Goal: Information Seeking & Learning: Check status

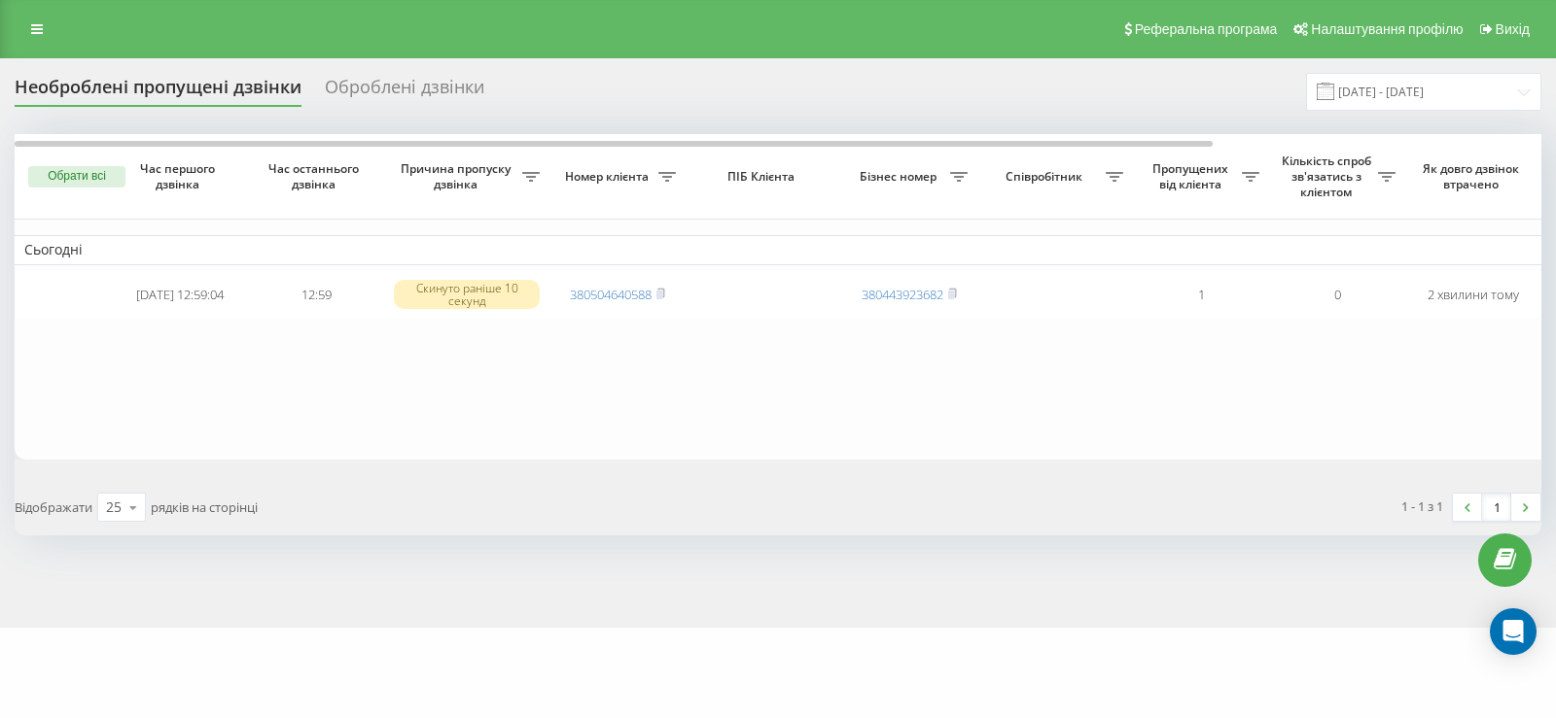
scroll to position [0, 418]
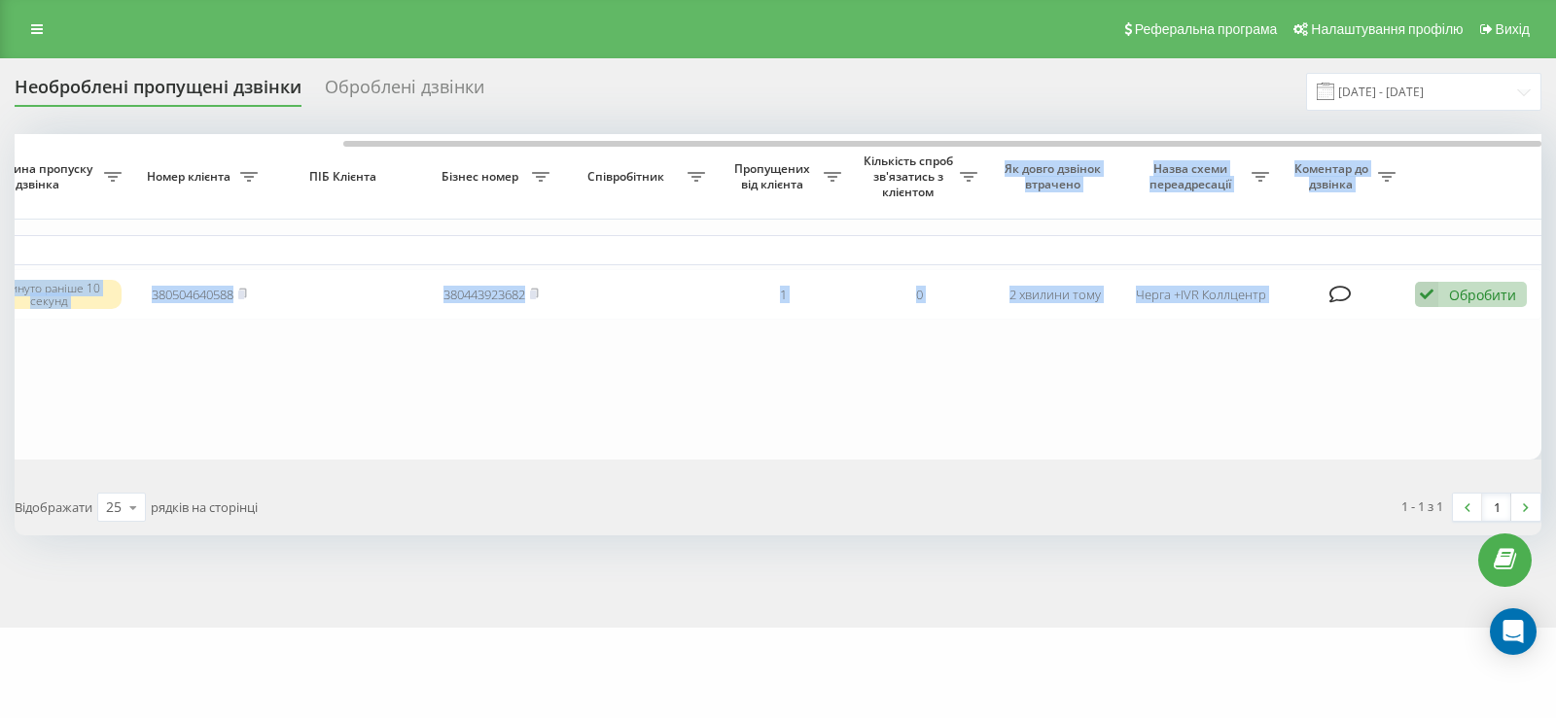
drag, startPoint x: 820, startPoint y: 142, endPoint x: 973, endPoint y: 167, distance: 155.7
click at [973, 167] on div "Обрати всі Час першого дзвінка Час останнього дзвінка Причина пропуску дзвінка …" at bounding box center [778, 297] width 1526 height 326
click at [981, 396] on table "Сьогодні 2025-08-19 12:59:04 12:59 Скинуто раніше 10 секунд 380504640588 380443…" at bounding box center [569, 297] width 1944 height 326
drag, startPoint x: 855, startPoint y: 143, endPoint x: 615, endPoint y: 175, distance: 241.3
click at [615, 175] on div "Обрати всі Час першого дзвінка Час останнього дзвінка Причина пропуску дзвінка …" at bounding box center [778, 297] width 1526 height 326
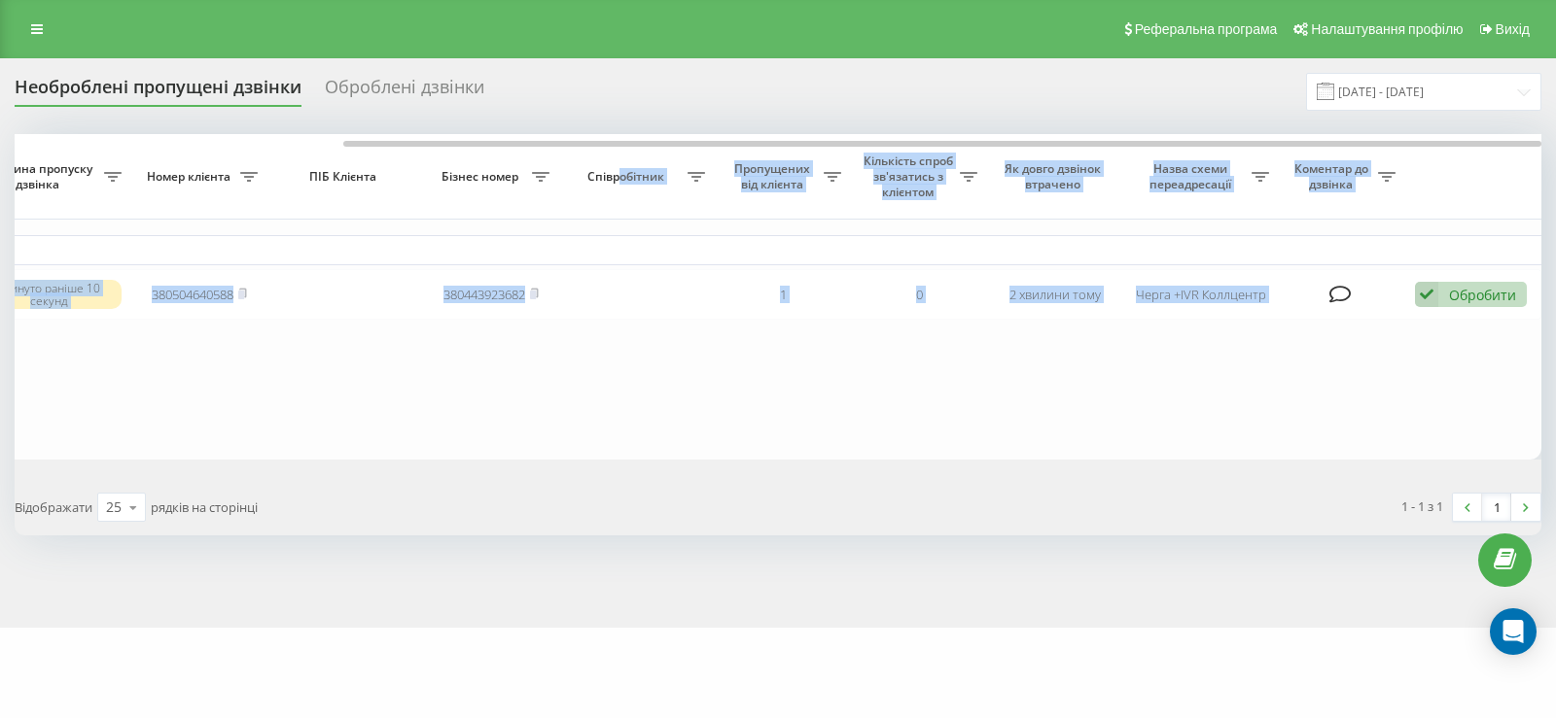
click at [363, 434] on table "Сьогодні 2025-08-19 12:59:04 12:59 Скинуто раніше 10 секунд 380504640588 380443…" at bounding box center [569, 297] width 1944 height 326
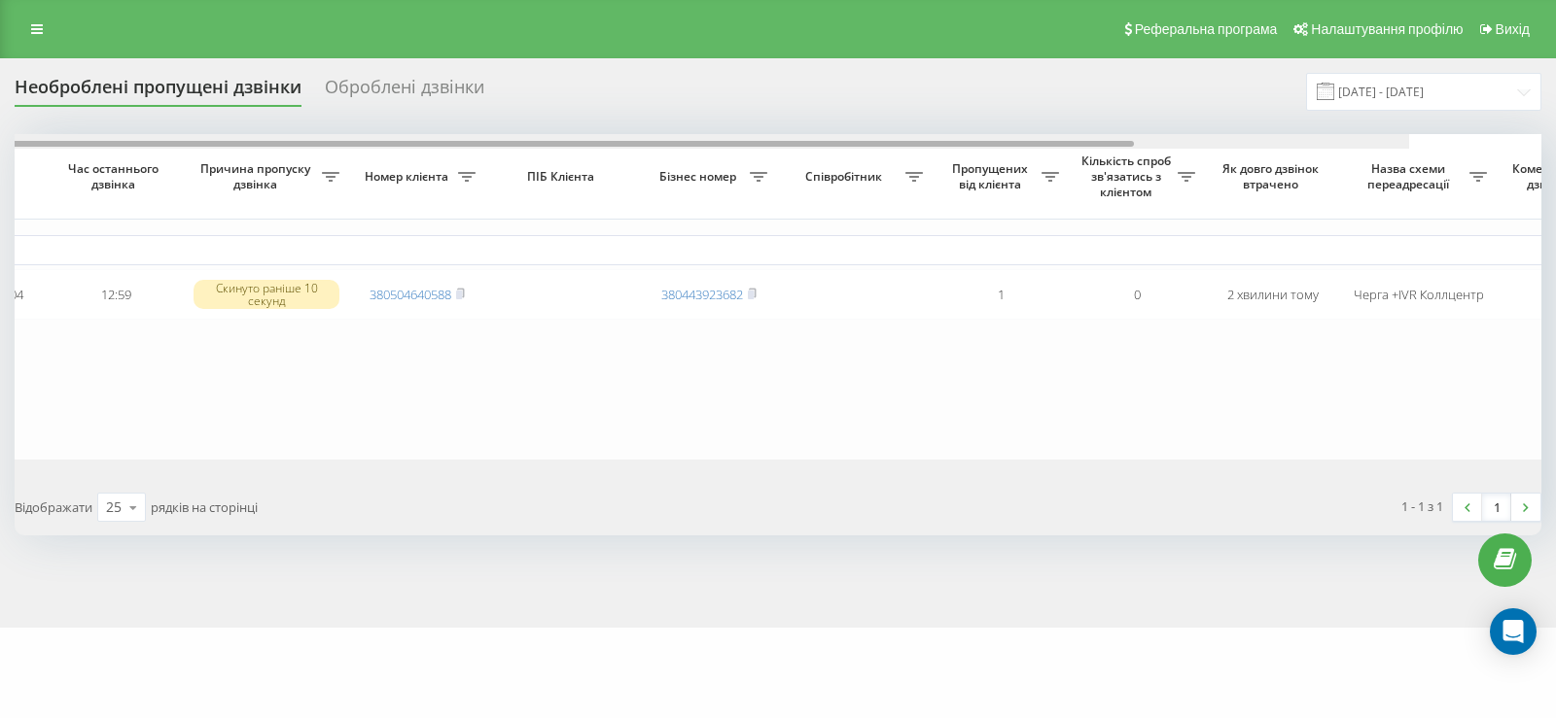
scroll to position [0, 0]
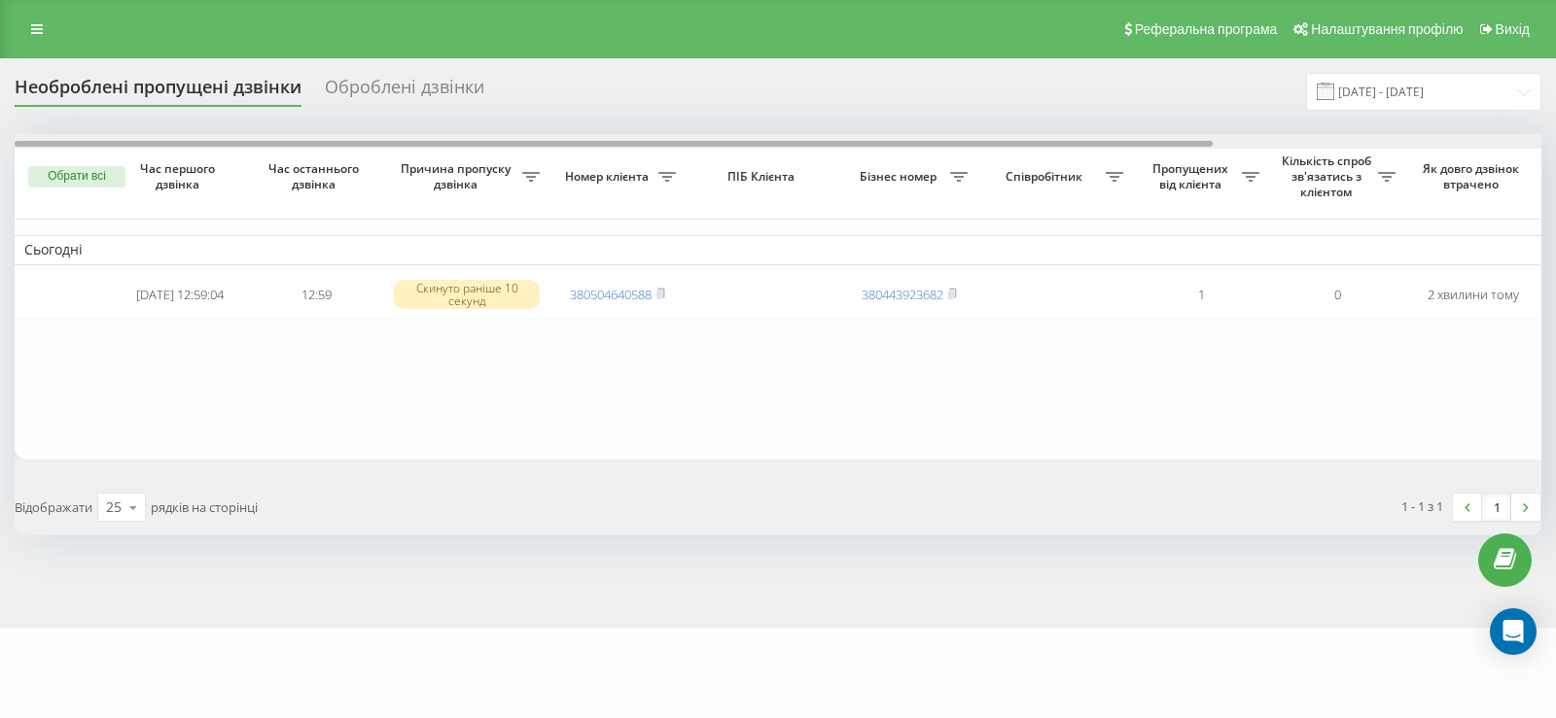
drag, startPoint x: 358, startPoint y: 146, endPoint x: 26, endPoint y: 194, distance: 335.1
click at [0, 180] on div "Необроблені пропущені дзвінки Оброблені дзвінки 19.07.2025 - 19.08.2025 Обрати …" at bounding box center [778, 343] width 1556 height 570
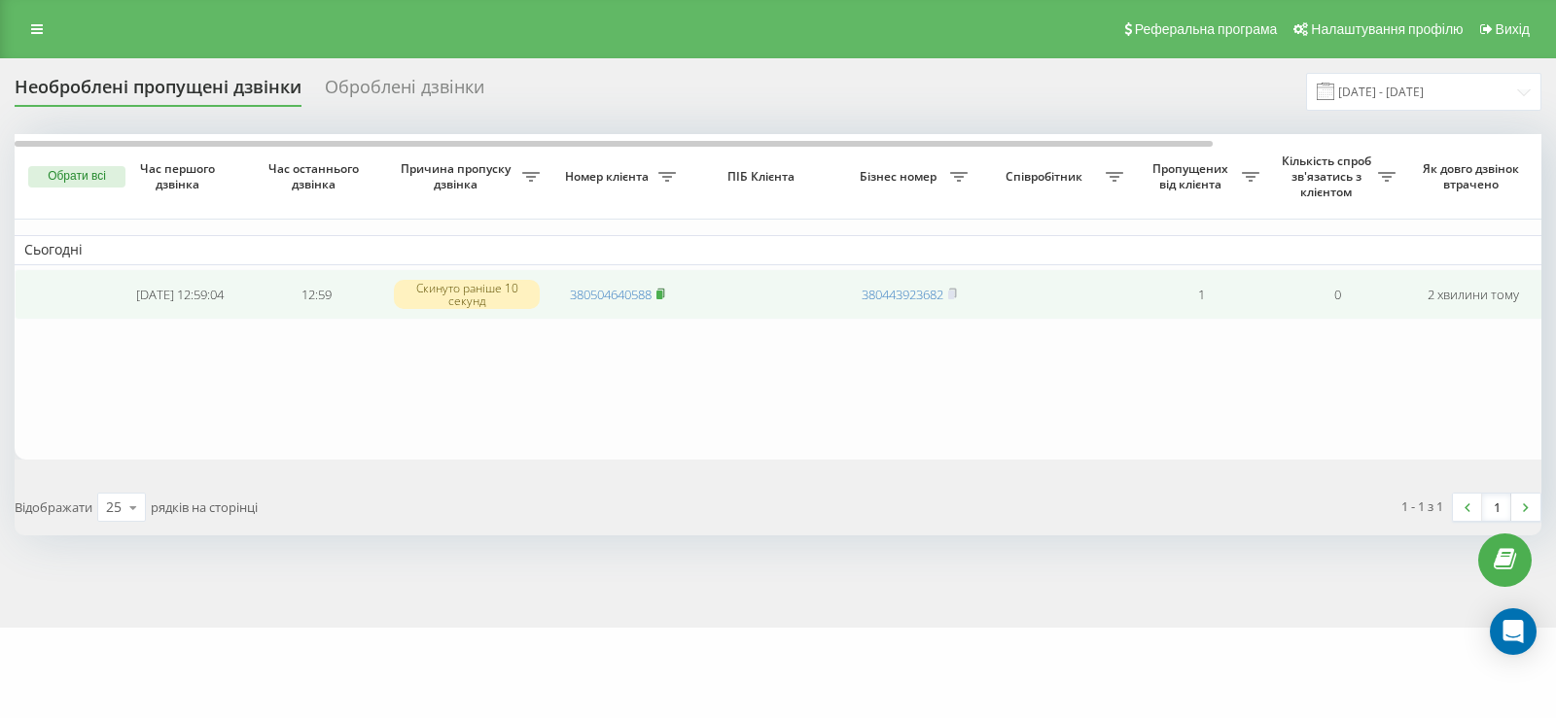
click at [664, 292] on icon at bounding box center [660, 294] width 9 height 12
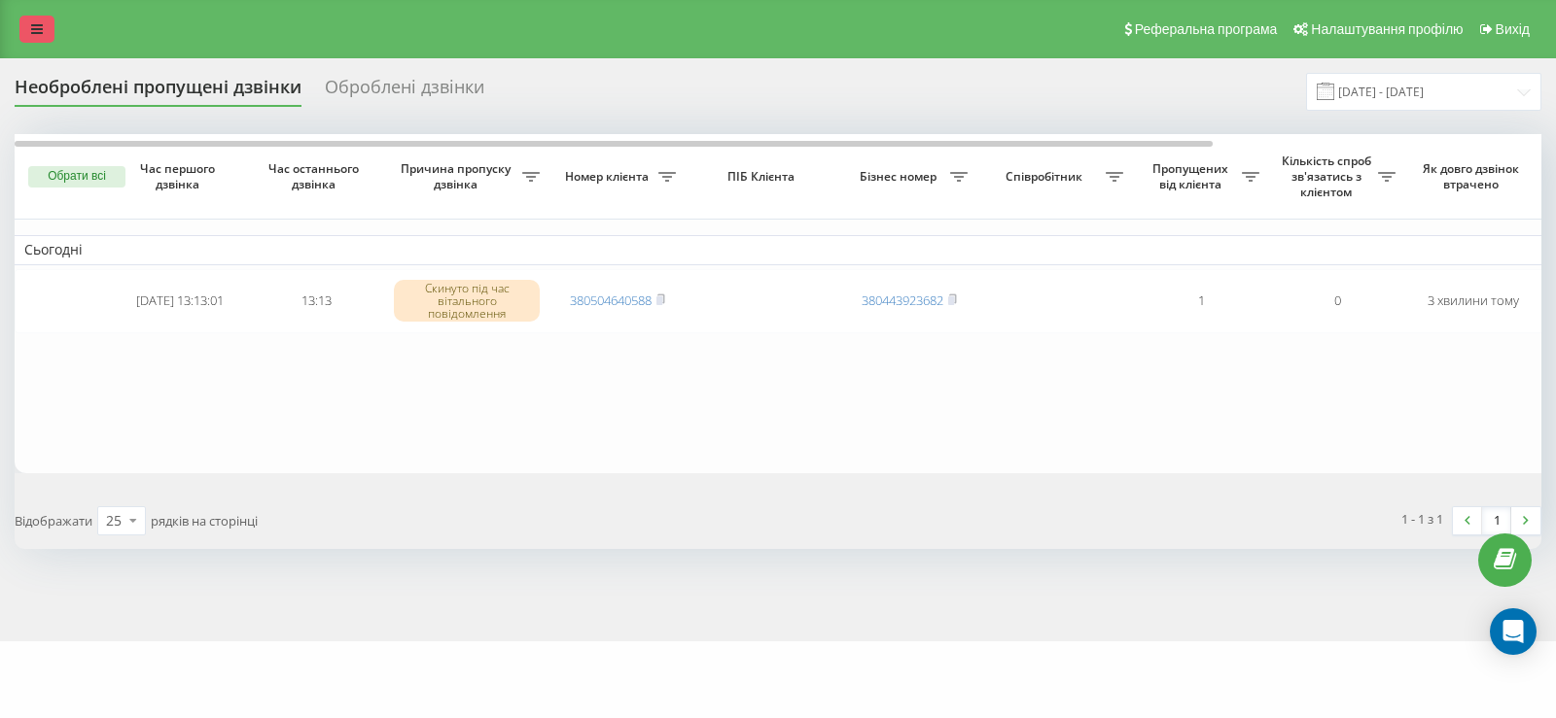
click at [38, 27] on icon at bounding box center [37, 29] width 12 height 14
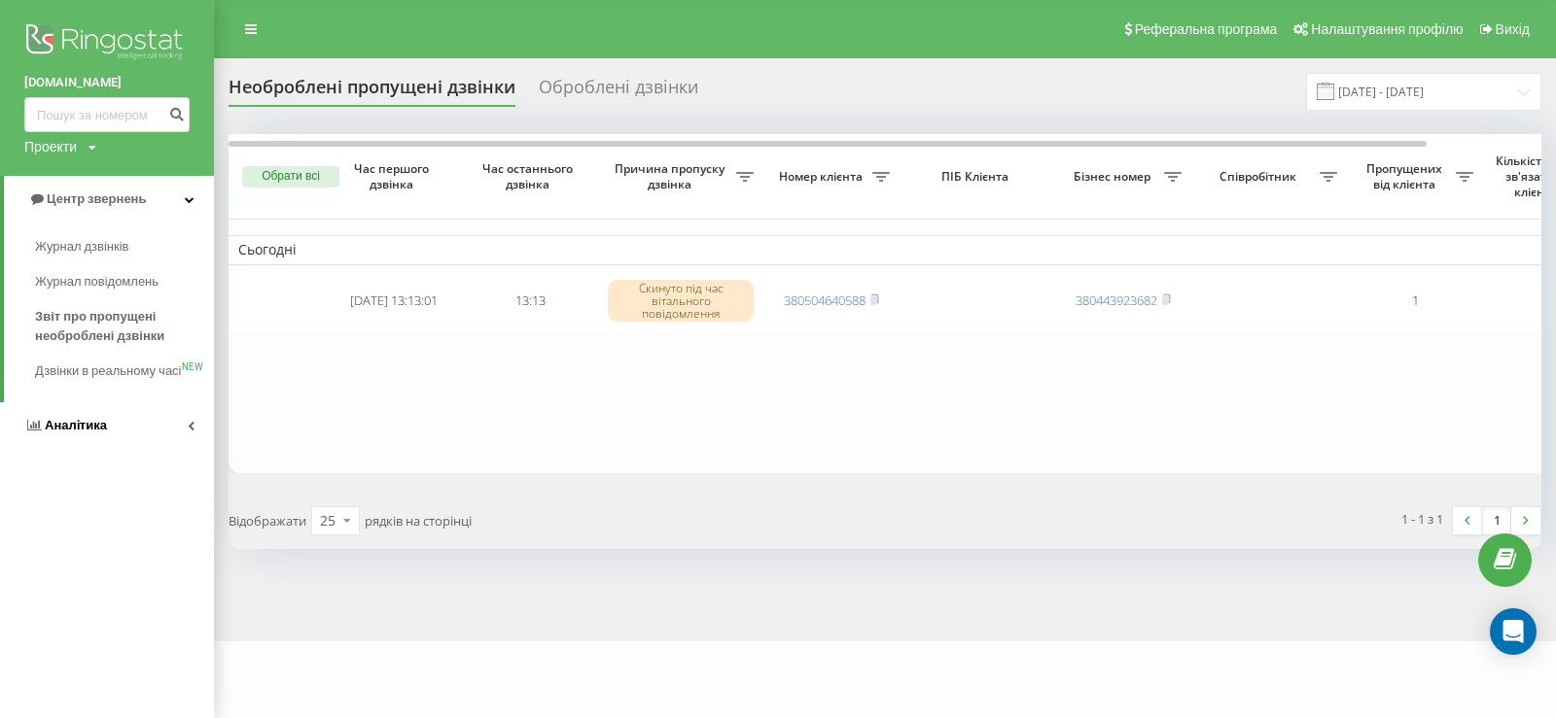
click at [72, 433] on span "Аналiтика" at bounding box center [76, 425] width 62 height 15
click at [55, 294] on span "Співробітники у реальному часі" at bounding box center [109, 303] width 148 height 39
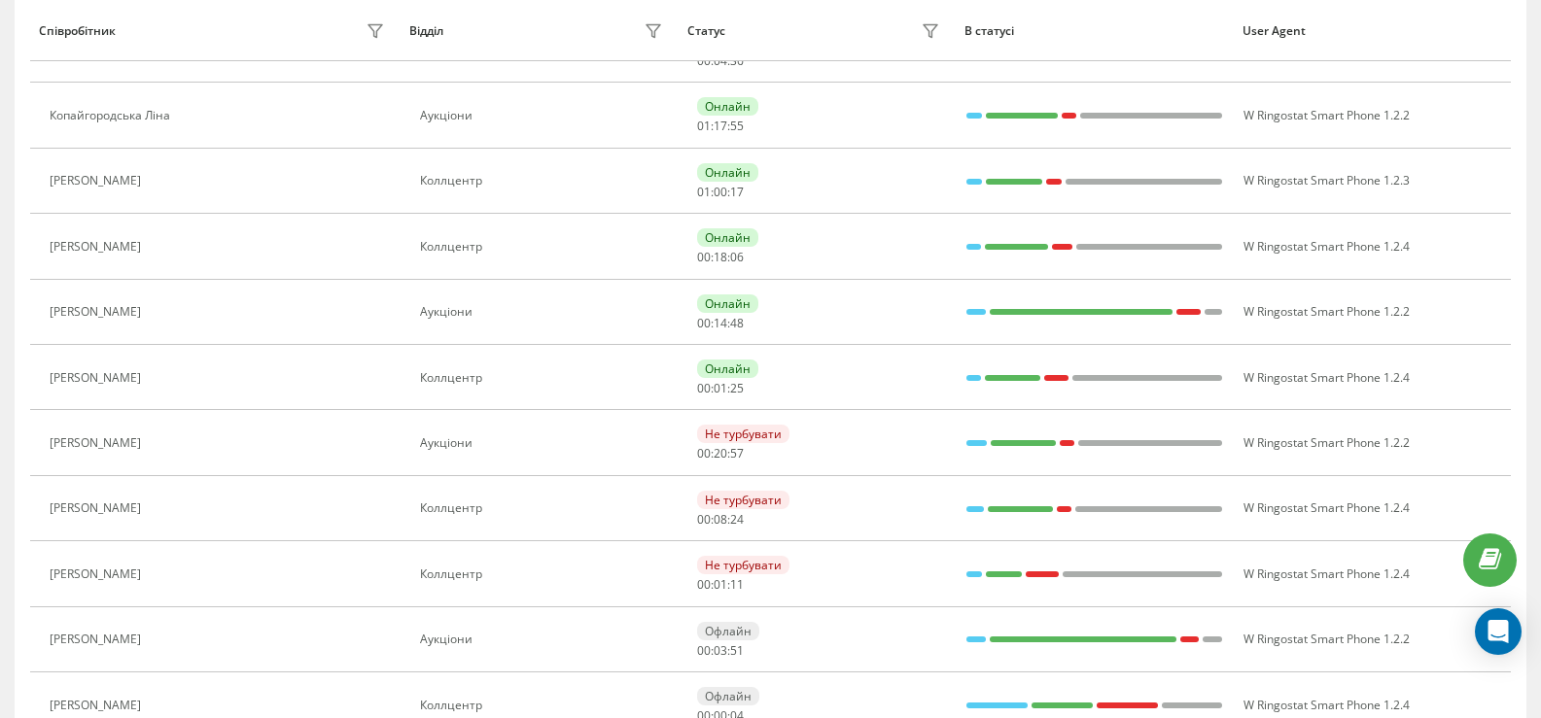
scroll to position [194, 0]
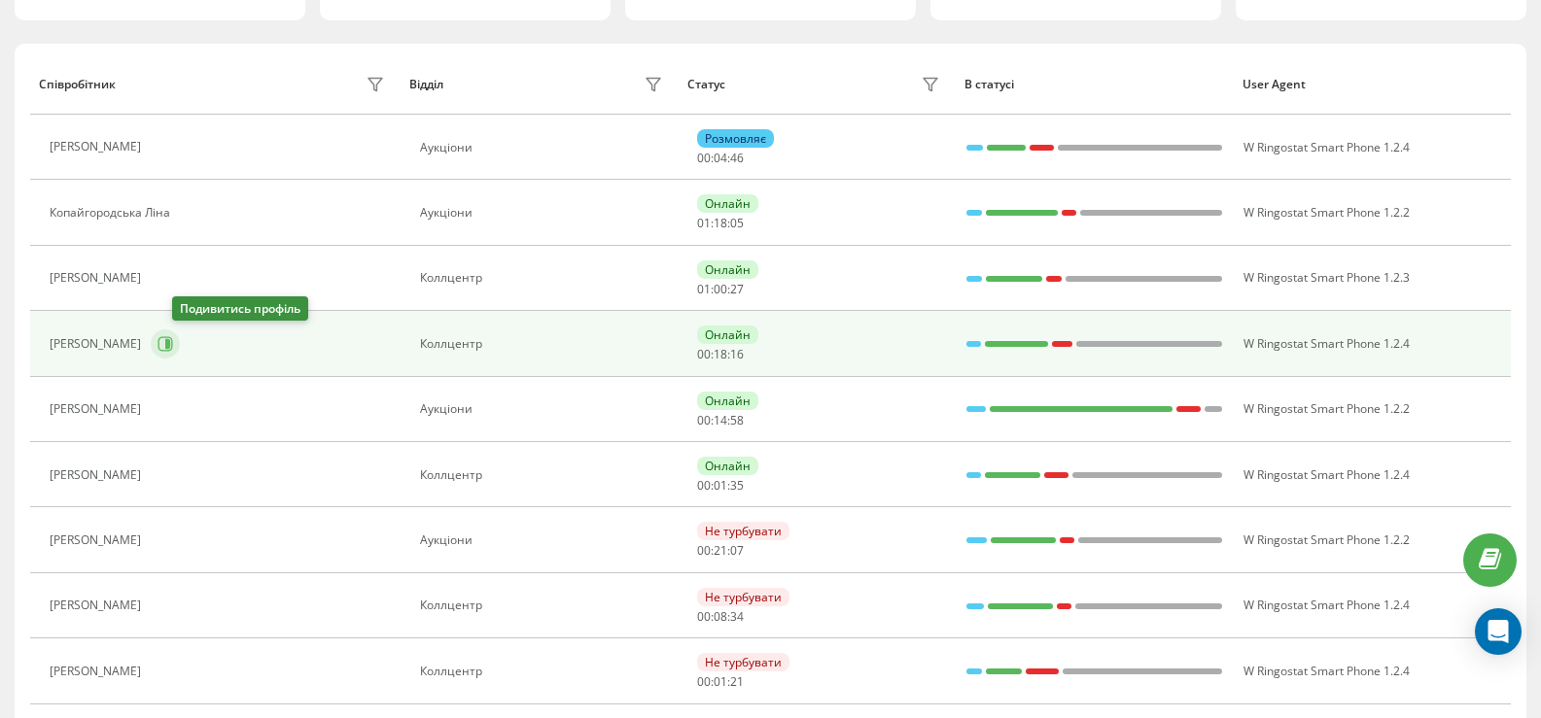
click at [170, 341] on icon at bounding box center [167, 344] width 5 height 10
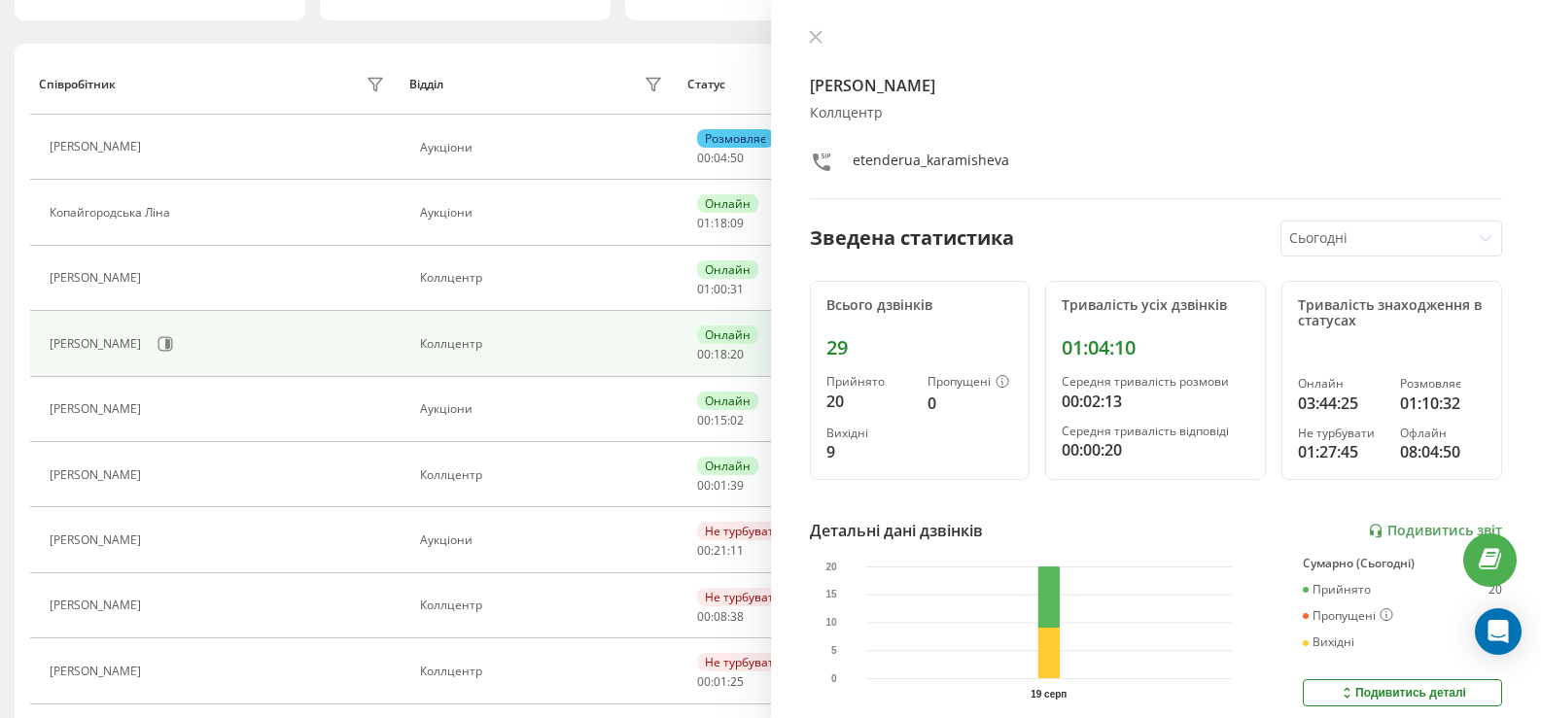
click at [814, 37] on icon at bounding box center [816, 37] width 14 height 14
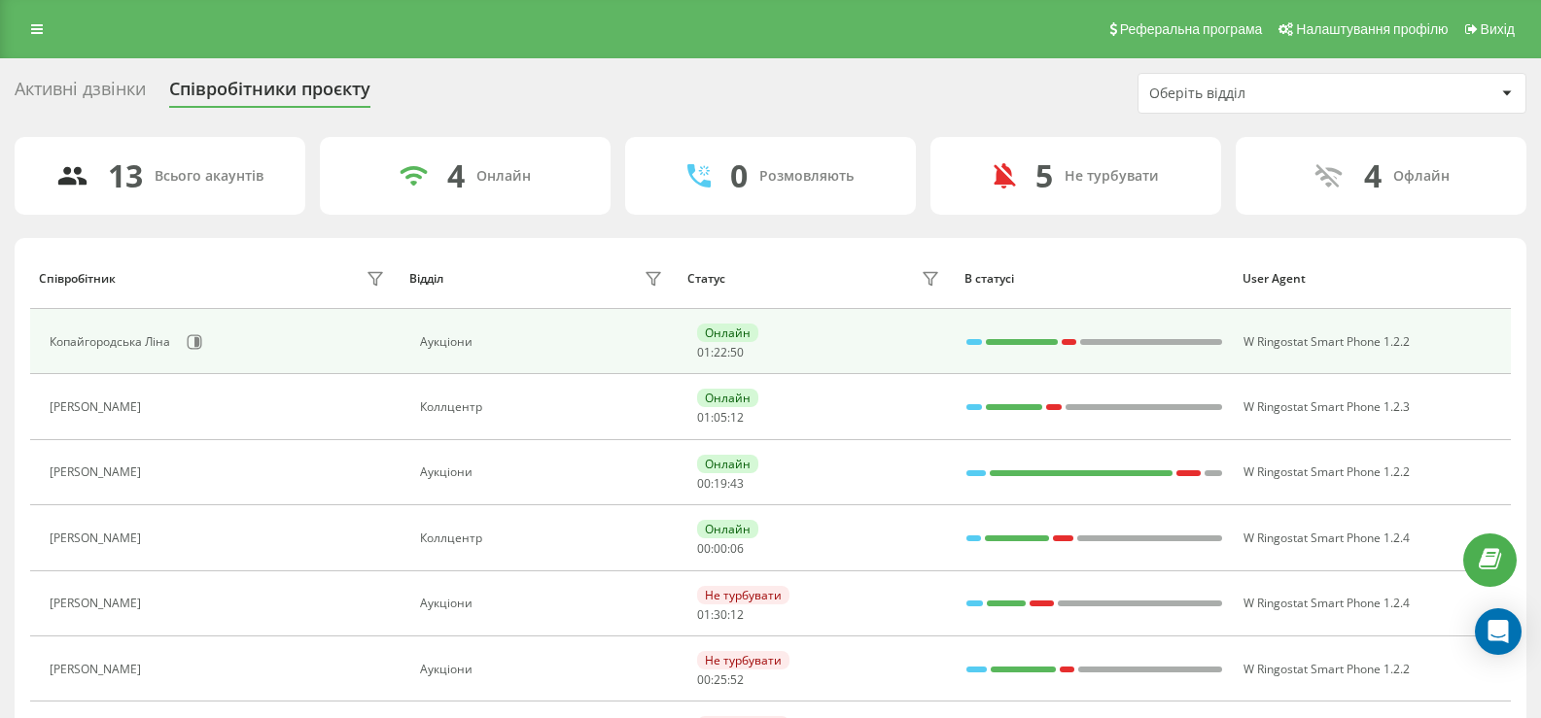
scroll to position [97, 0]
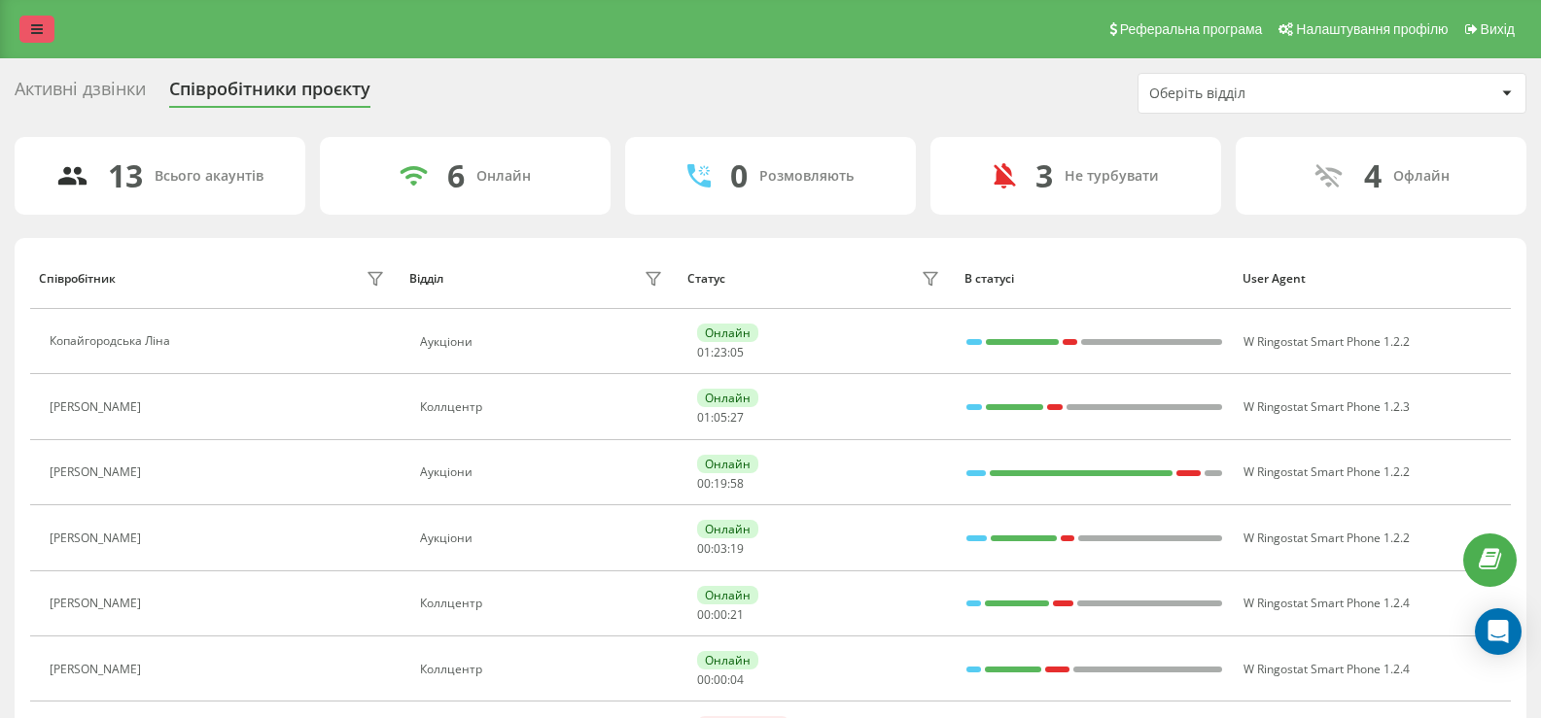
click at [28, 31] on link at bounding box center [36, 29] width 35 height 27
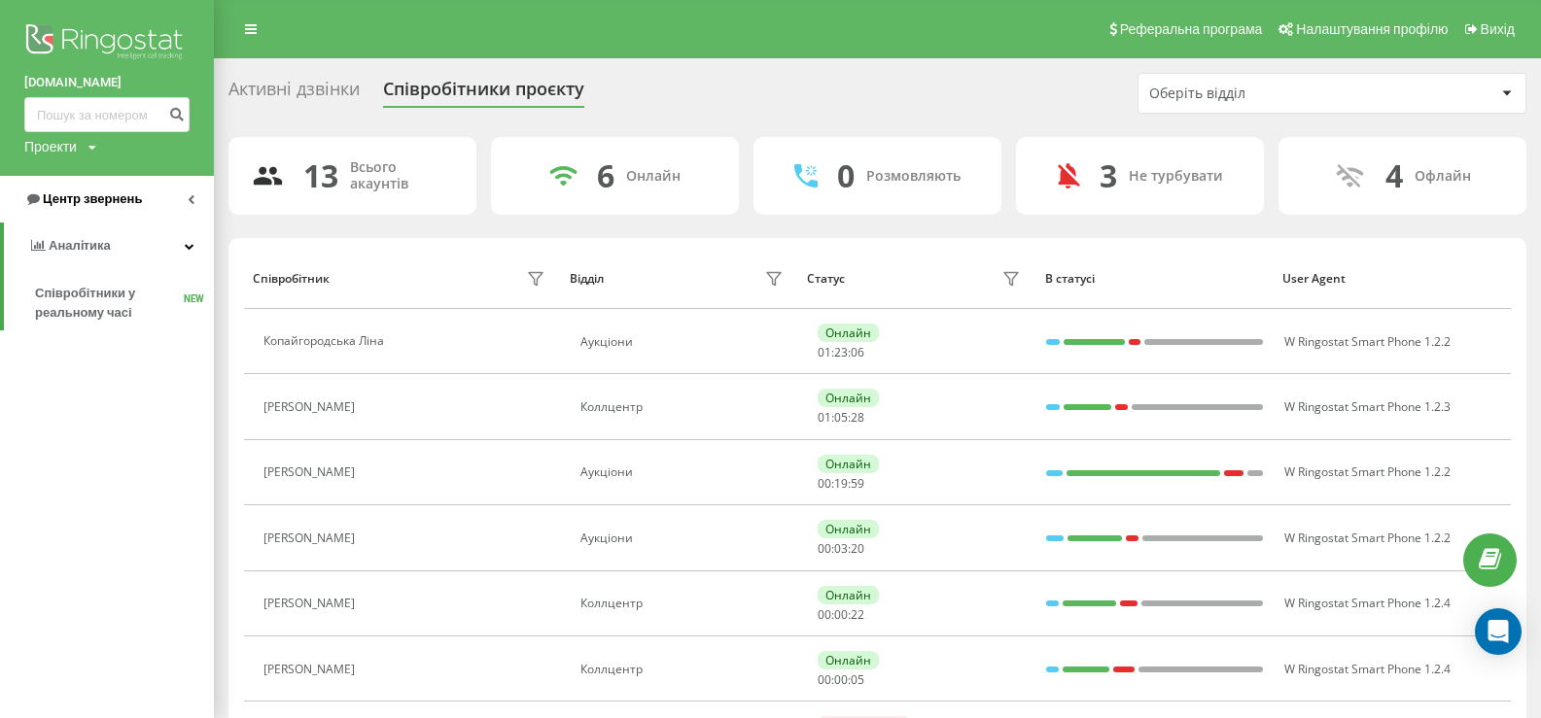
click at [63, 196] on span "Центр звернень" at bounding box center [92, 199] width 99 height 15
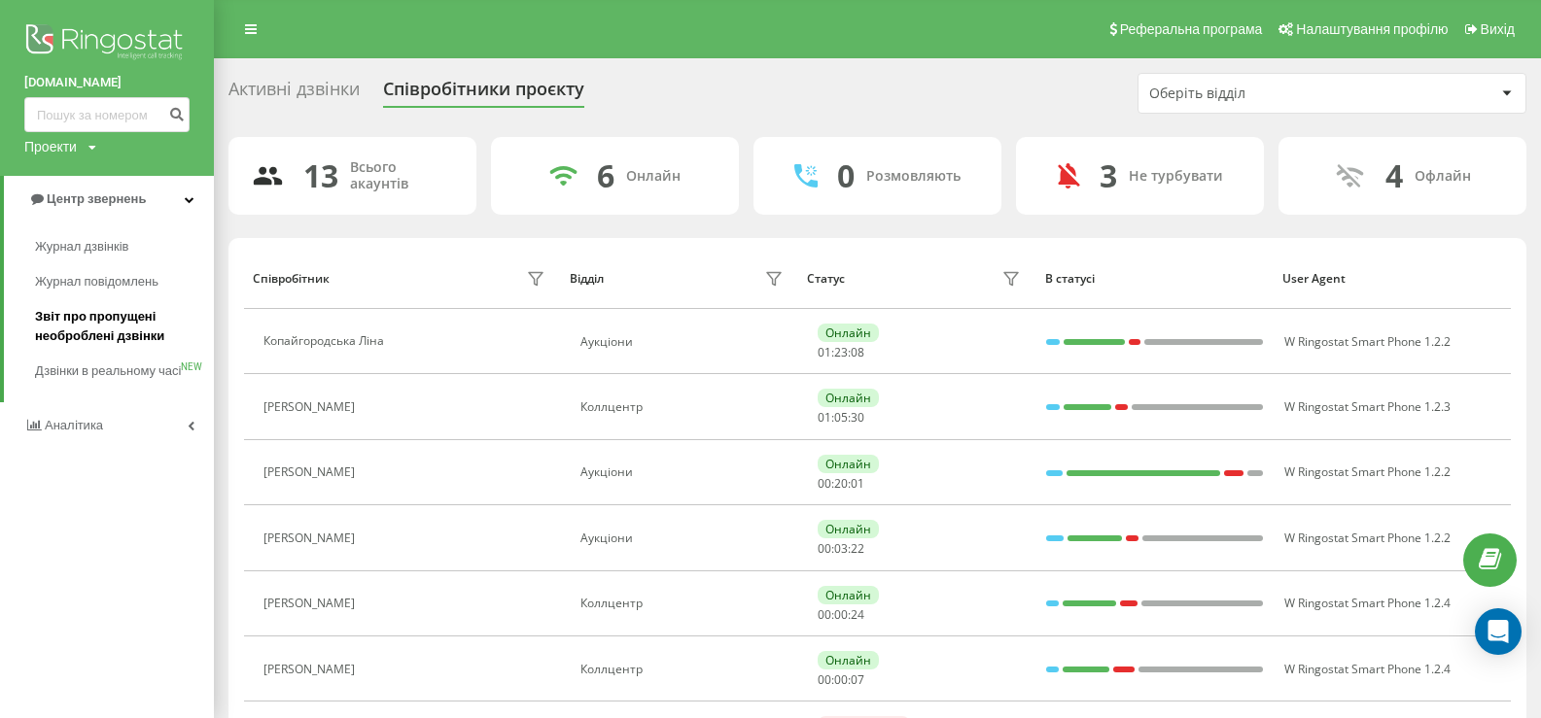
click at [69, 322] on span "Звіт про пропущені необроблені дзвінки" at bounding box center [119, 326] width 169 height 39
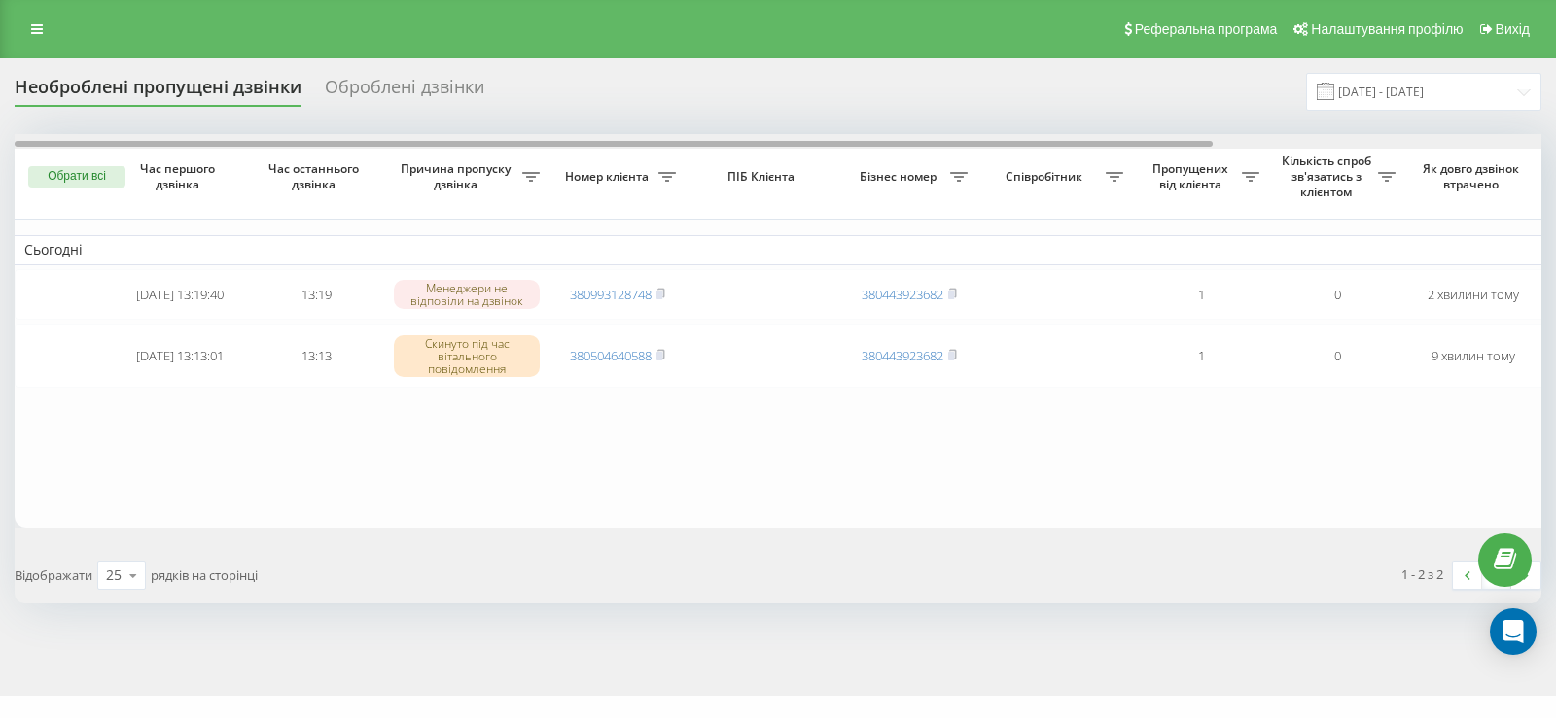
drag, startPoint x: 654, startPoint y: 143, endPoint x: 593, endPoint y: 228, distance: 105.2
click at [608, 209] on div "Обрати всі Час першого дзвінка Час останнього дзвінка Причина пропуску дзвінка …" at bounding box center [778, 331] width 1526 height 394
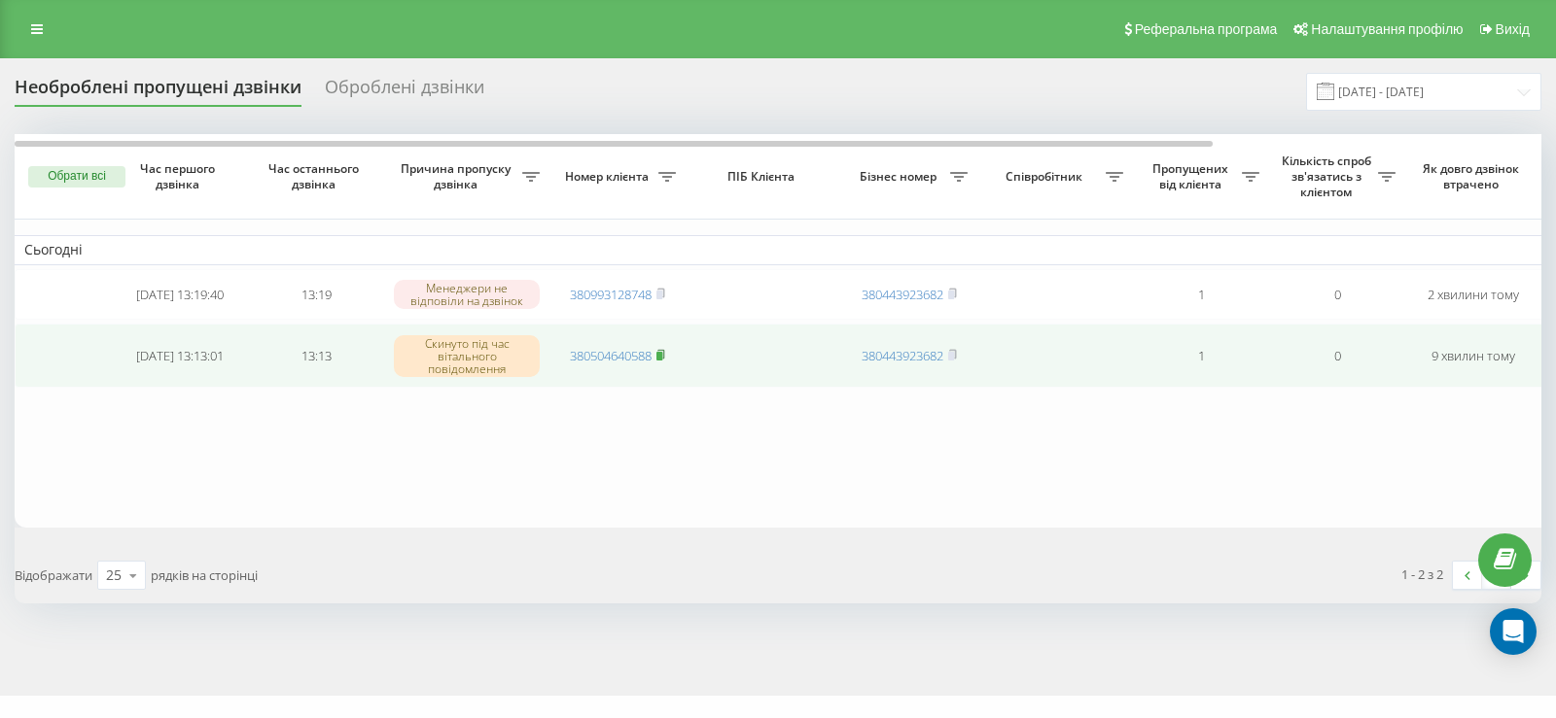
click at [662, 357] on rect at bounding box center [659, 356] width 6 height 9
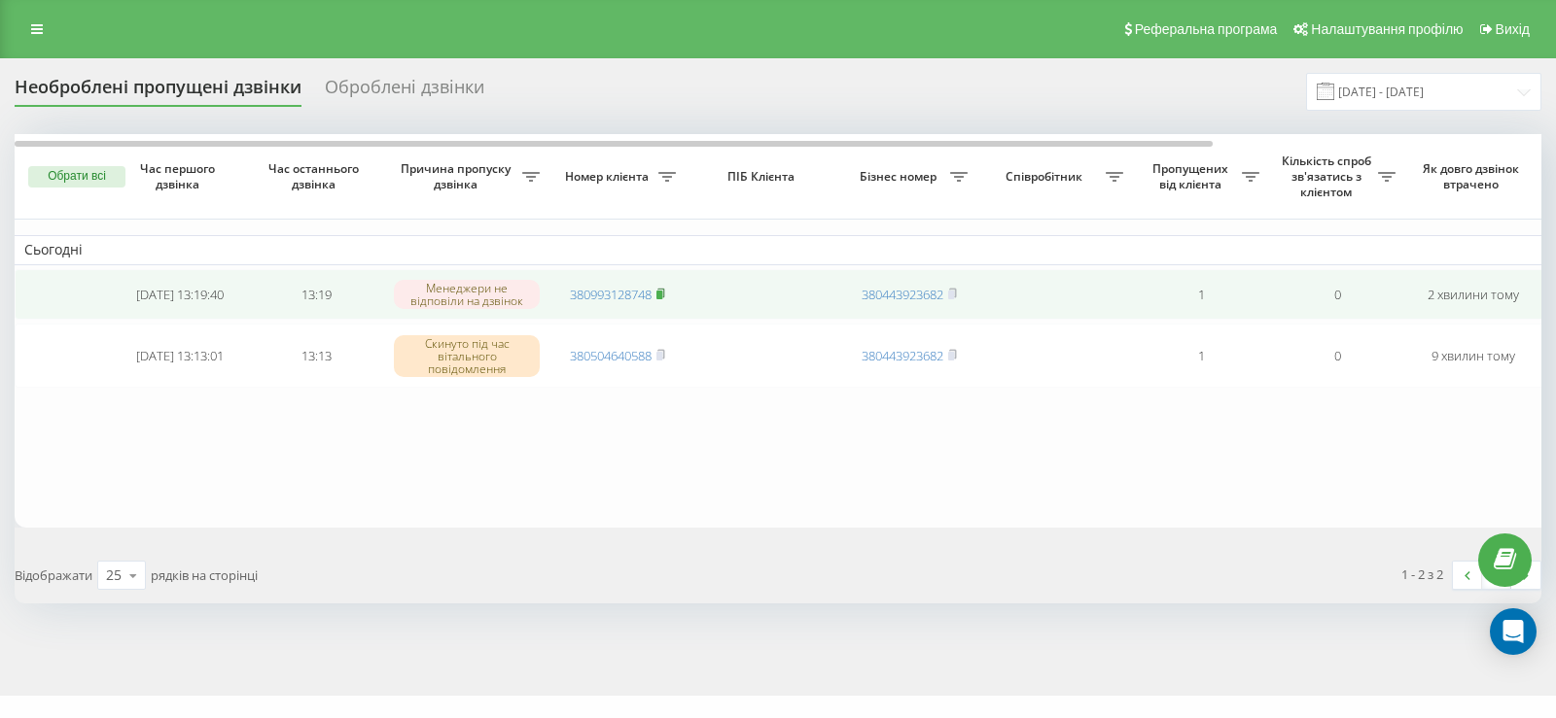
click at [665, 293] on icon at bounding box center [660, 294] width 9 height 12
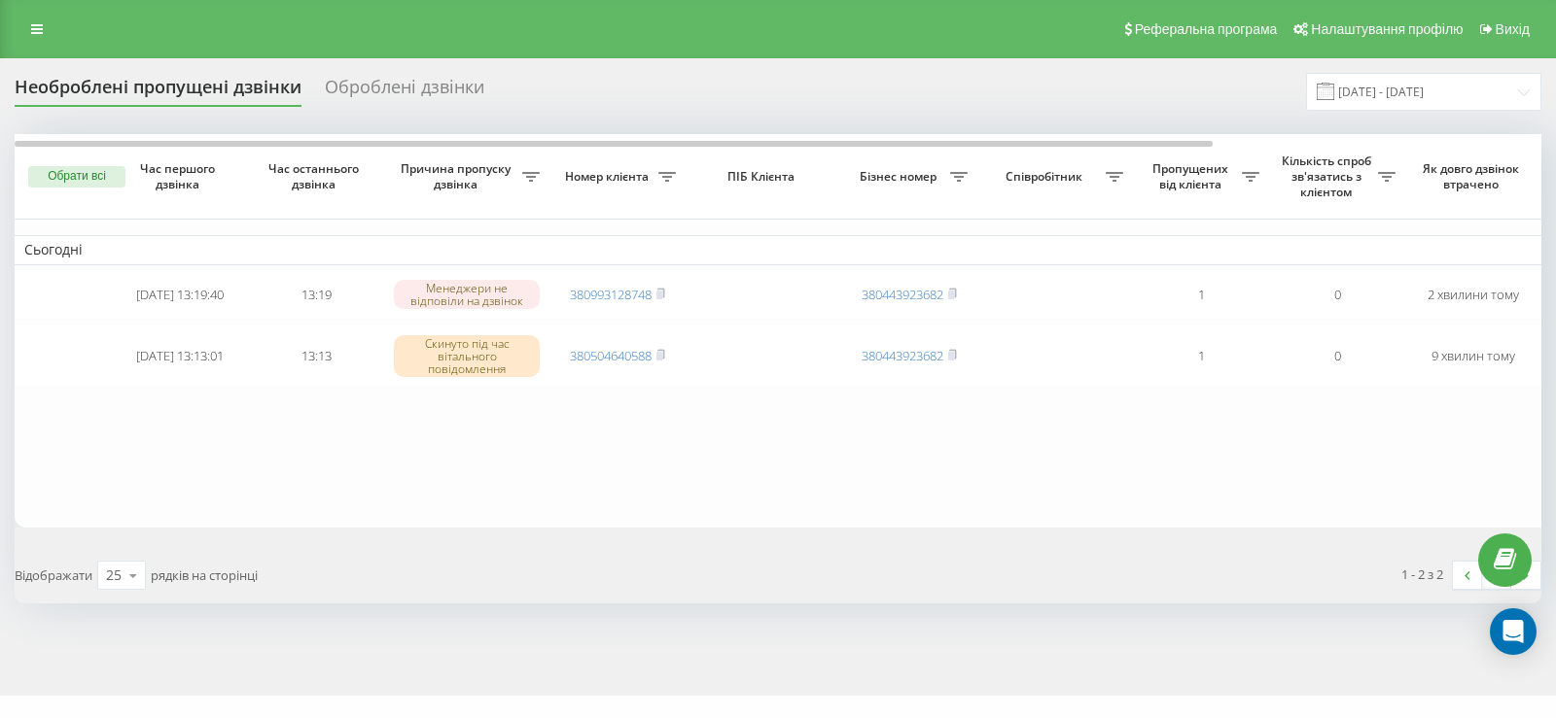
click at [1248, 475] on table "Сьогодні 2025-08-19 13:19:40 13:19 Менеджери не відповіли на дзвінок 3809931287…" at bounding box center [987, 331] width 1944 height 394
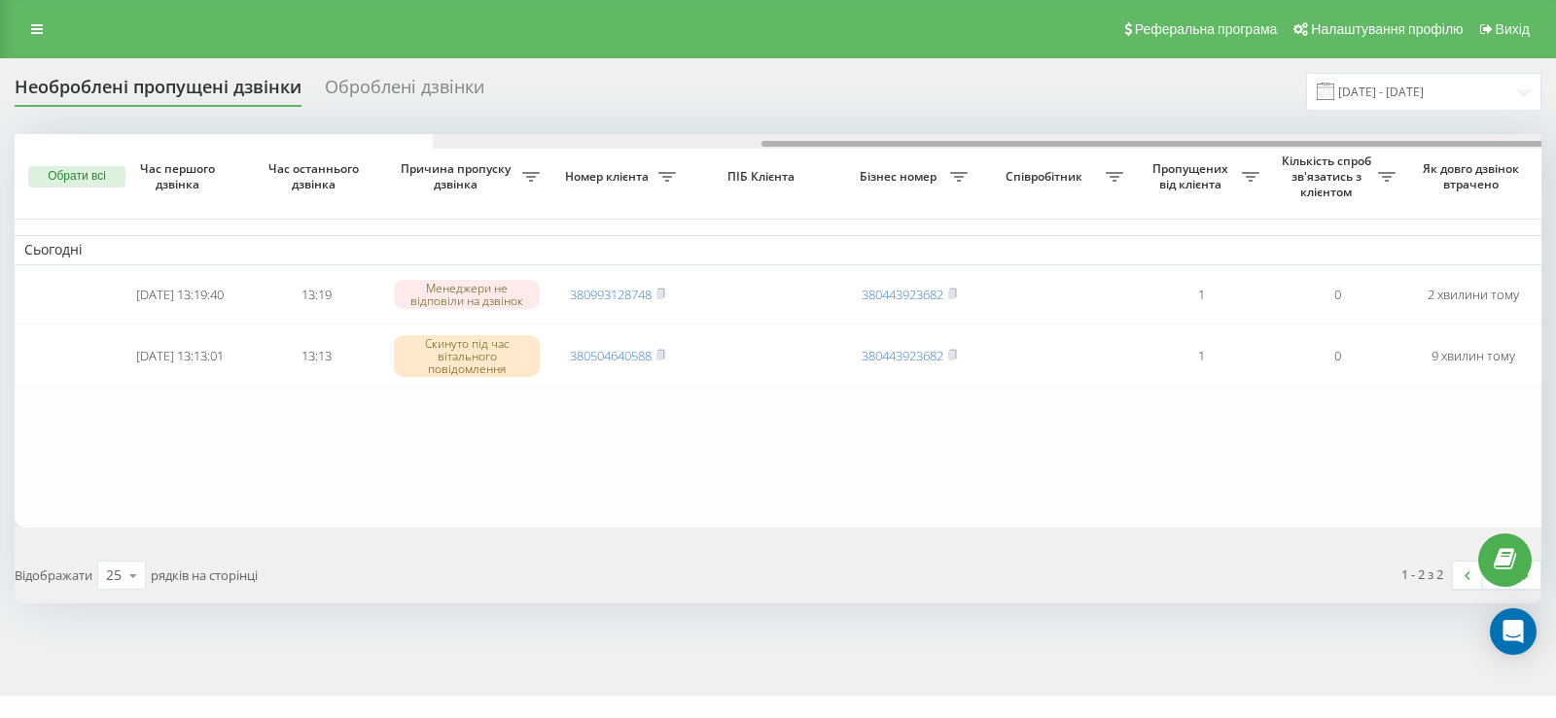
scroll to position [0, 418]
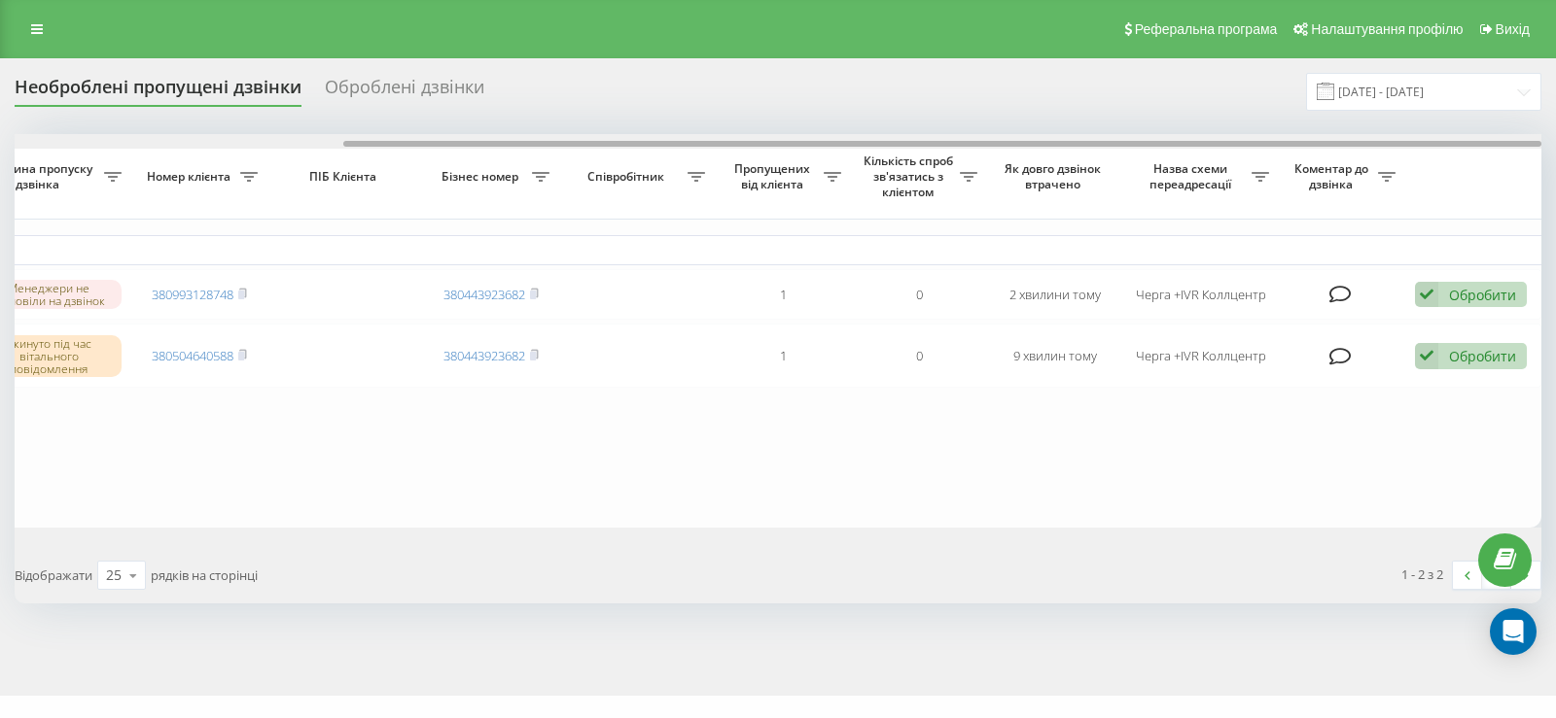
drag, startPoint x: 1179, startPoint y: 143, endPoint x: 1240, endPoint y: 147, distance: 60.4
click at [1240, 147] on div at bounding box center [778, 141] width 1526 height 15
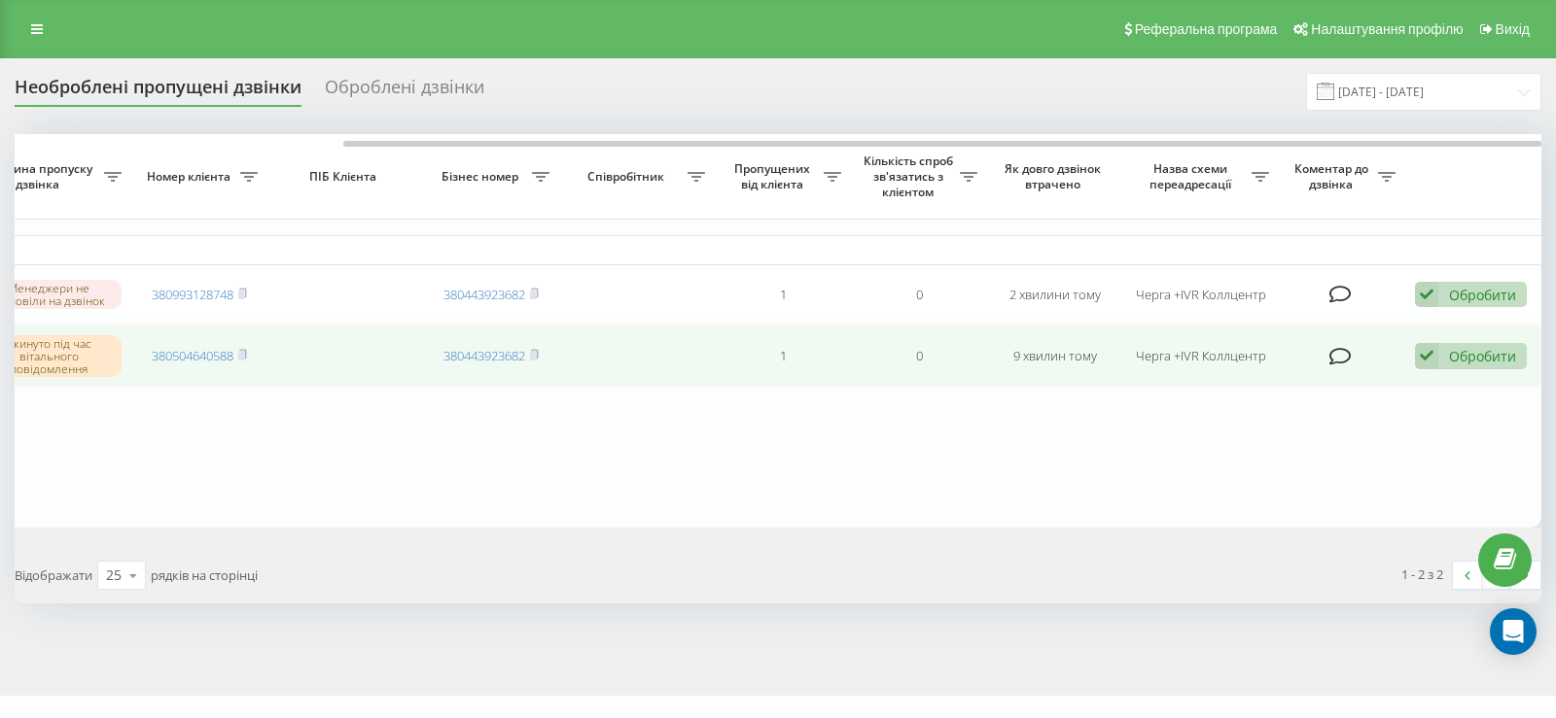
click at [1425, 360] on icon at bounding box center [1426, 356] width 23 height 26
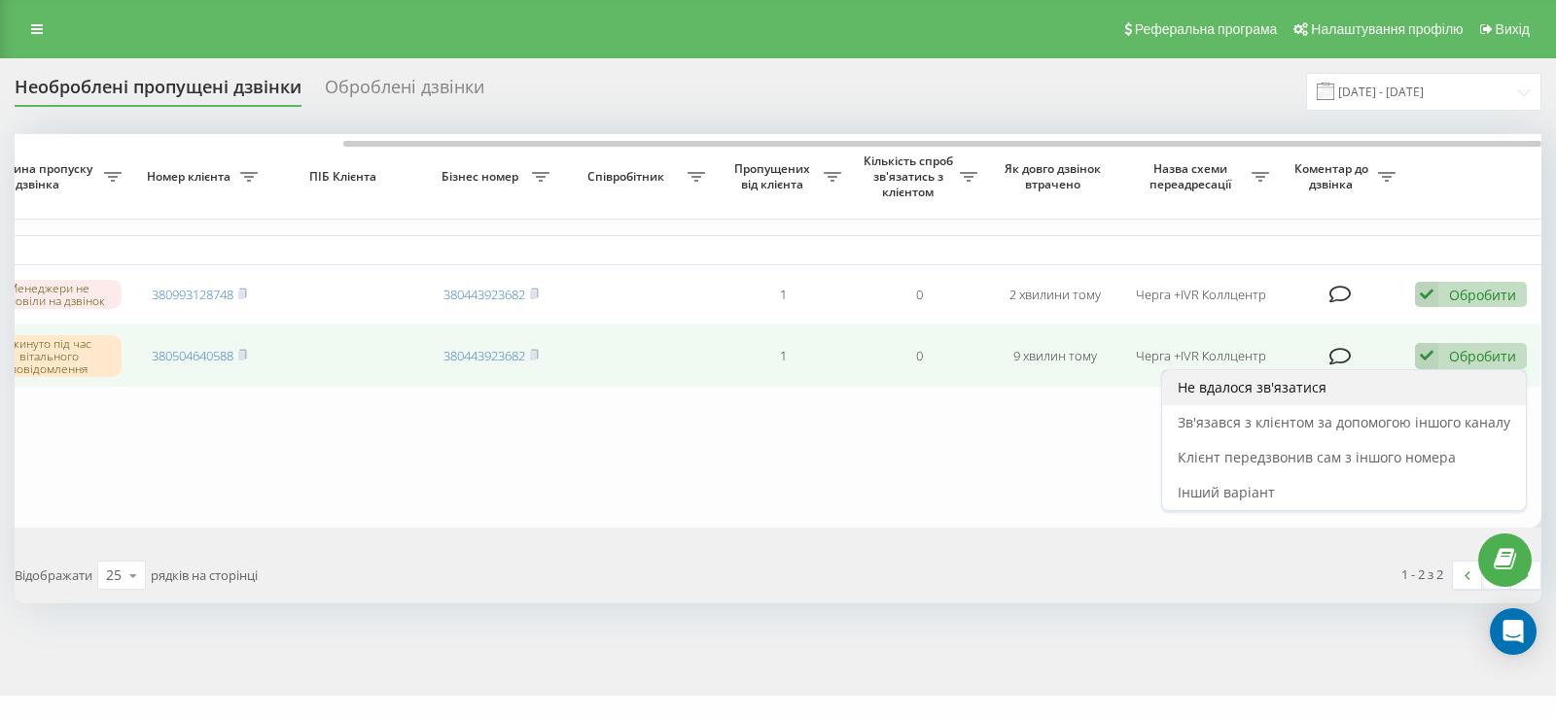
click at [1281, 390] on span "Не вдалося зв'язатися" at bounding box center [1251, 387] width 149 height 18
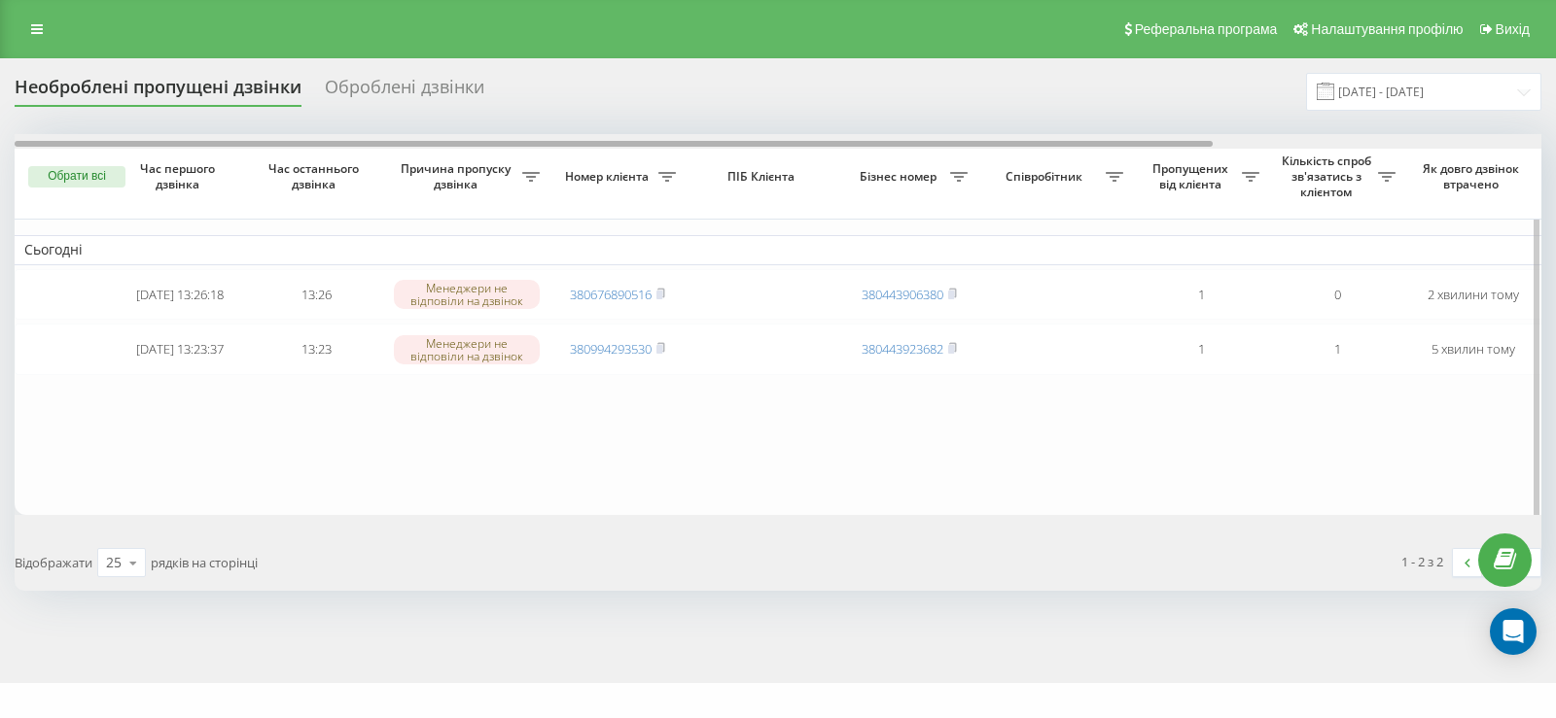
drag, startPoint x: 770, startPoint y: 141, endPoint x: 632, endPoint y: 167, distance: 140.5
click at [697, 174] on div "Обрати всі Час першого дзвінка Час останнього дзвінка Причина пропуску дзвінка …" at bounding box center [778, 324] width 1526 height 381
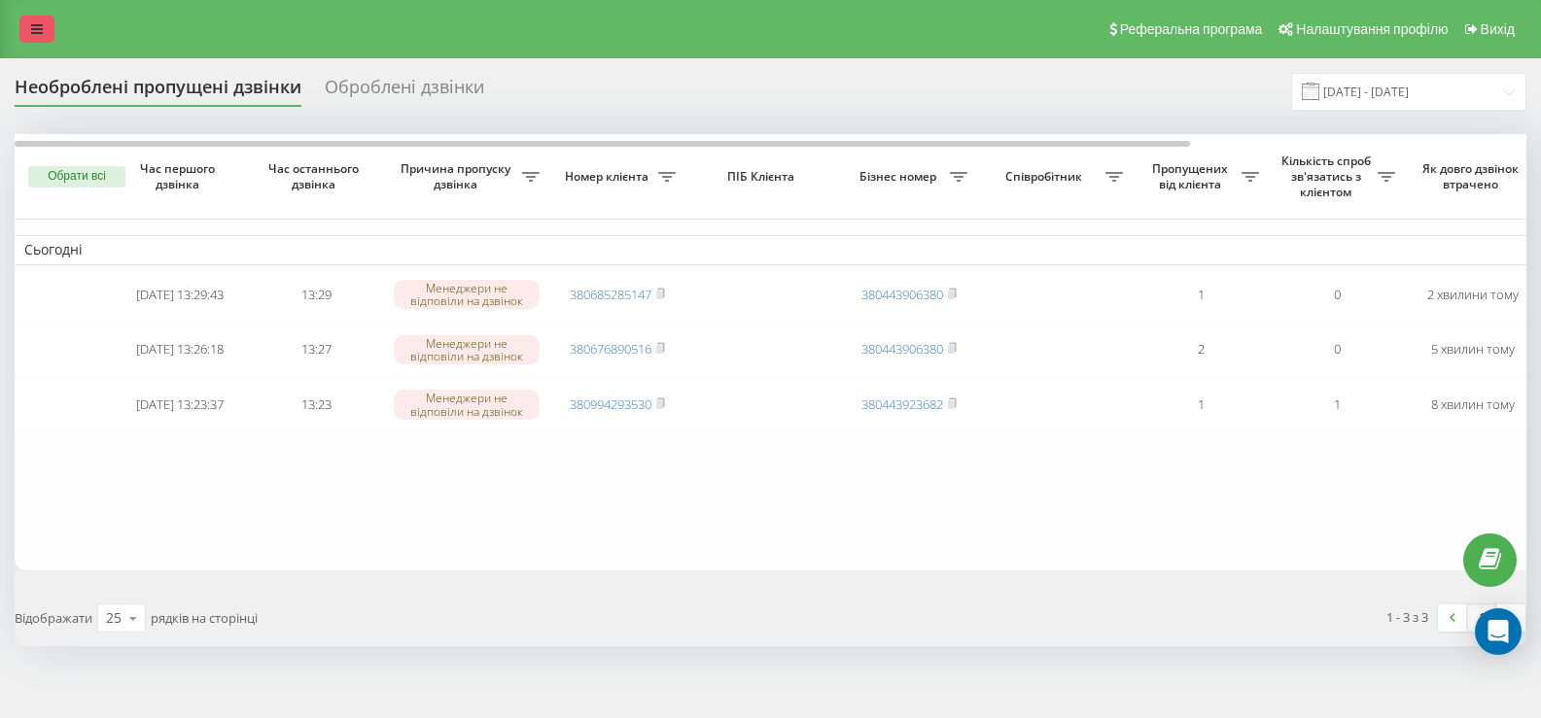
click at [39, 38] on link at bounding box center [36, 29] width 35 height 27
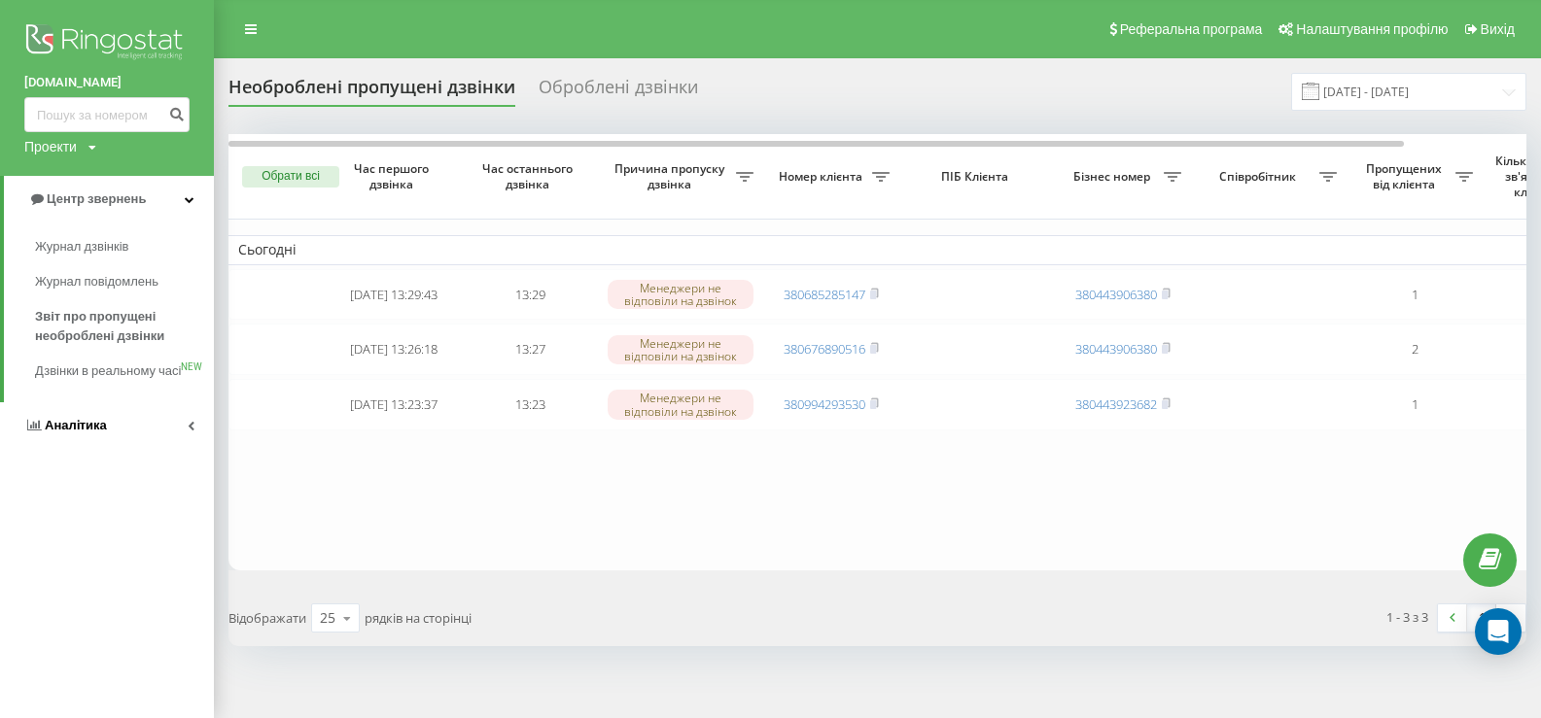
click at [53, 433] on span "Аналiтика" at bounding box center [76, 425] width 62 height 15
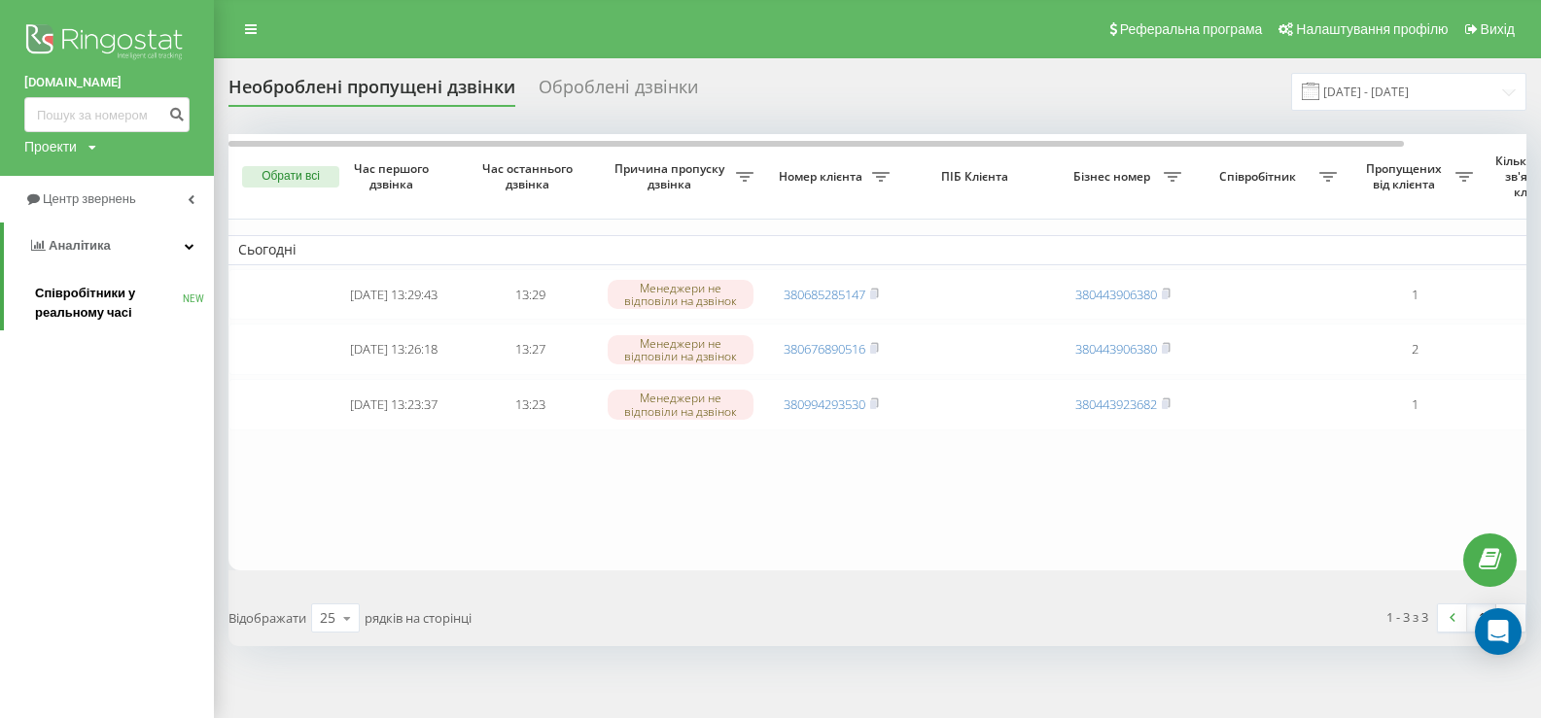
click at [57, 294] on span "Співробітники у реальному часі" at bounding box center [109, 303] width 148 height 39
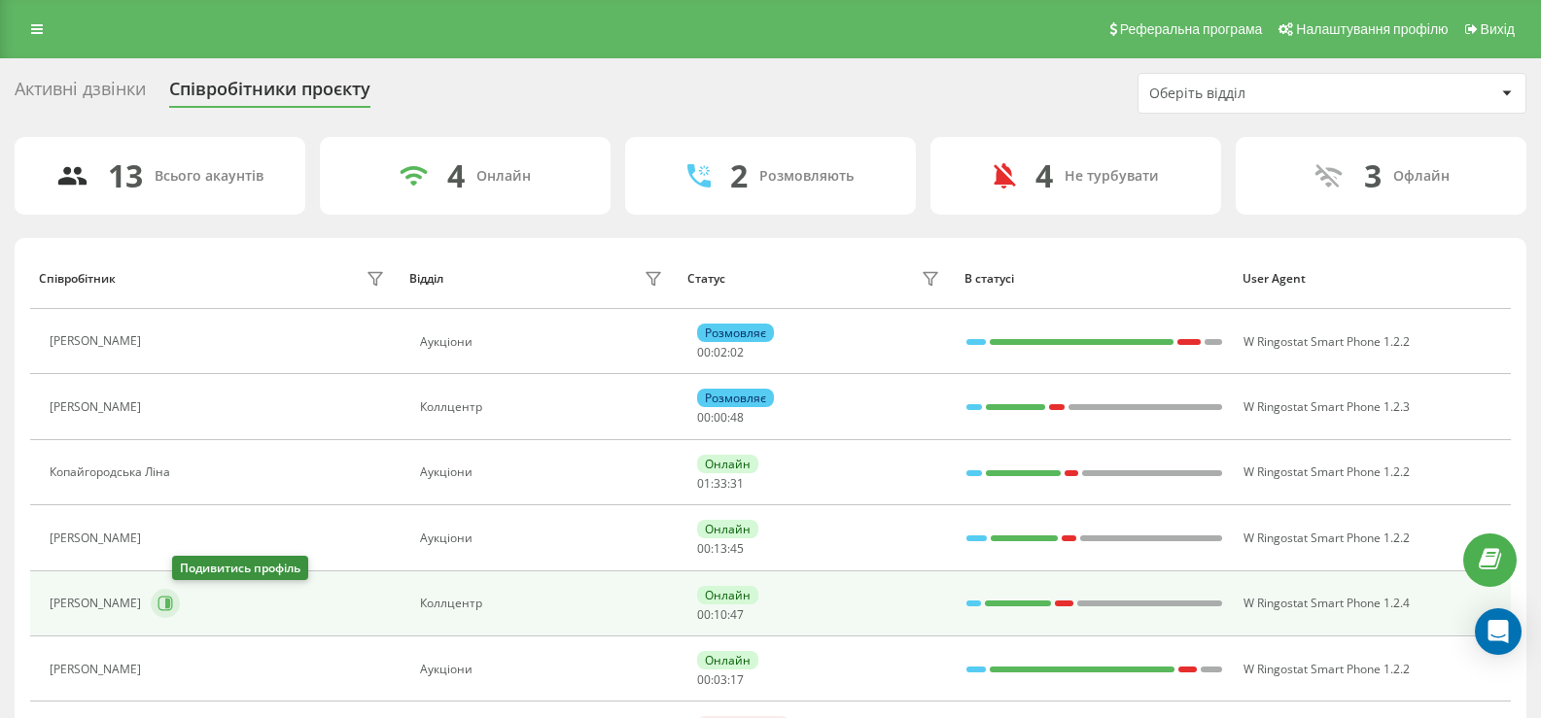
click at [173, 603] on icon at bounding box center [165, 604] width 16 height 16
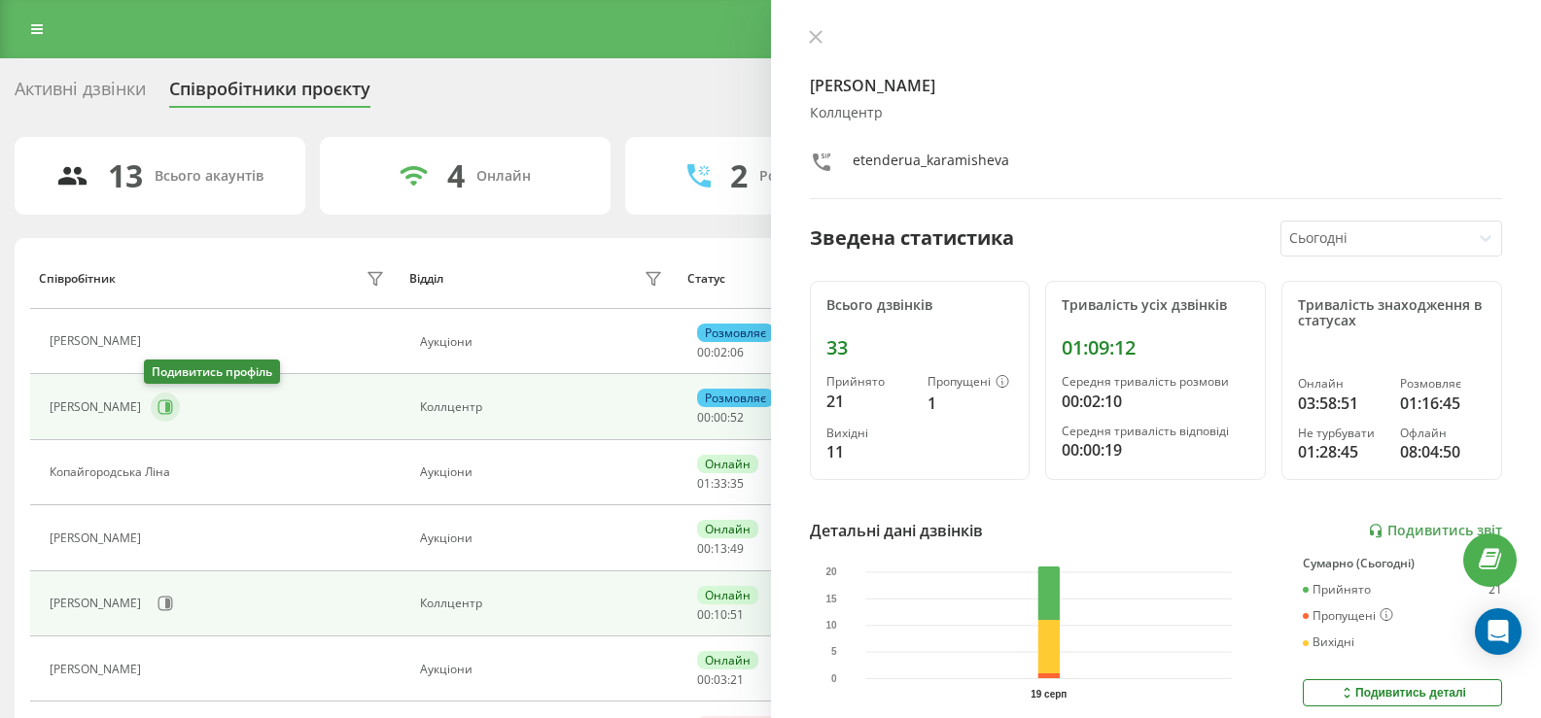
click at [165, 411] on icon at bounding box center [167, 407] width 5 height 10
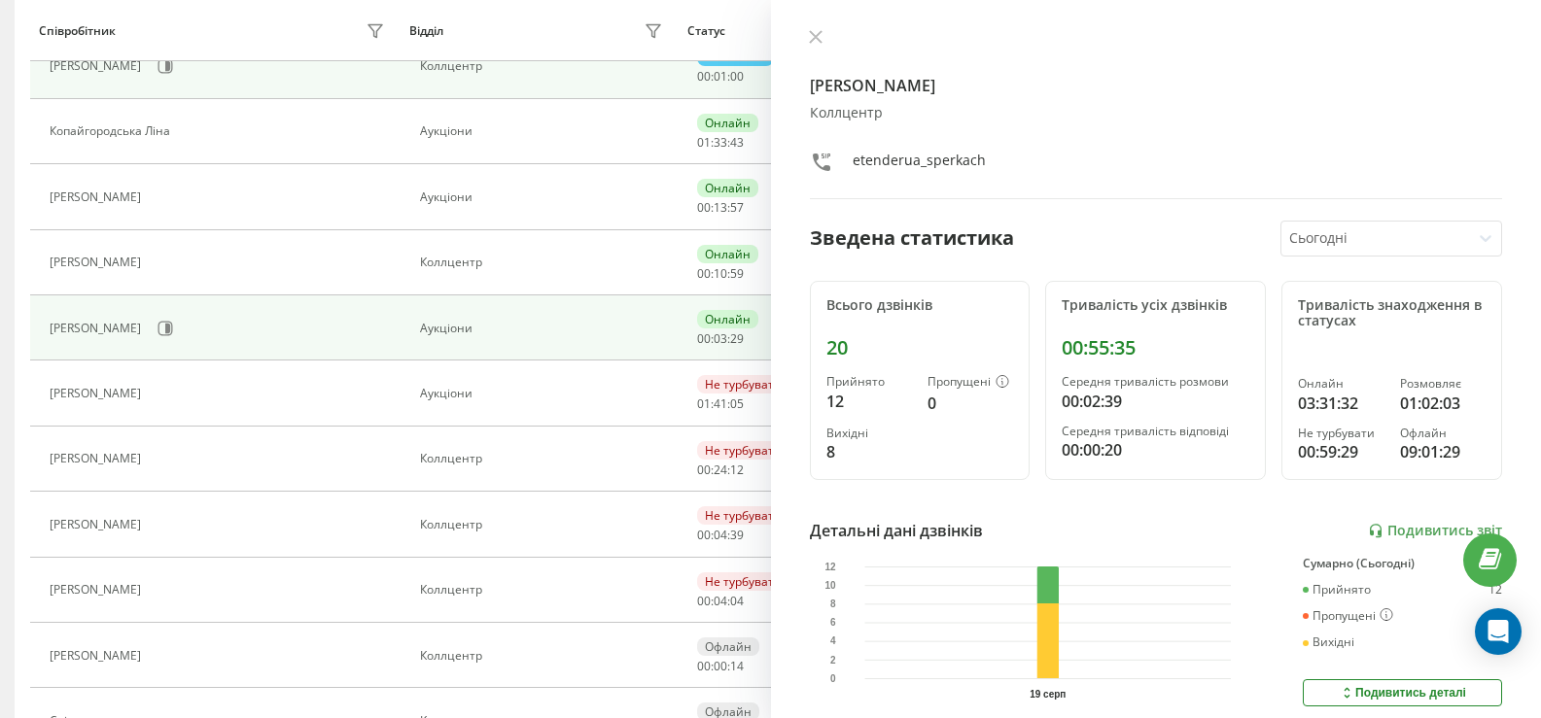
scroll to position [389, 0]
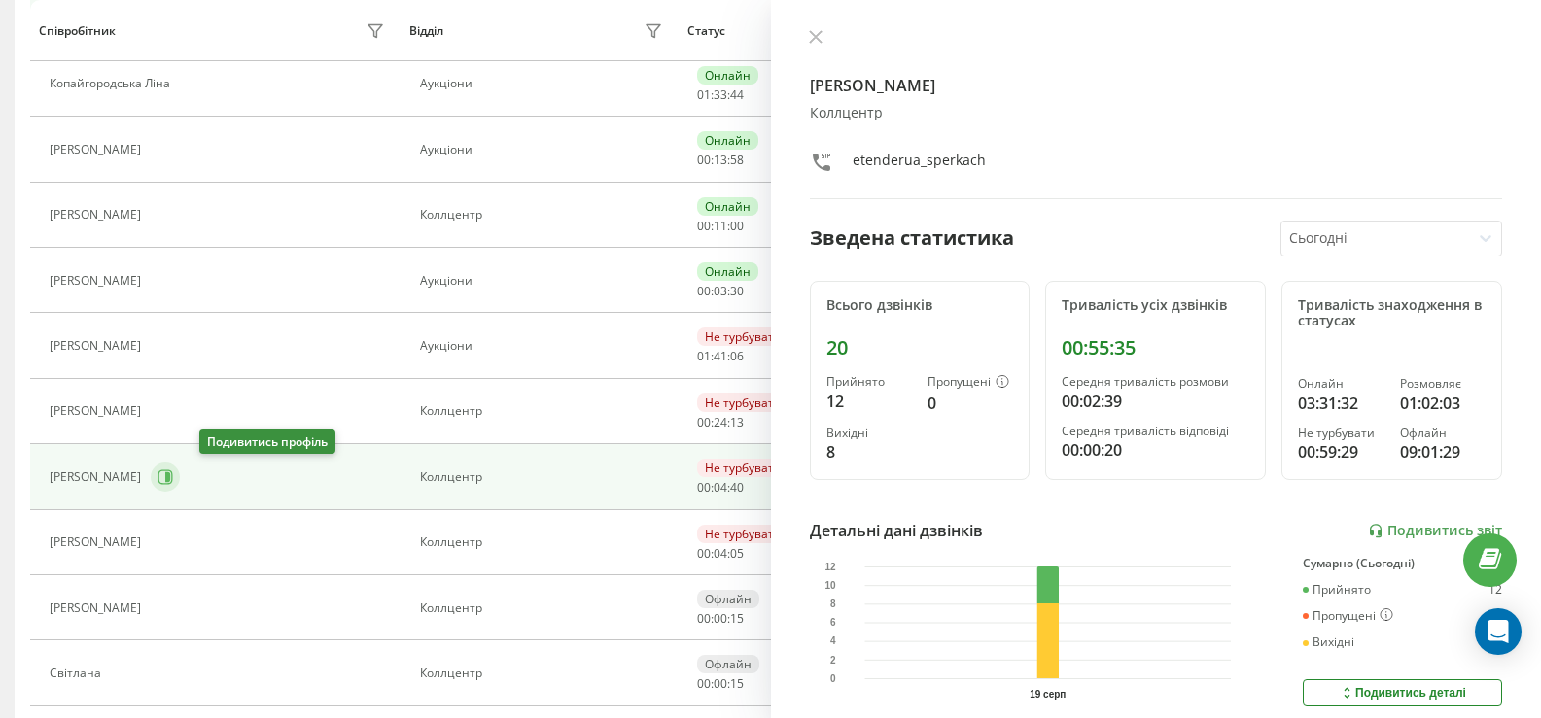
click at [173, 476] on icon at bounding box center [165, 478] width 16 height 16
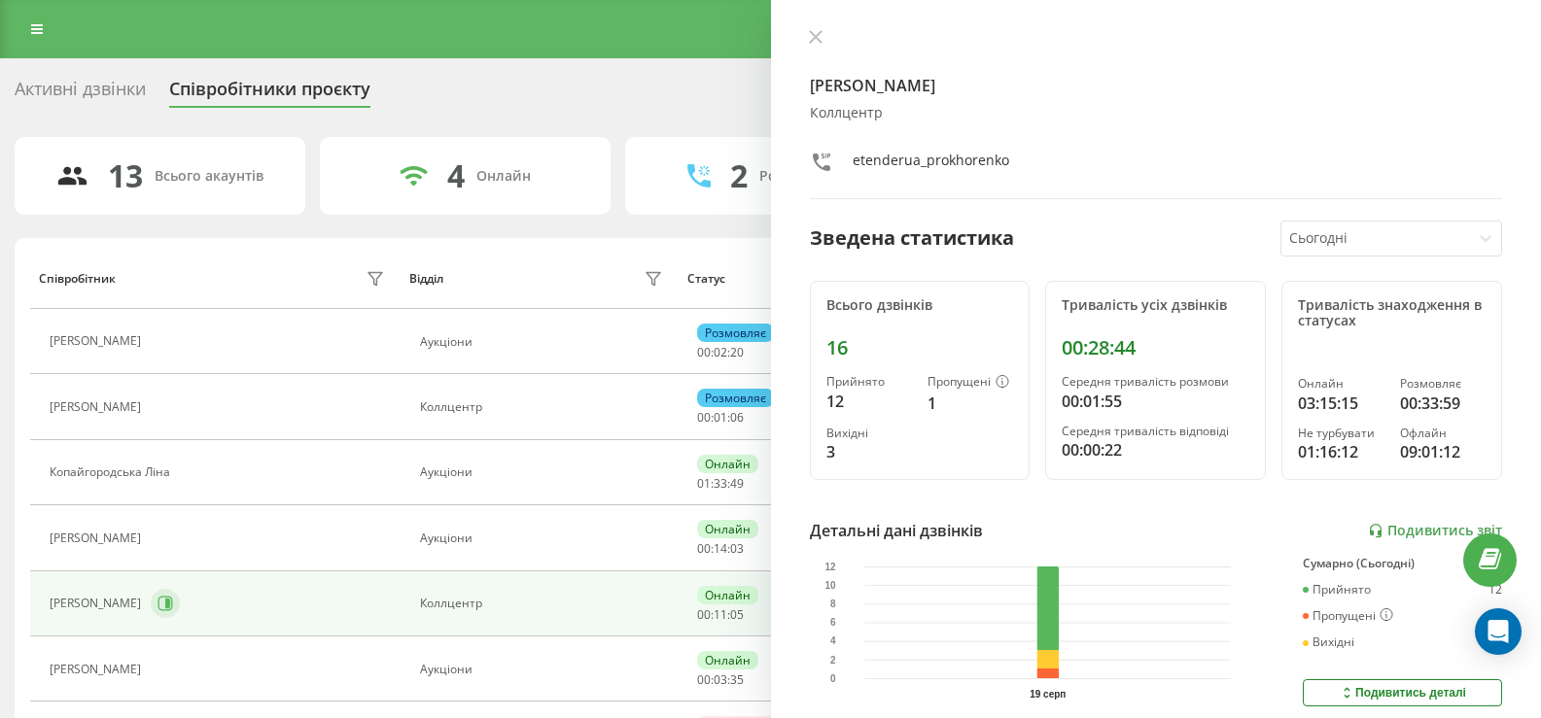
click at [173, 599] on icon at bounding box center [165, 604] width 16 height 16
click at [818, 38] on icon at bounding box center [816, 37] width 14 height 14
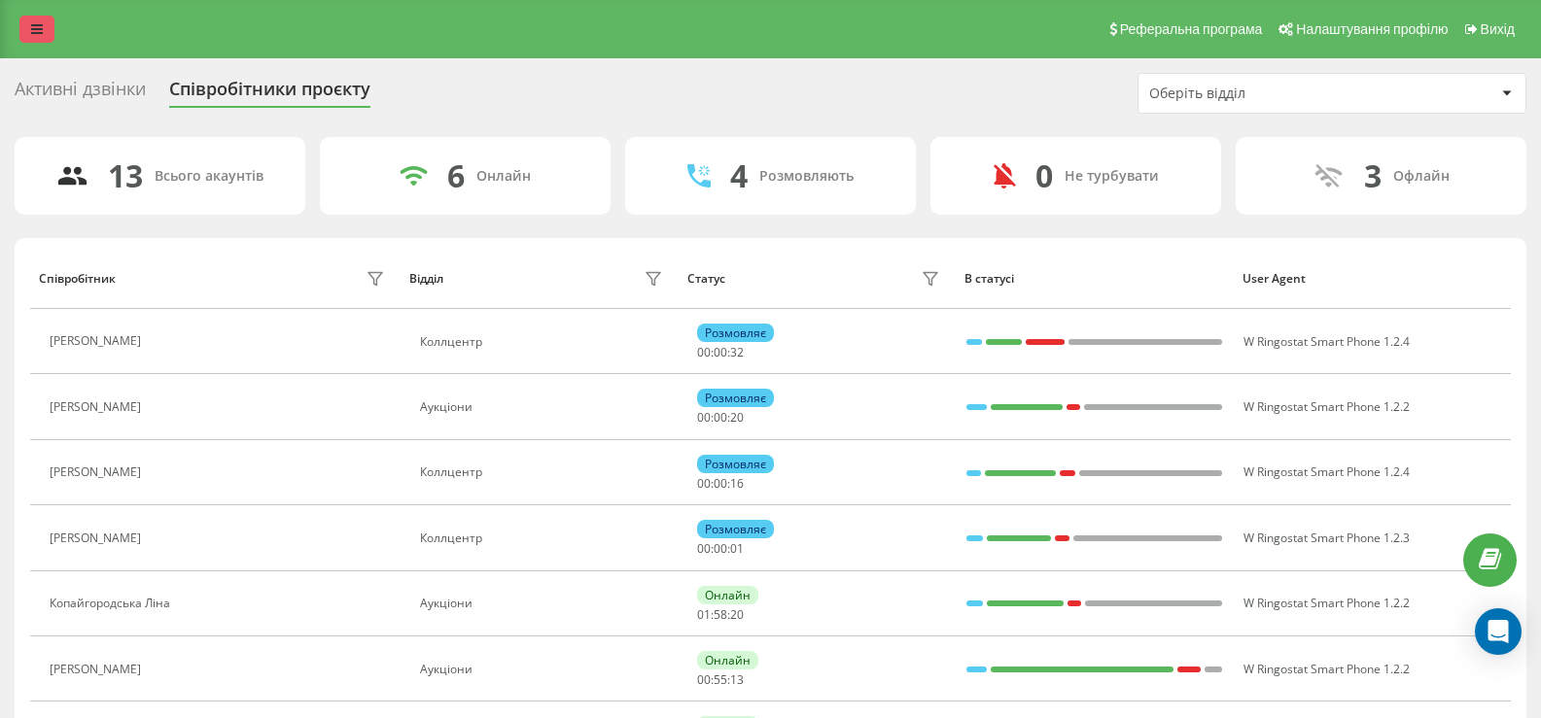
click at [36, 37] on link at bounding box center [36, 29] width 35 height 27
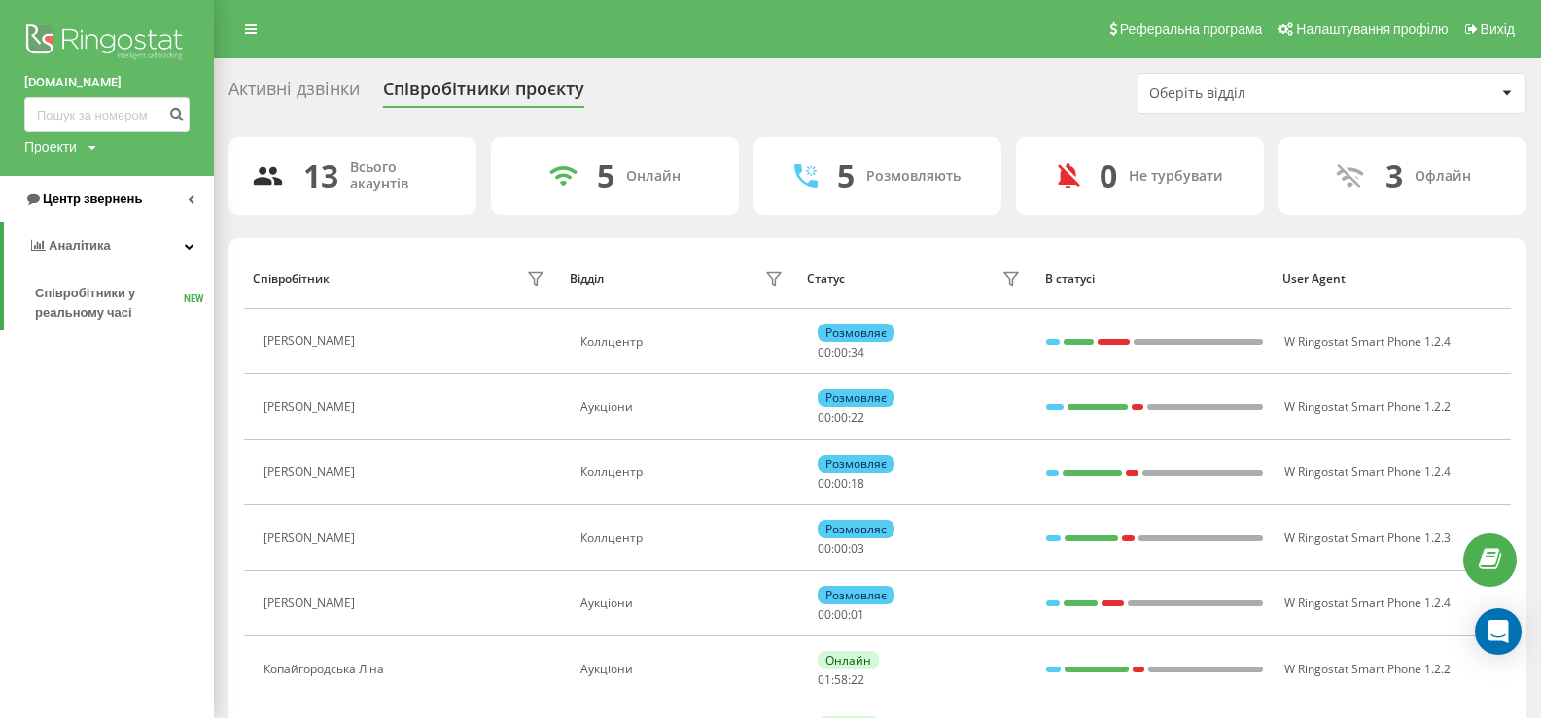
click at [84, 191] on span "Центр звернень" at bounding box center [83, 199] width 118 height 19
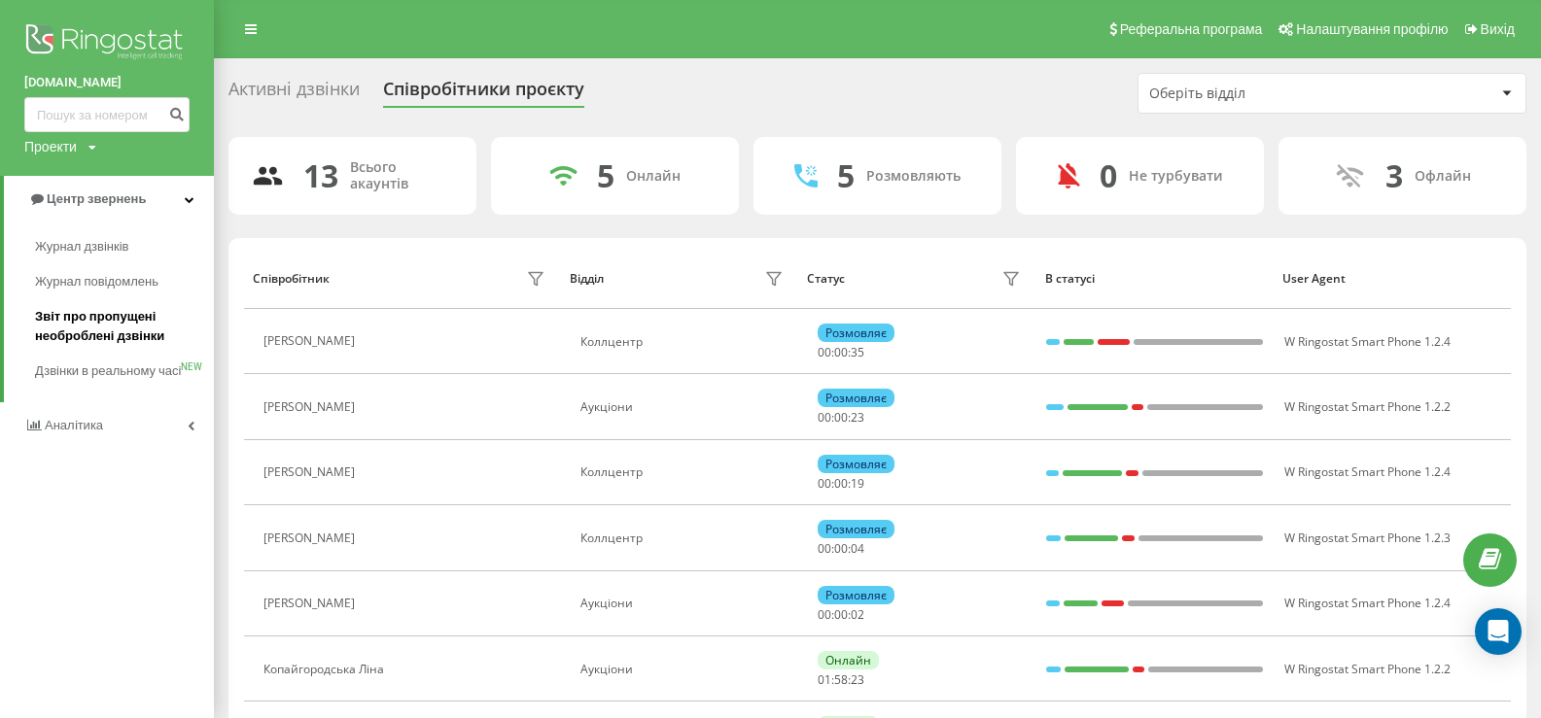
click at [83, 315] on span "Звіт про пропущені необроблені дзвінки" at bounding box center [119, 326] width 169 height 39
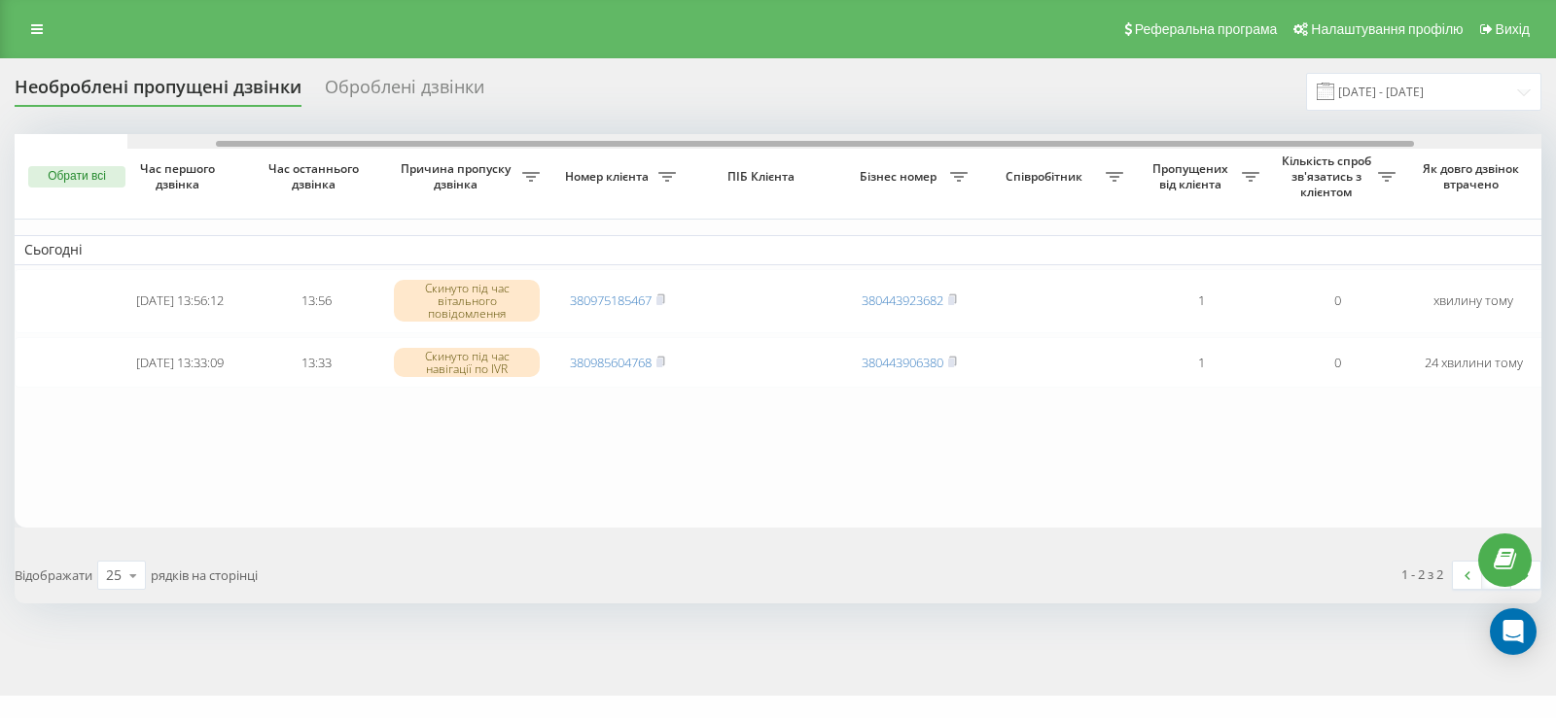
drag, startPoint x: 797, startPoint y: 142, endPoint x: 773, endPoint y: 178, distance: 43.4
click at [773, 178] on div "Обрати всі Час першого дзвінка Час останнього дзвінка Причина пропуску дзвінка …" at bounding box center [778, 331] width 1526 height 394
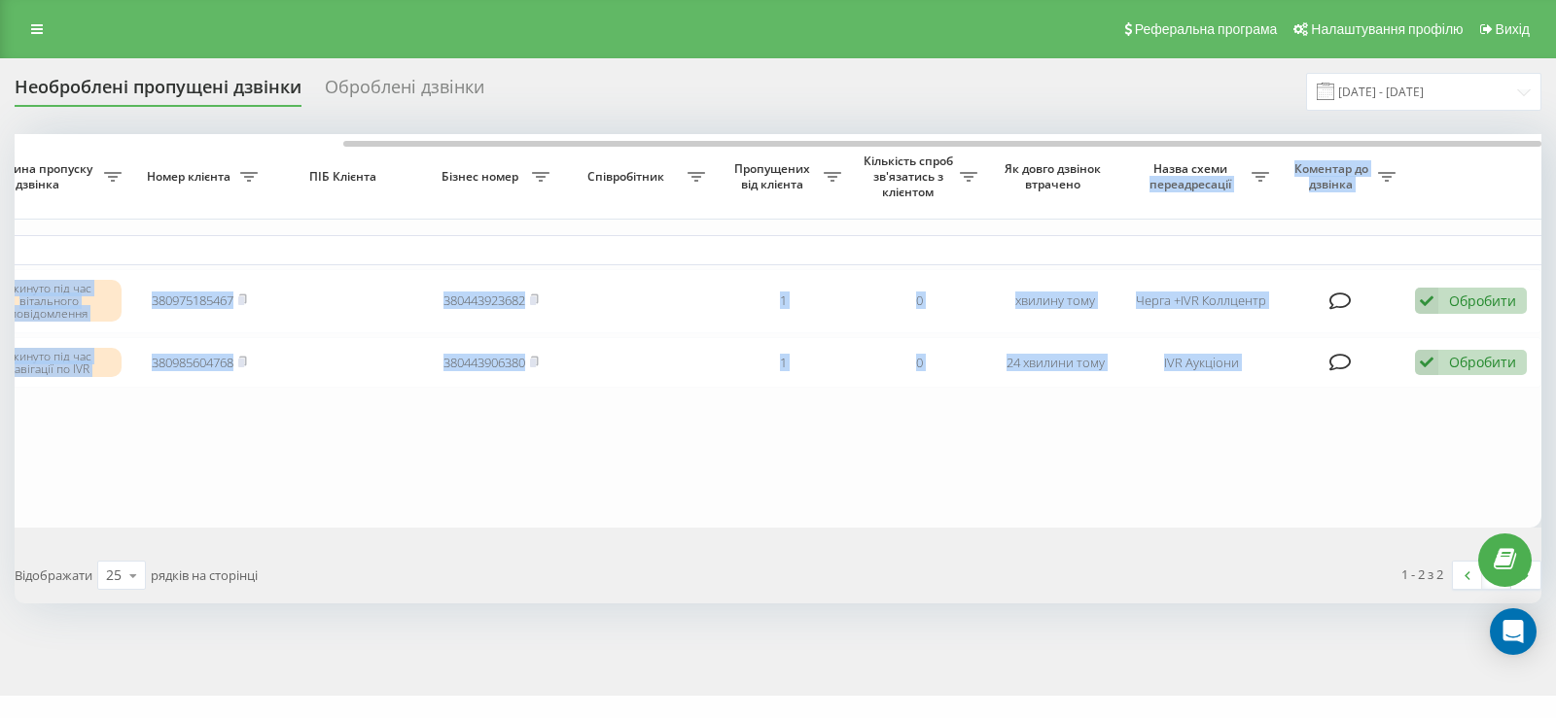
drag, startPoint x: 1012, startPoint y: 140, endPoint x: 1242, endPoint y: 176, distance: 233.2
click at [1242, 176] on div "Обрати всі Час першого дзвінка Час останнього дзвінка Причина пропуску дзвінка …" at bounding box center [778, 331] width 1526 height 394
click at [1130, 507] on table "Сьогодні 2025-08-19 13:56:12 13:56 Скинуто під час вітального повідомлення 3809…" at bounding box center [569, 331] width 1944 height 394
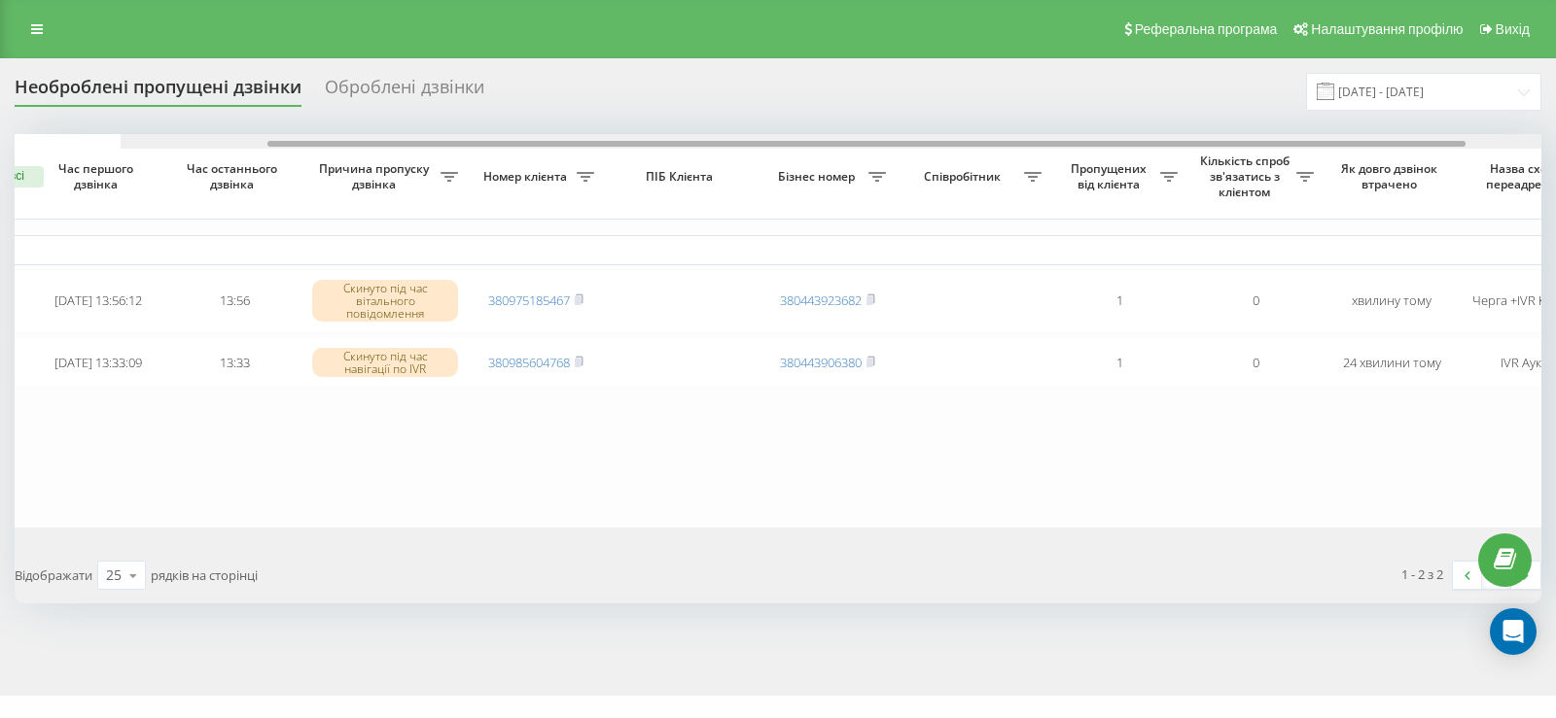
scroll to position [0, 0]
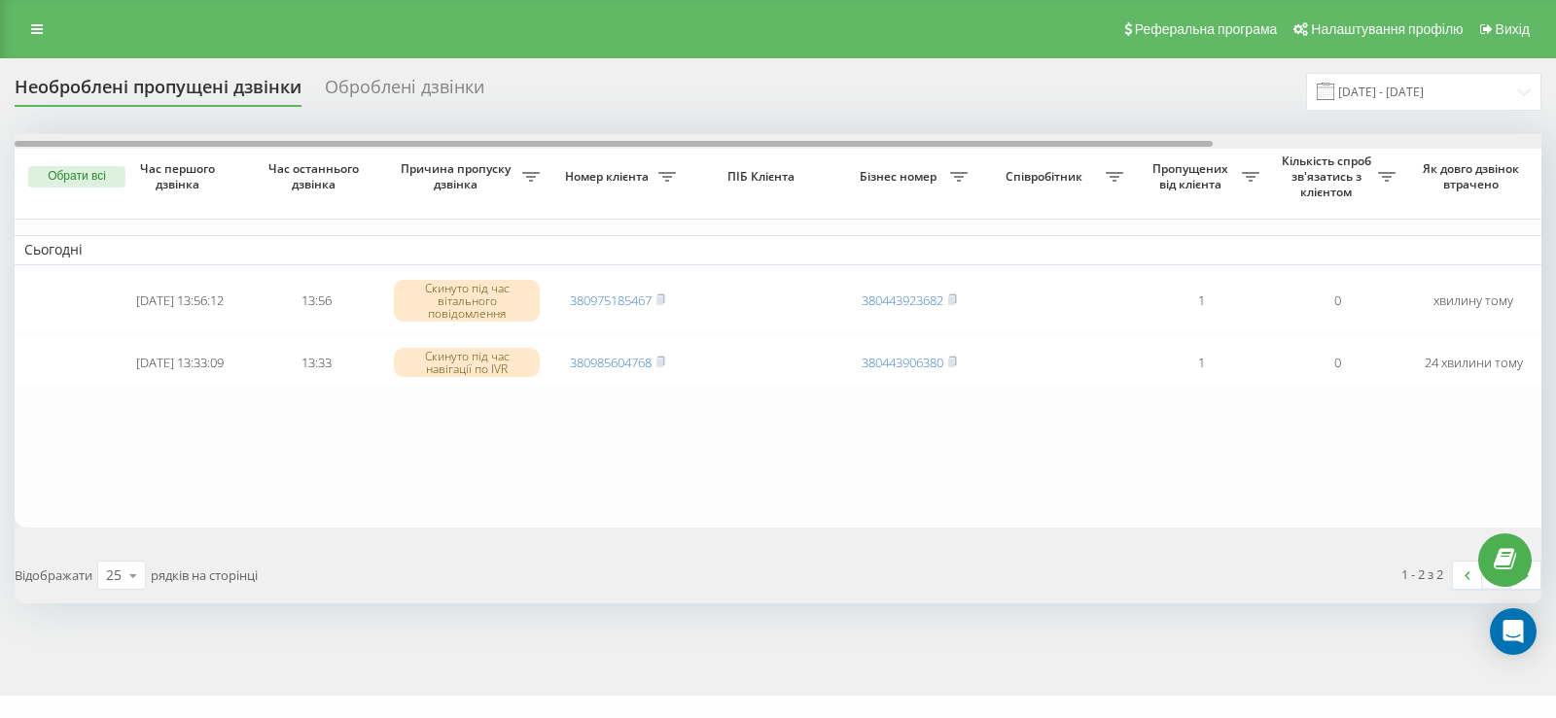
drag, startPoint x: 731, startPoint y: 142, endPoint x: 251, endPoint y: 162, distance: 480.7
click at [251, 150] on div "Обрати всі Час першого дзвінка Час останнього дзвінка Причина пропуску дзвінка …" at bounding box center [778, 331] width 1526 height 394
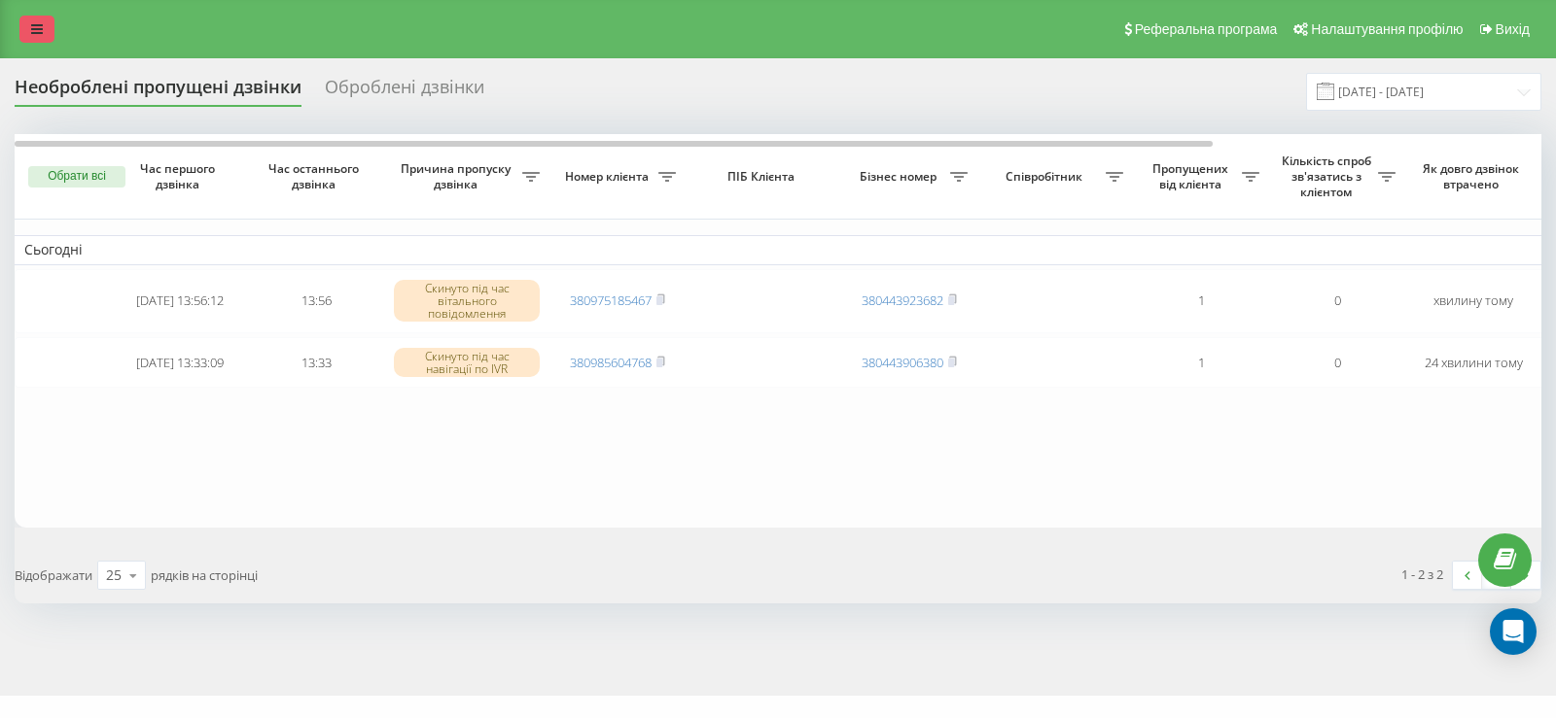
click at [52, 34] on link at bounding box center [36, 29] width 35 height 27
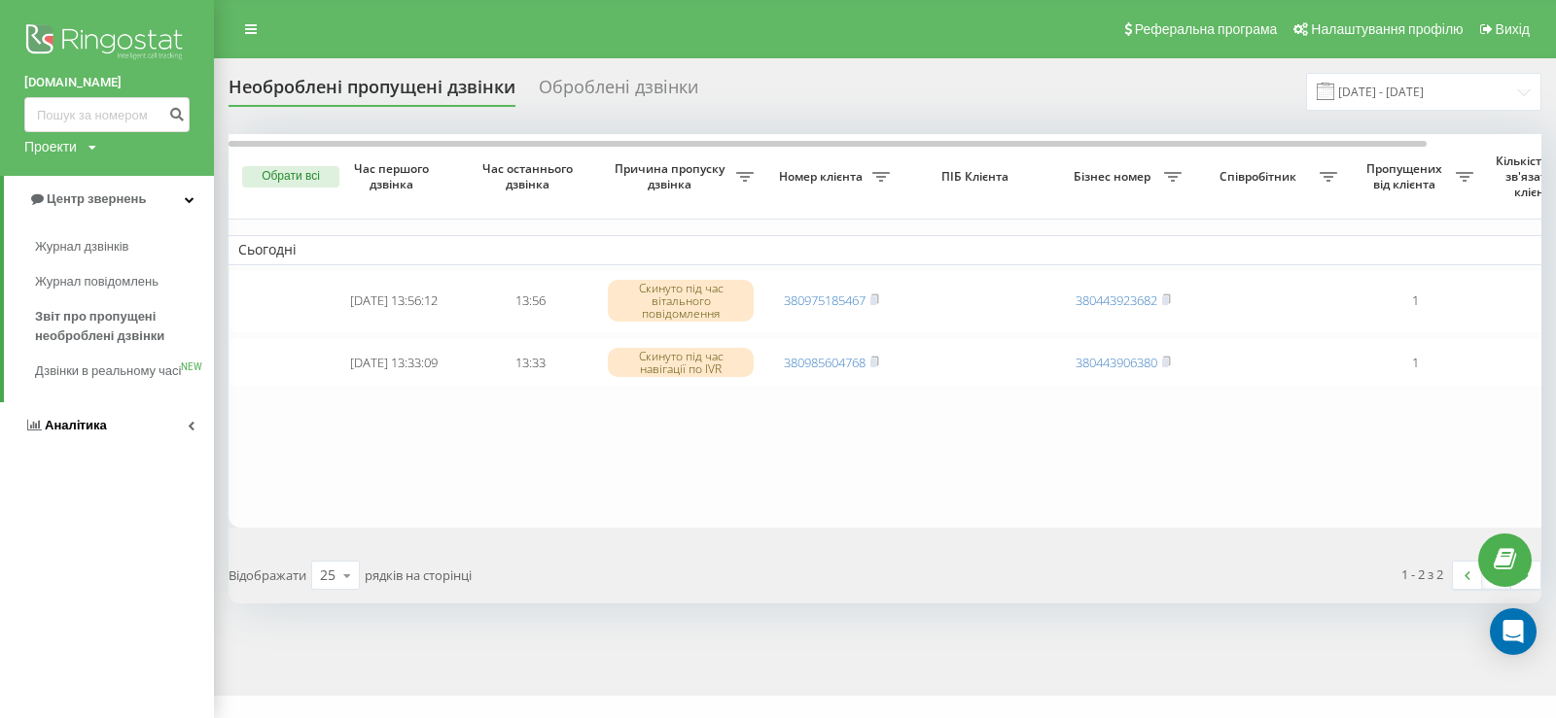
click at [76, 433] on span "Аналiтика" at bounding box center [76, 425] width 62 height 15
click at [71, 297] on span "Співробітники у реальному часі" at bounding box center [109, 303] width 148 height 39
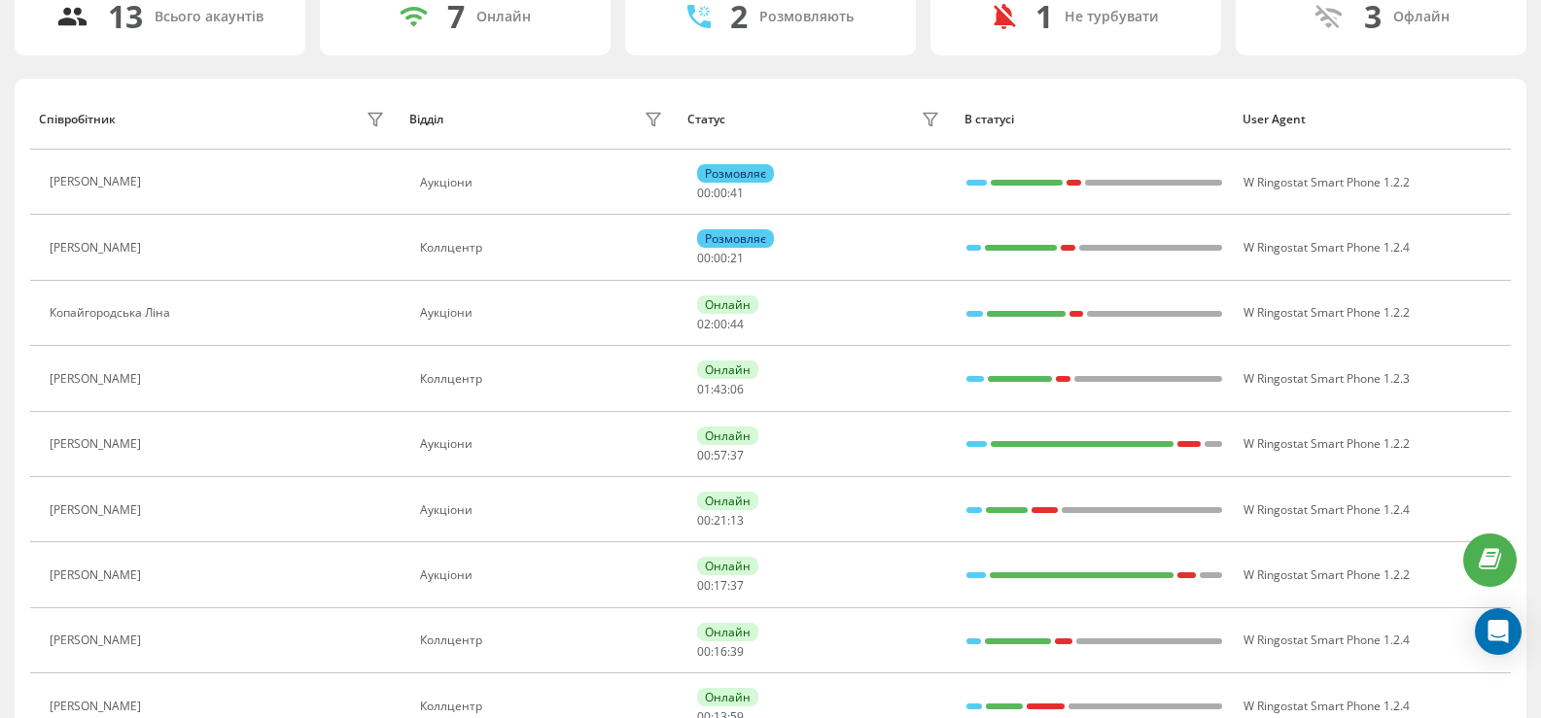
scroll to position [194, 0]
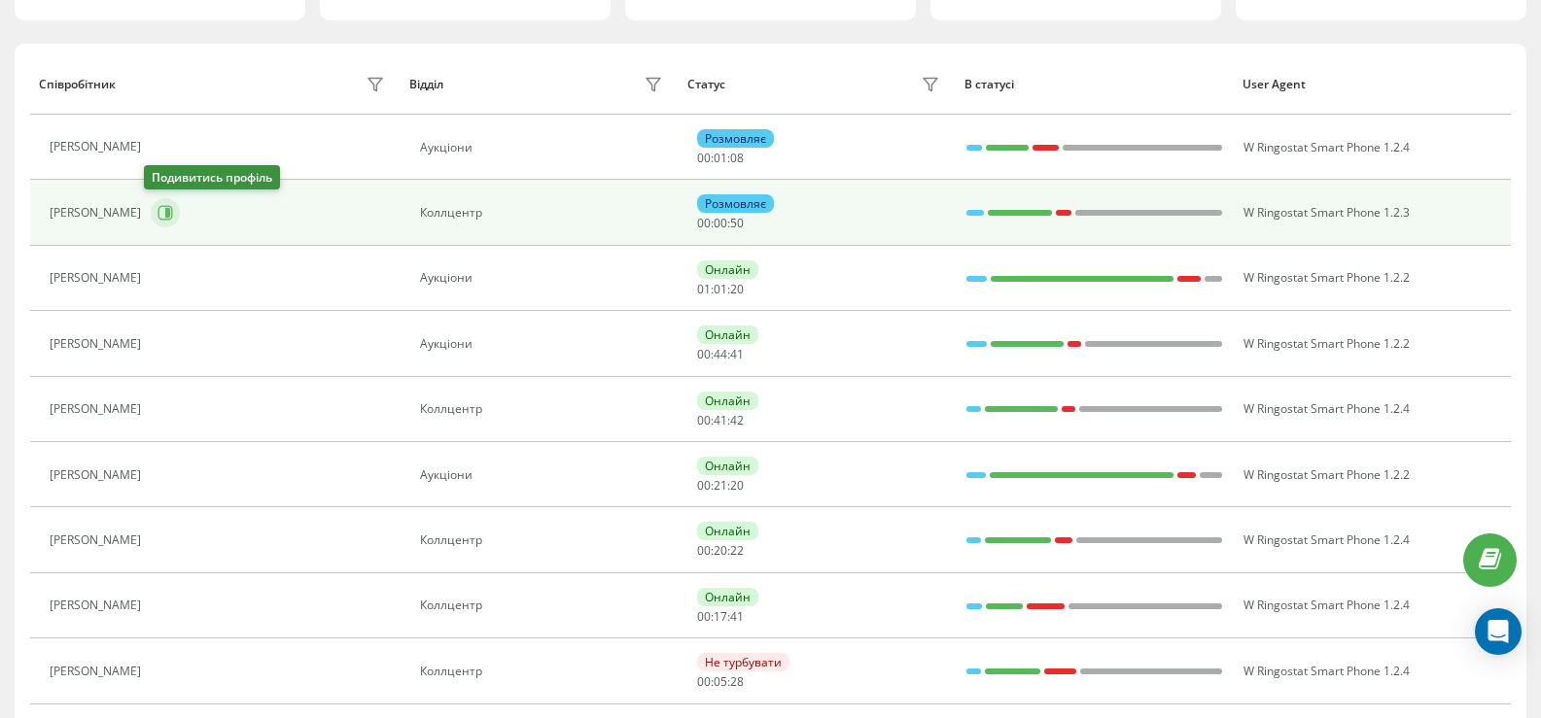
click at [162, 207] on icon at bounding box center [165, 213] width 15 height 15
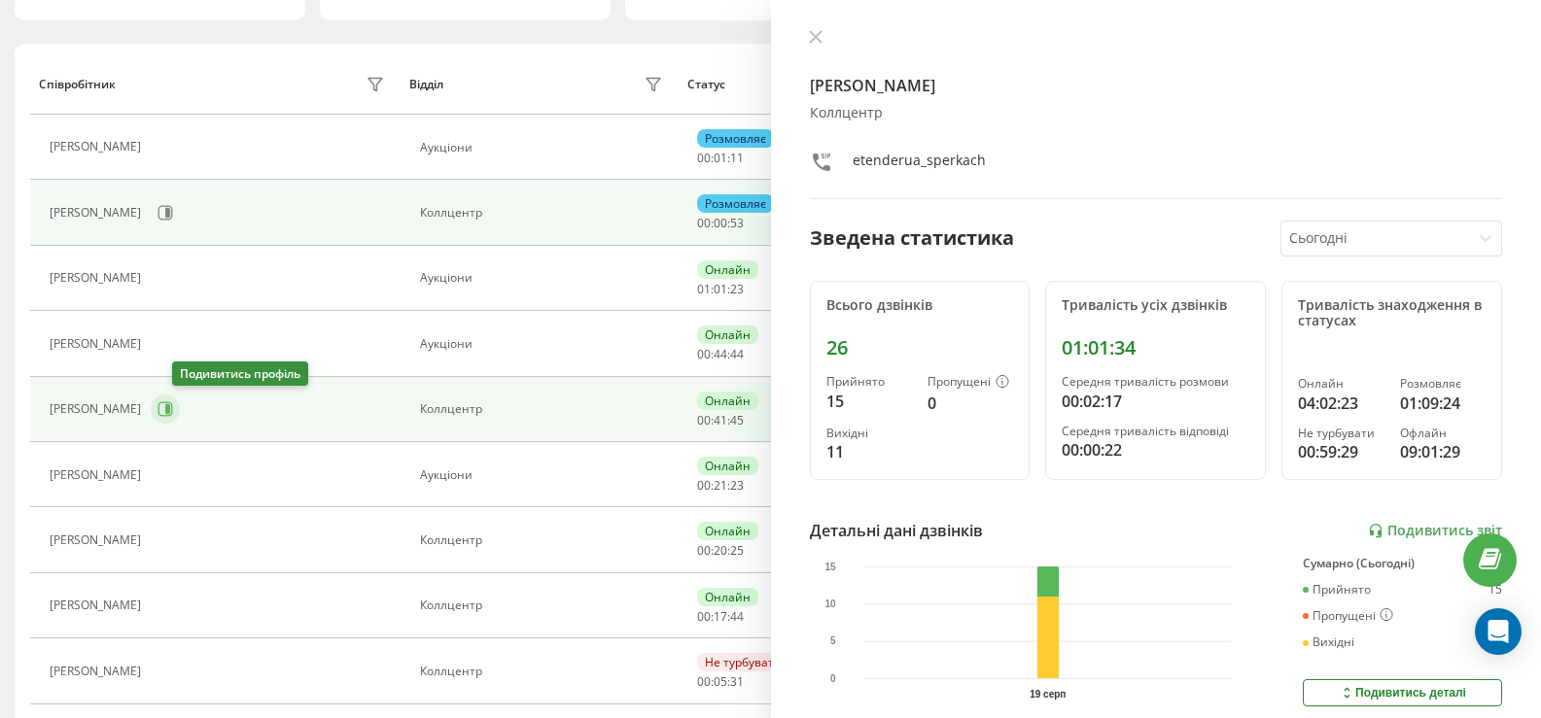
click at [173, 414] on icon at bounding box center [165, 410] width 16 height 16
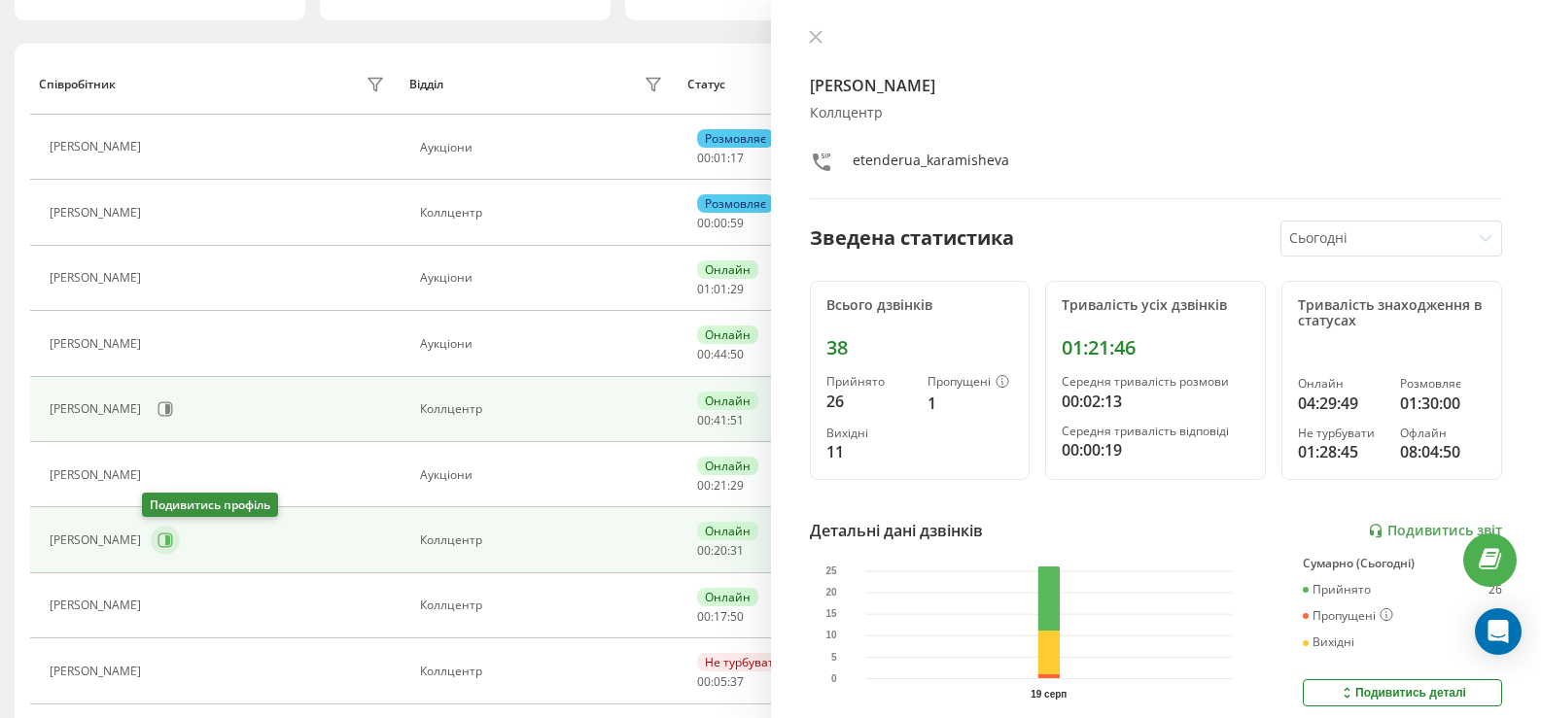
click at [157, 542] on icon at bounding box center [165, 541] width 16 height 16
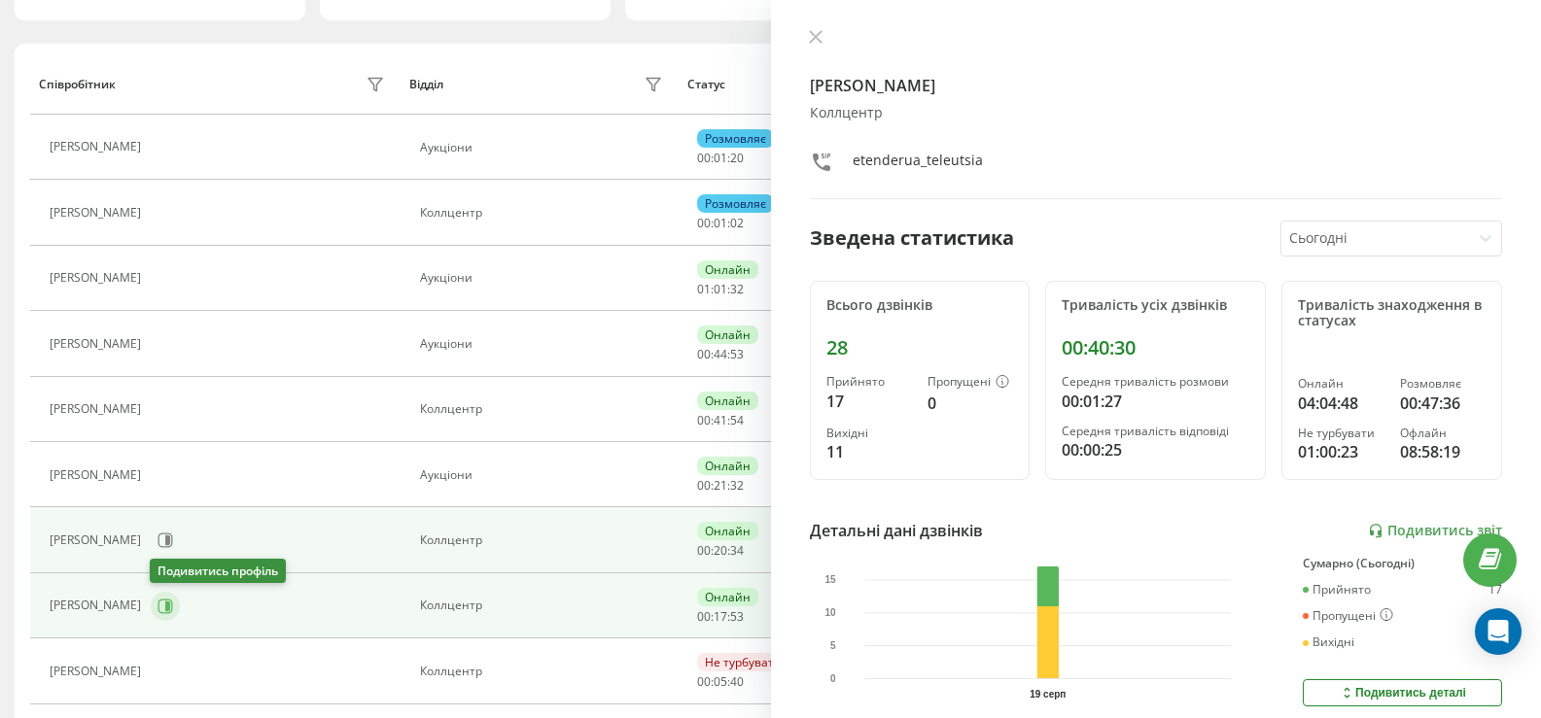
click at [161, 610] on icon at bounding box center [165, 607] width 16 height 16
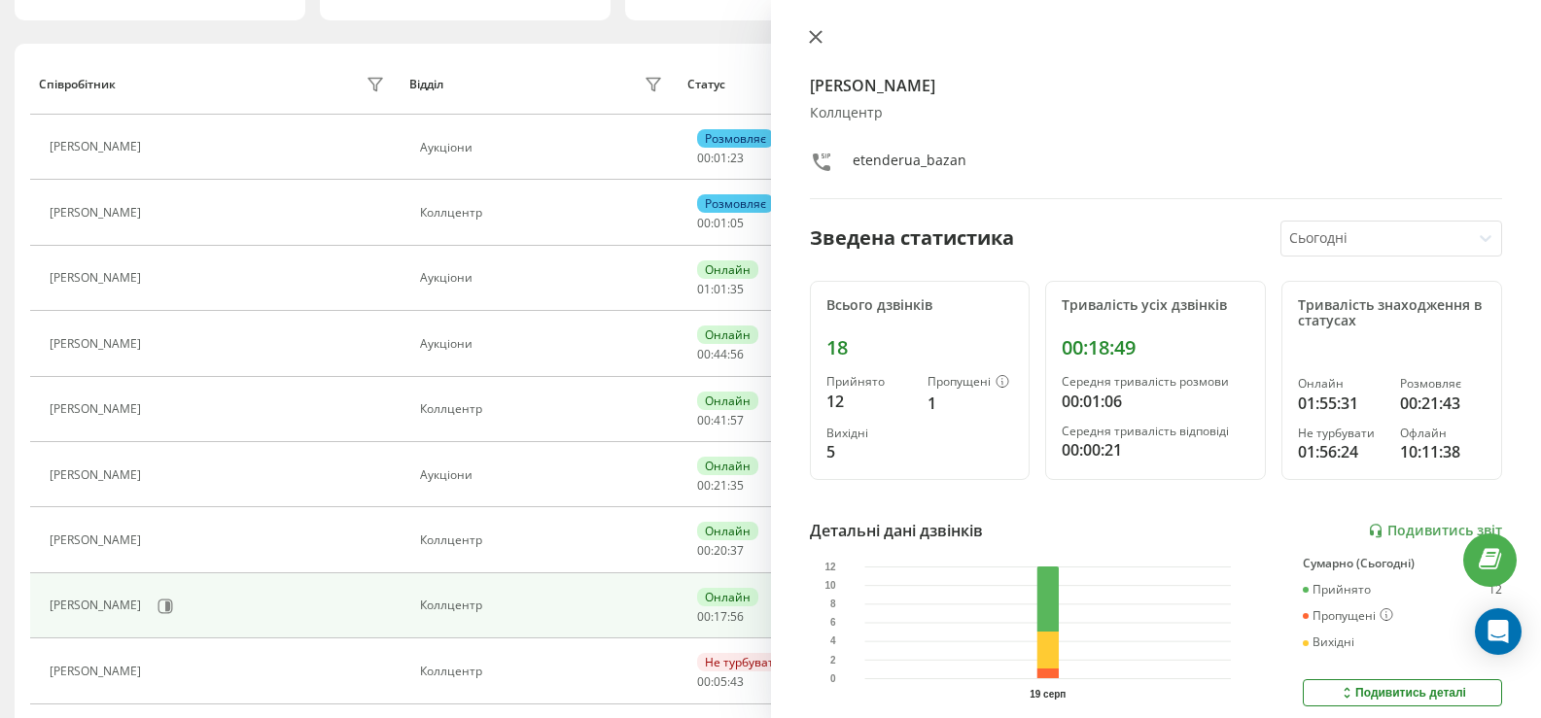
click at [817, 34] on icon at bounding box center [816, 37] width 14 height 14
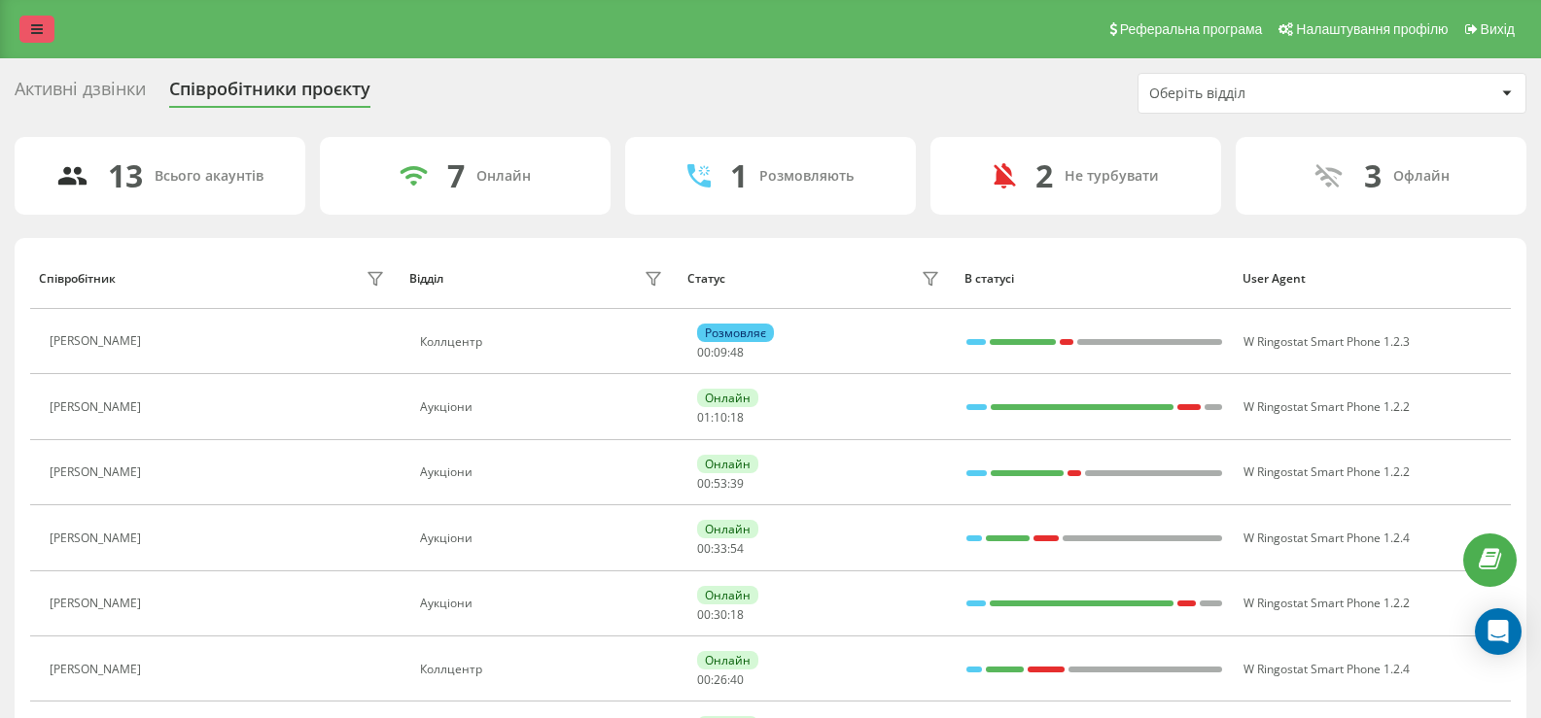
click at [31, 23] on icon at bounding box center [37, 29] width 12 height 14
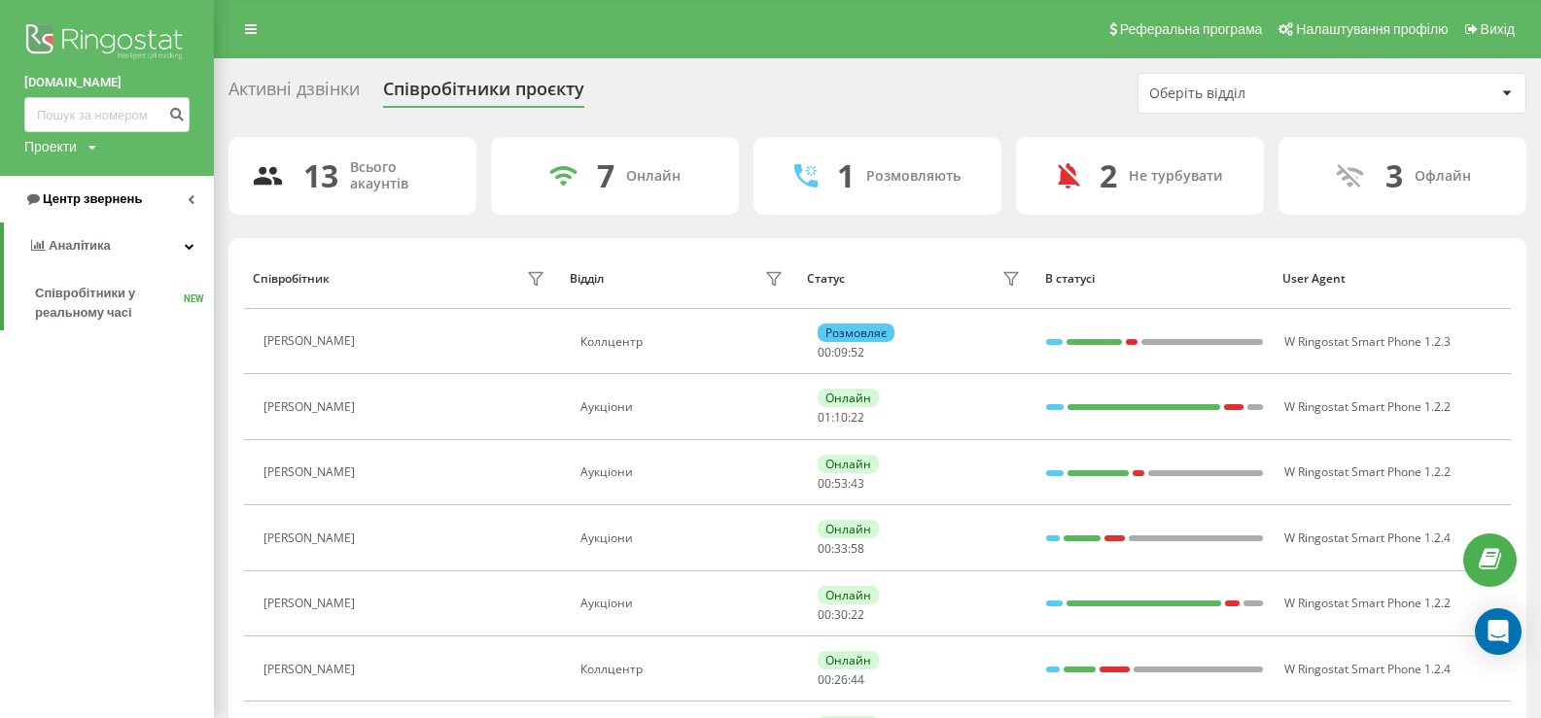
click at [82, 189] on link "Центр звернень" at bounding box center [107, 199] width 214 height 47
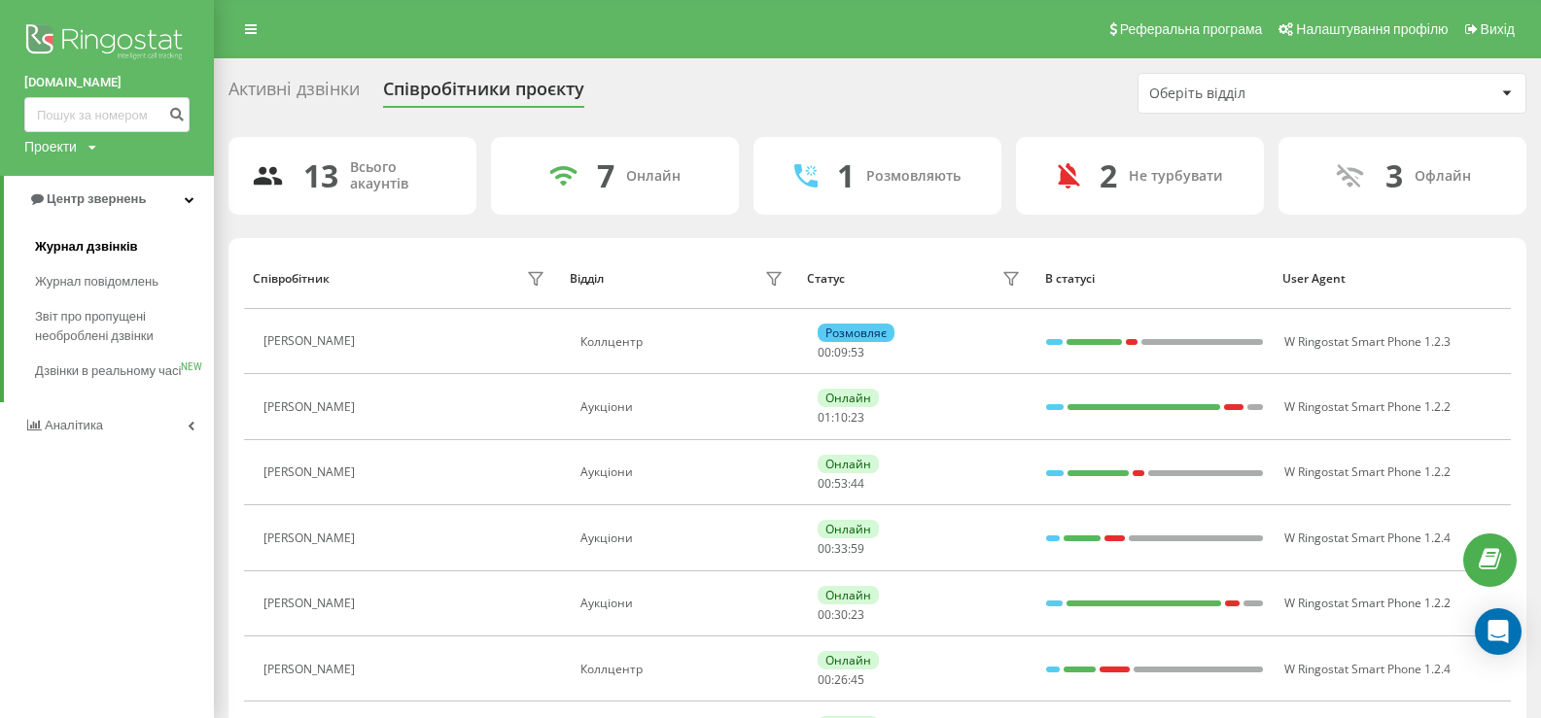
click at [65, 249] on span "Журнал дзвінків" at bounding box center [86, 246] width 103 height 19
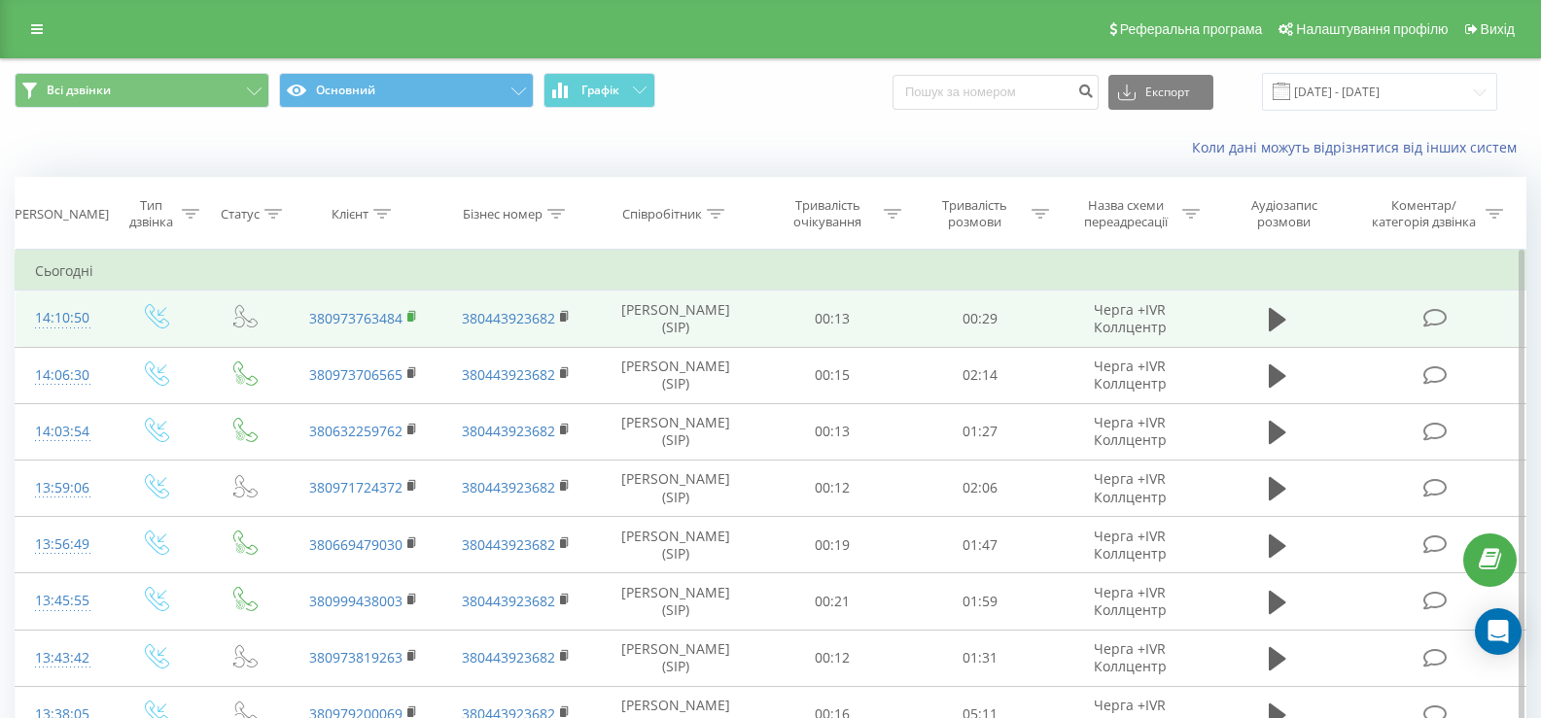
click at [410, 314] on rect at bounding box center [410, 317] width 6 height 9
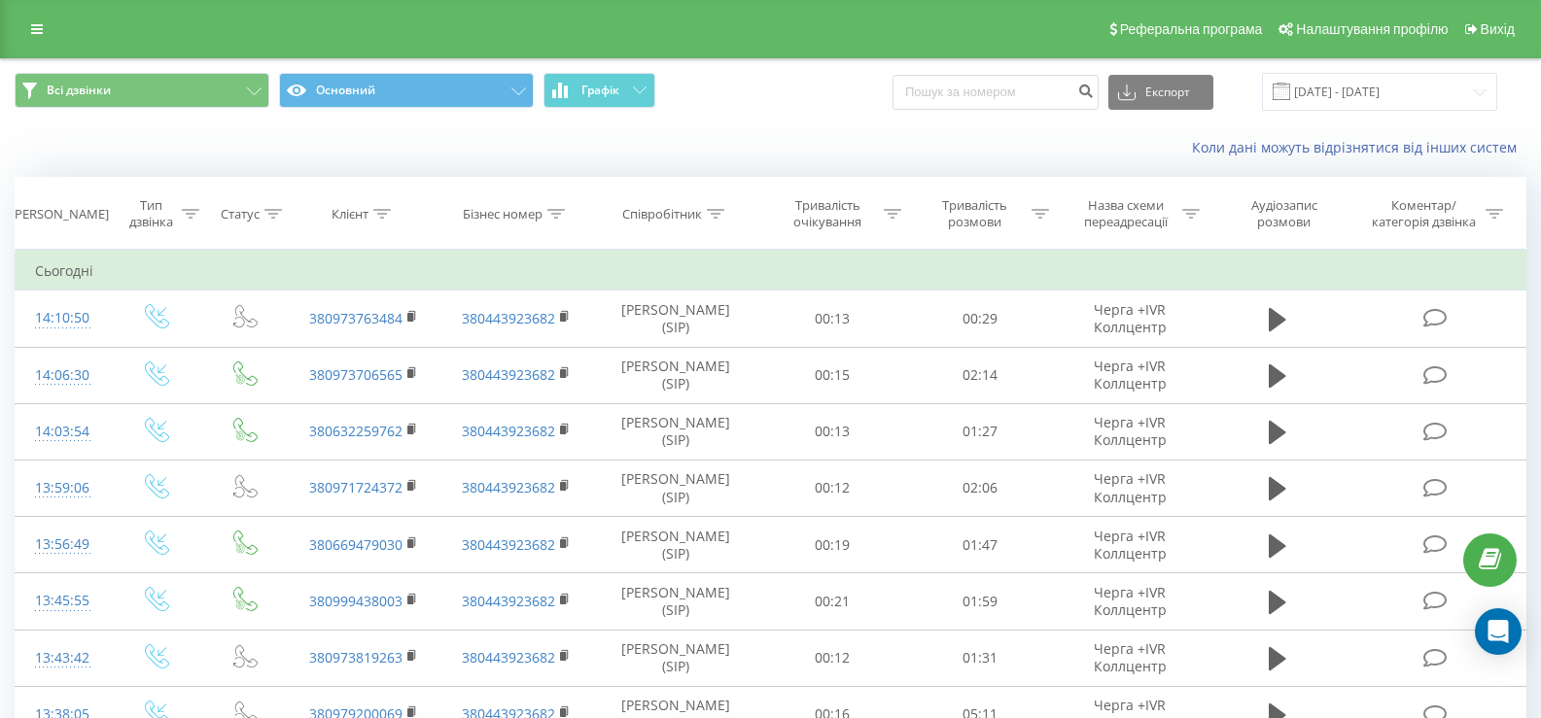
click at [35, 46] on div "Реферальна програма Налаштування профілю Вихід" at bounding box center [770, 29] width 1541 height 58
click at [38, 31] on icon at bounding box center [37, 29] width 12 height 14
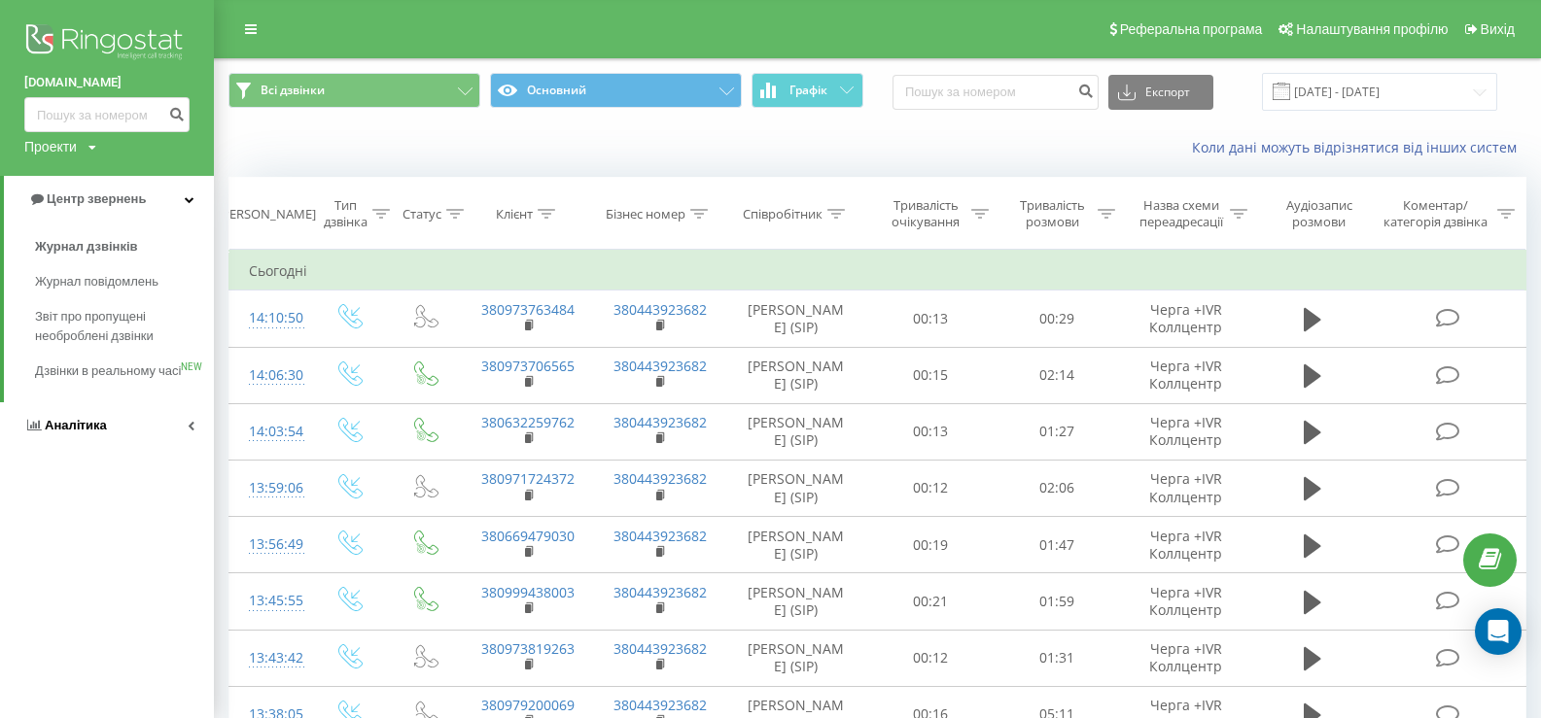
click at [65, 433] on span "Аналiтика" at bounding box center [76, 425] width 62 height 15
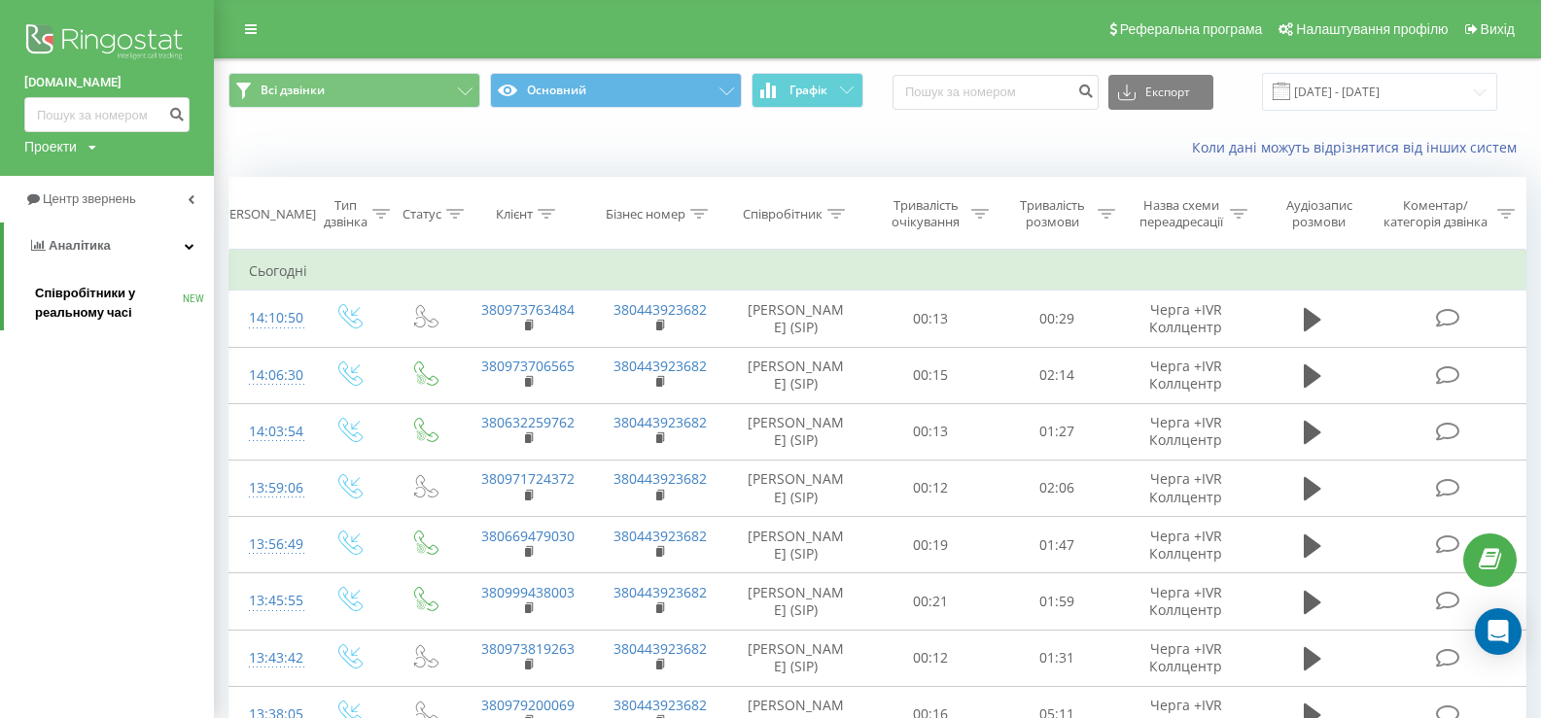
click at [53, 295] on span "Співробітники у реальному часі" at bounding box center [109, 303] width 148 height 39
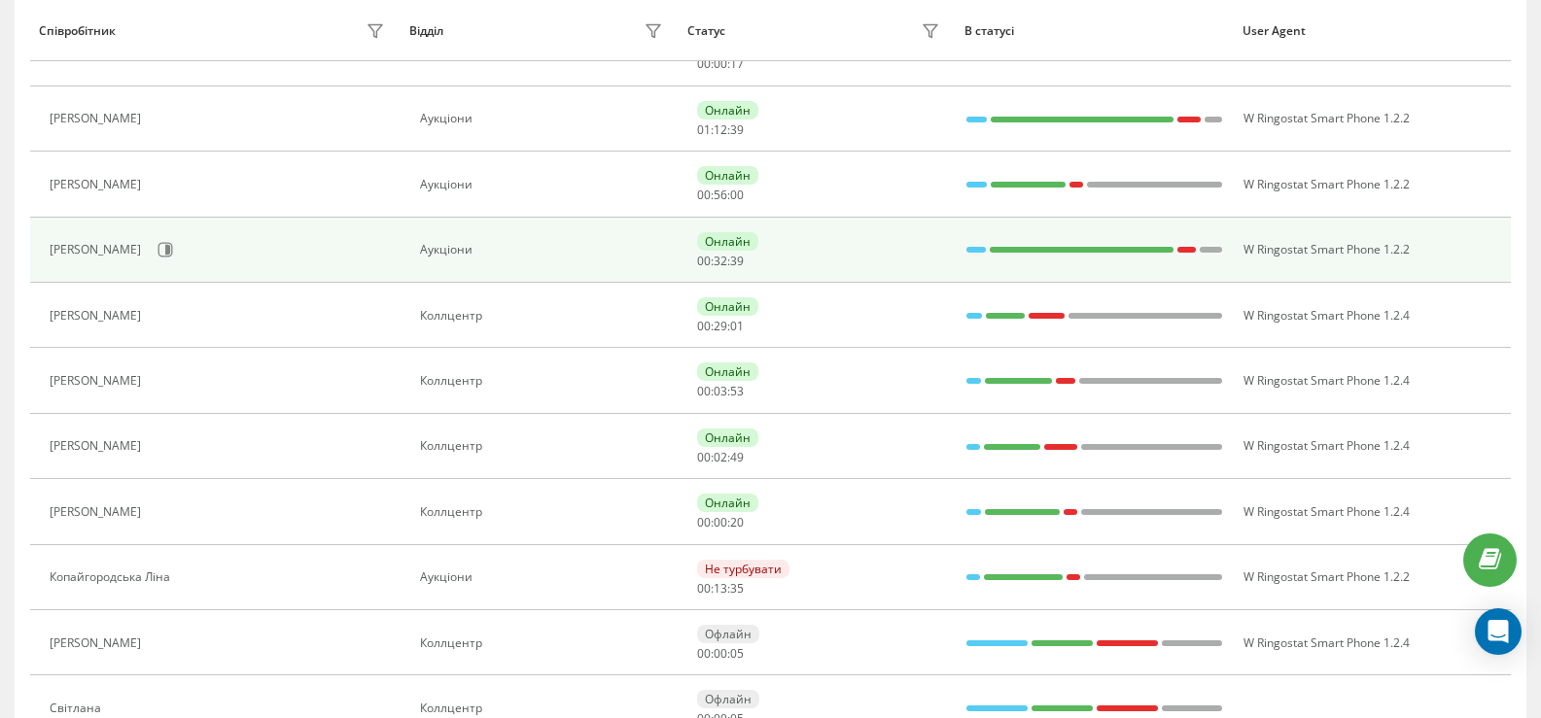
scroll to position [389, 0]
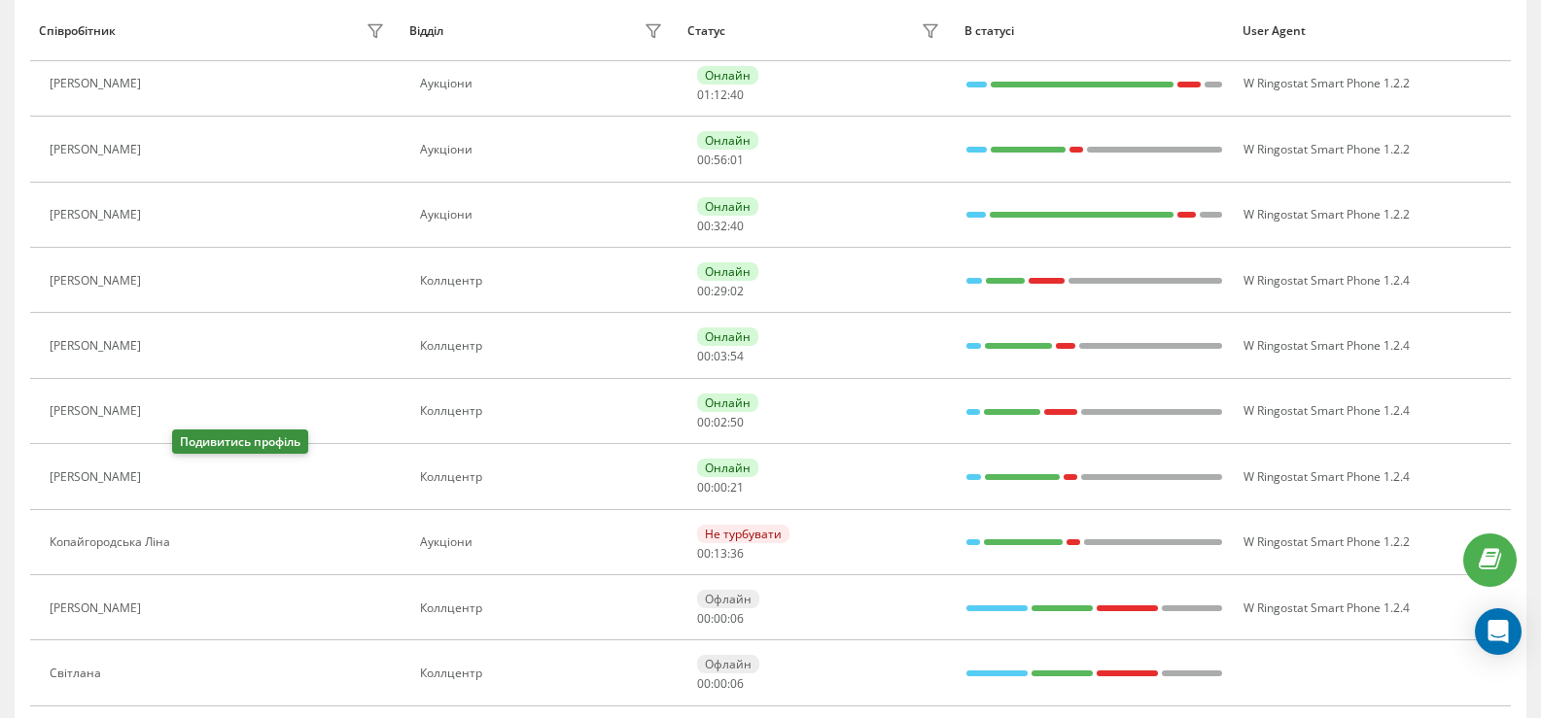
click at [167, 479] on icon at bounding box center [164, 477] width 5 height 10
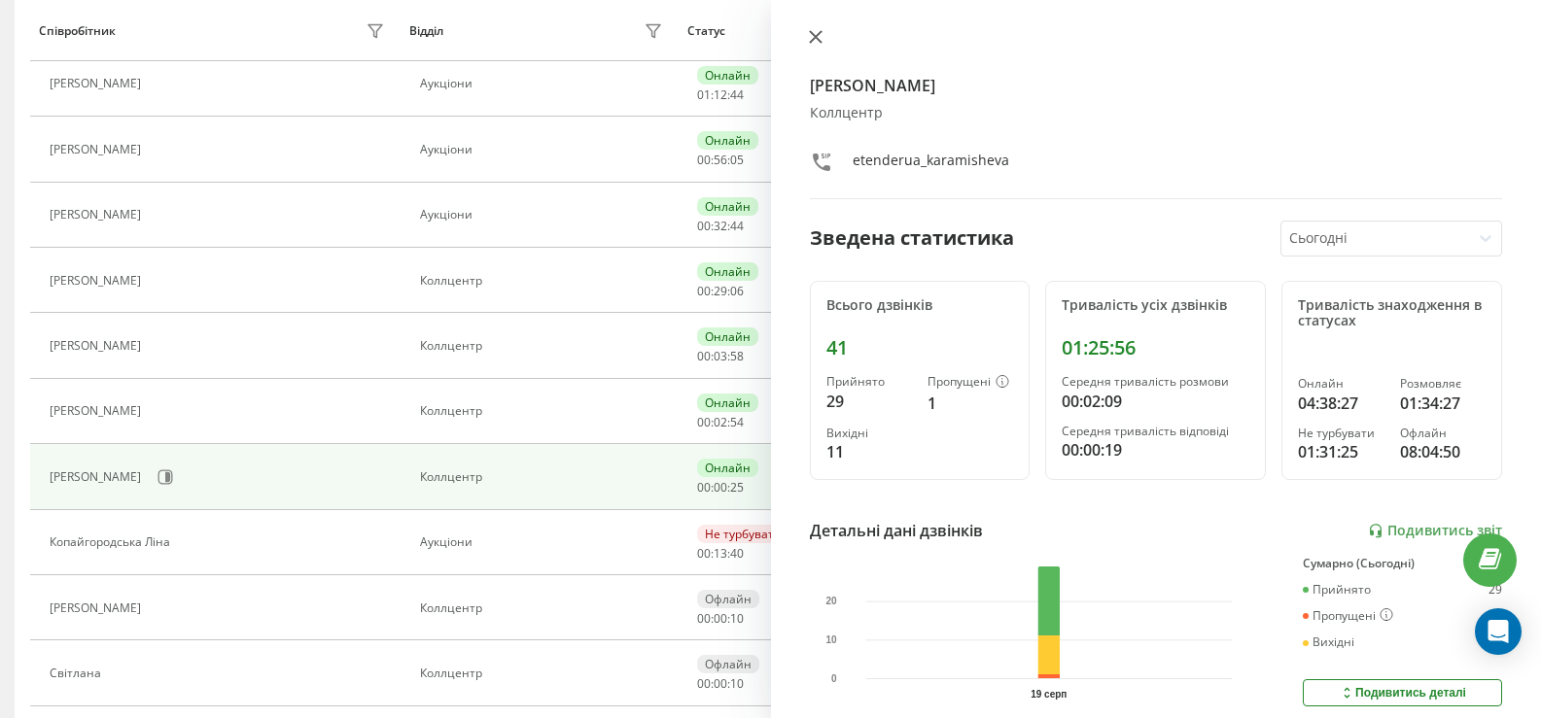
click at [814, 38] on icon at bounding box center [815, 37] width 12 height 12
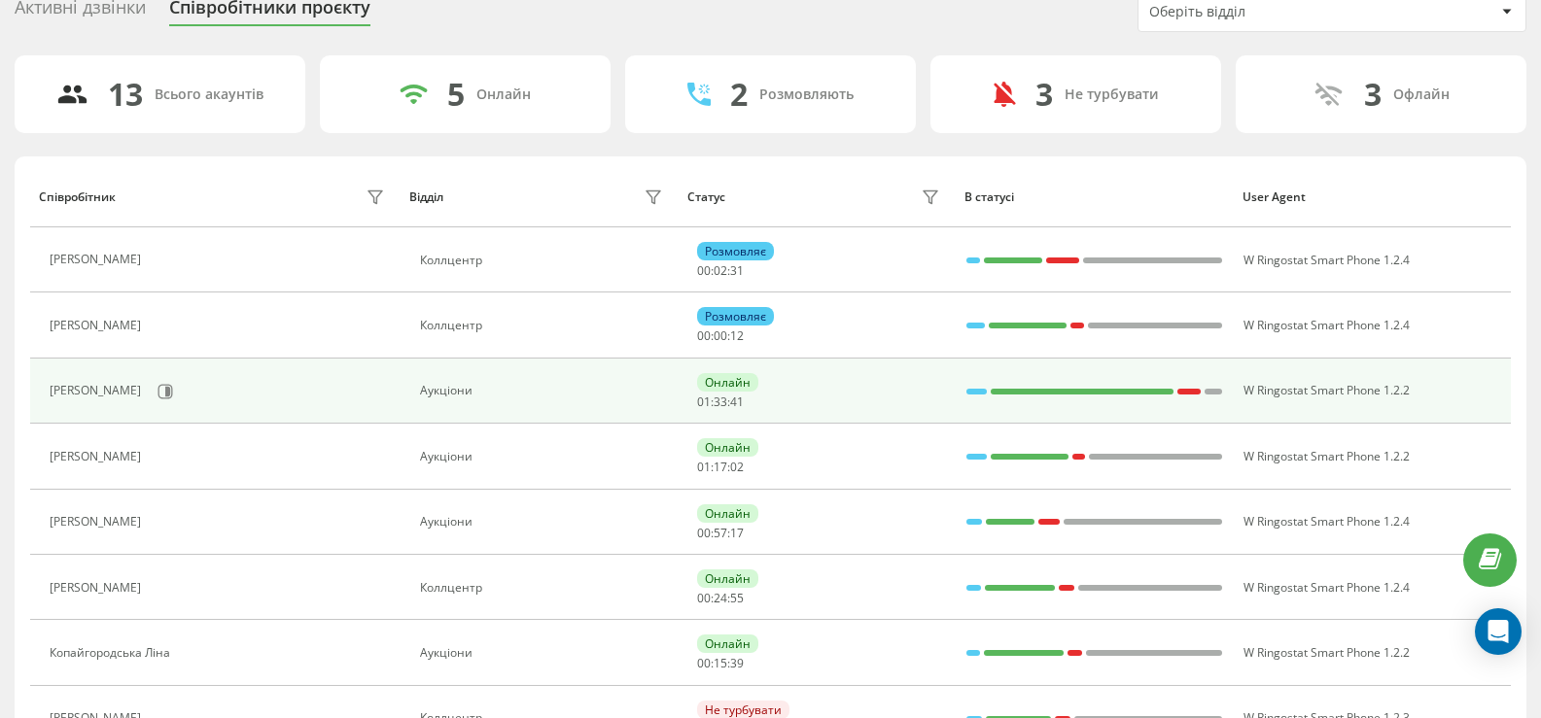
scroll to position [194, 0]
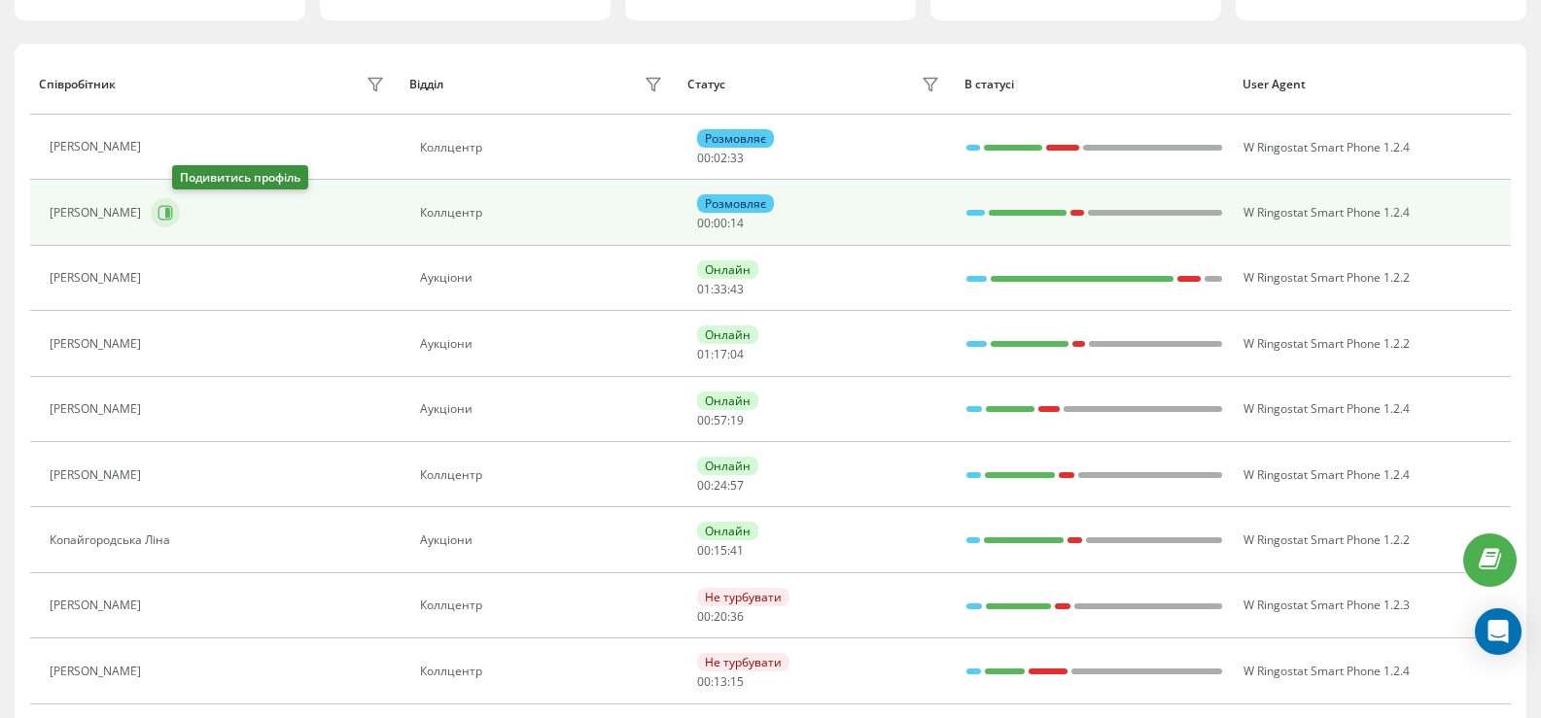
click at [170, 208] on icon at bounding box center [167, 213] width 5 height 10
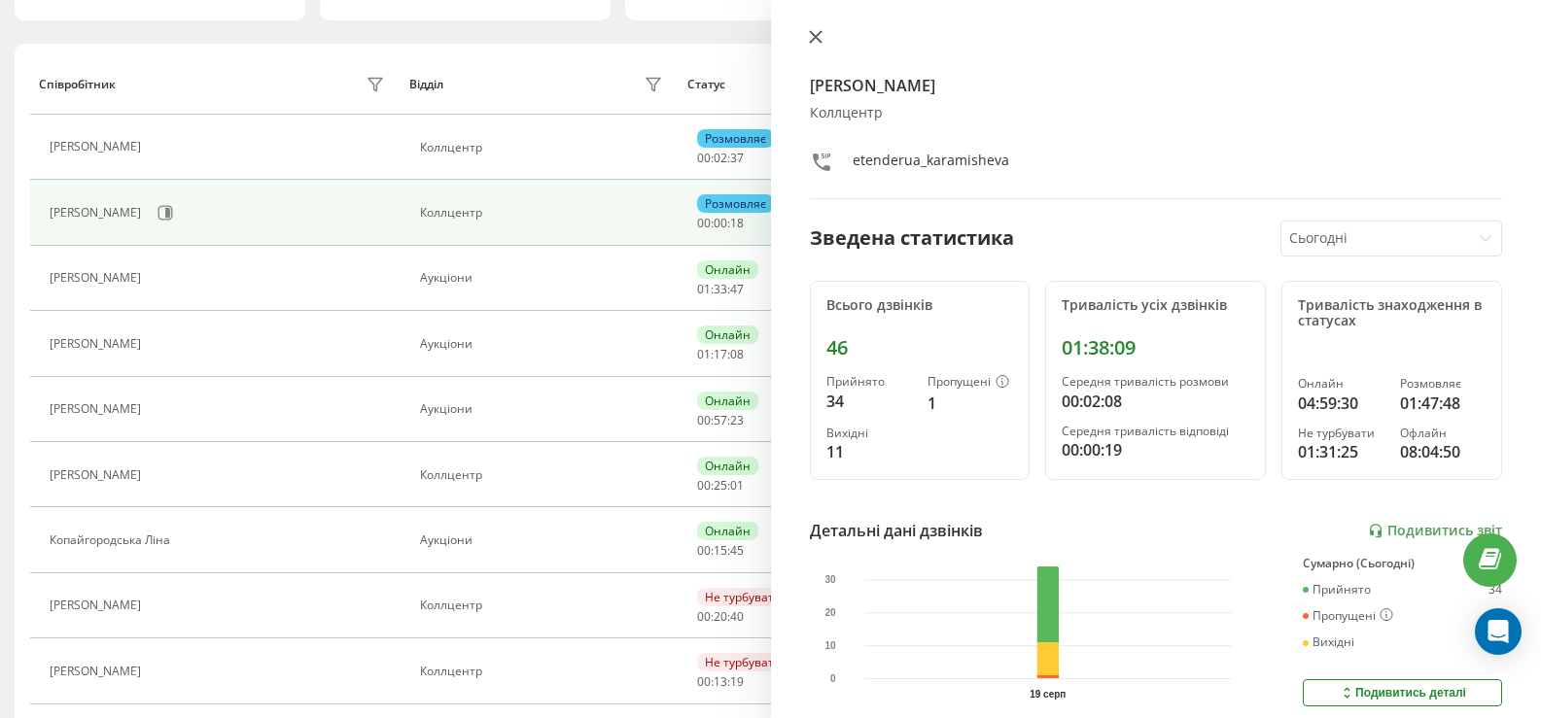
click at [815, 36] on icon at bounding box center [815, 37] width 12 height 12
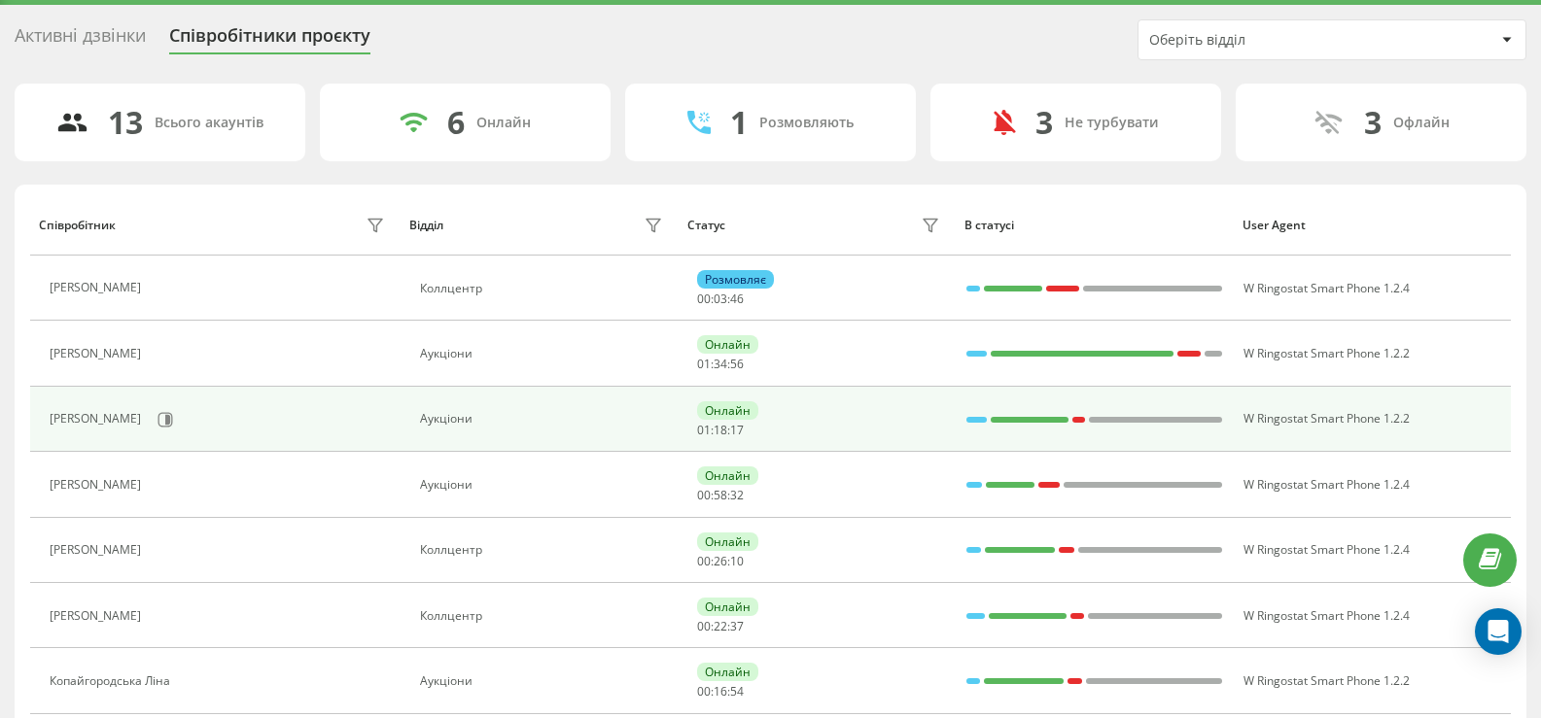
scroll to position [97, 0]
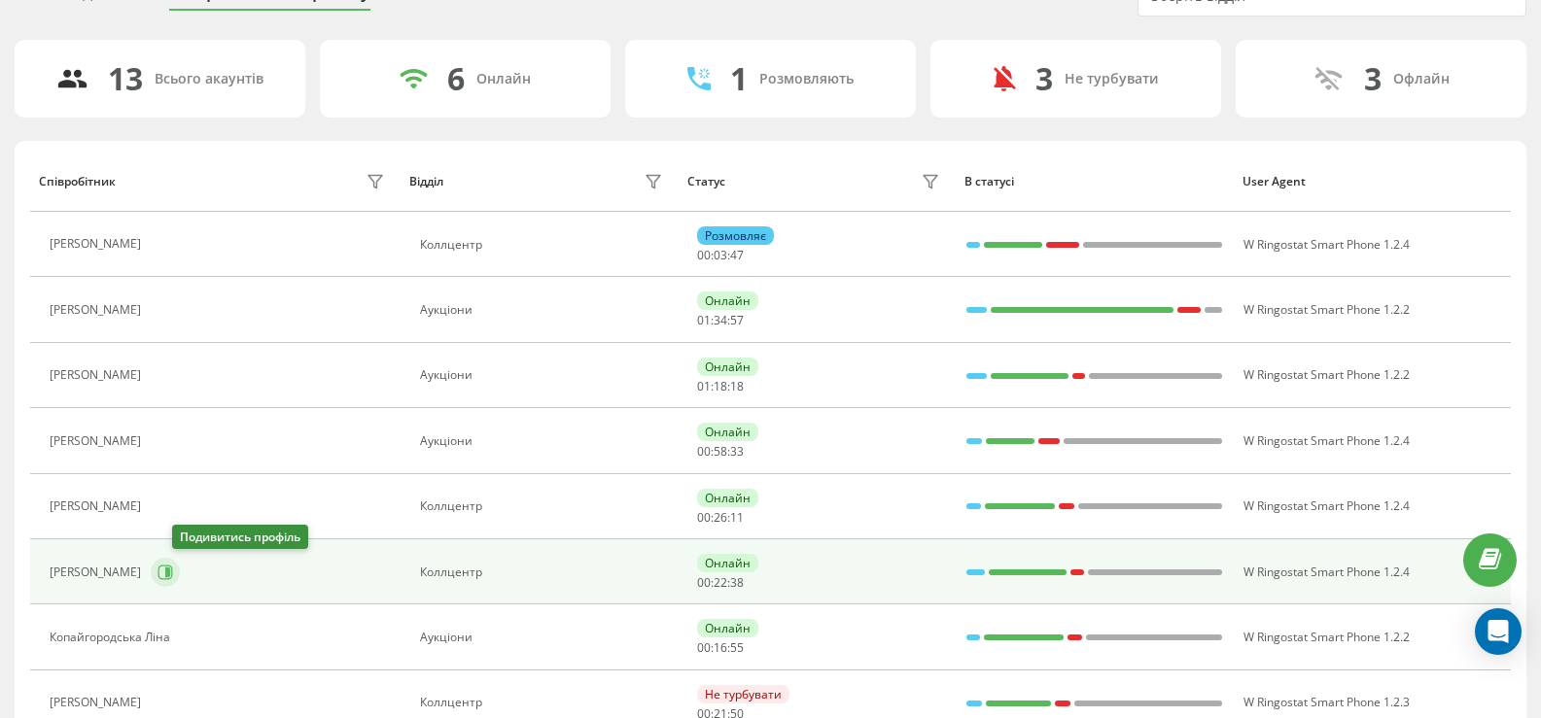
click at [173, 576] on icon at bounding box center [165, 573] width 16 height 16
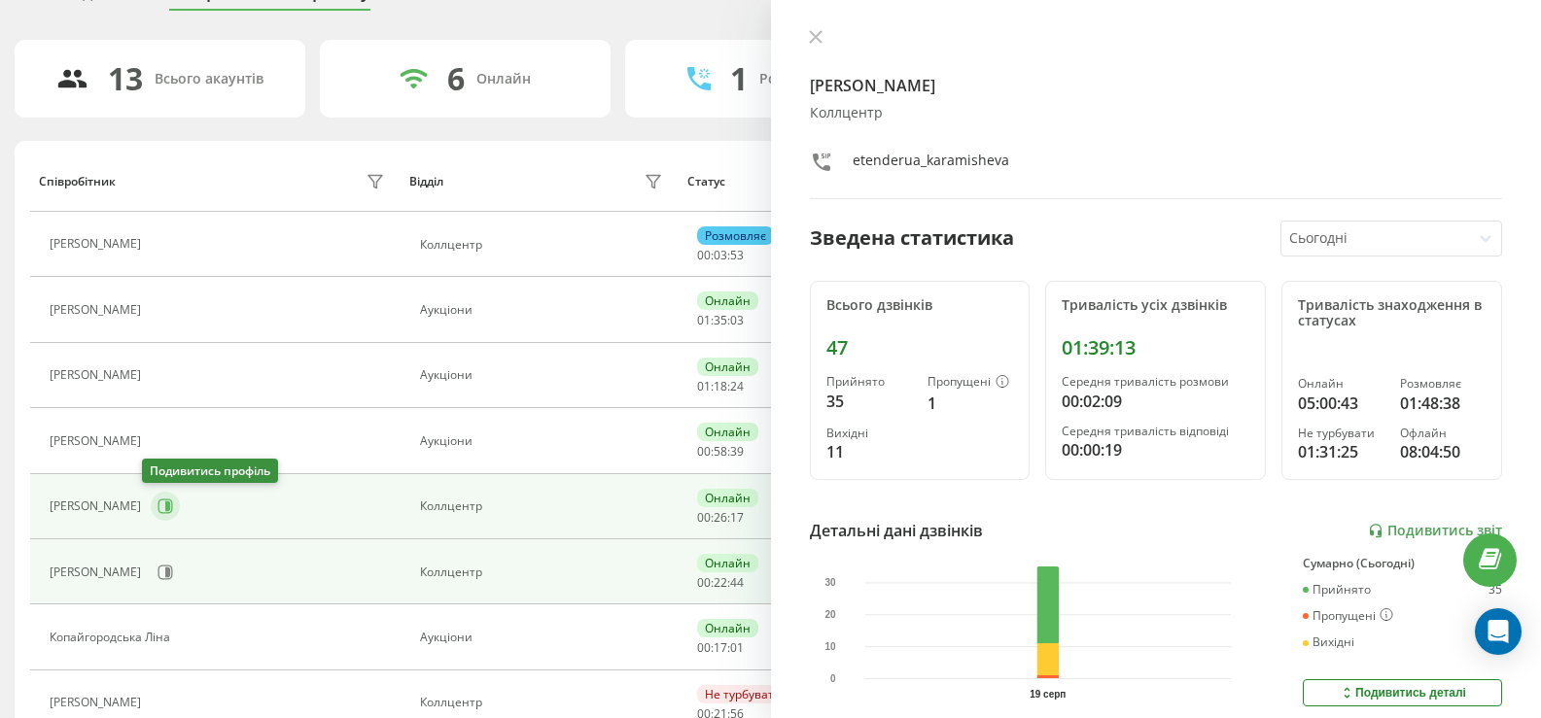
click at [155, 516] on button at bounding box center [165, 506] width 29 height 29
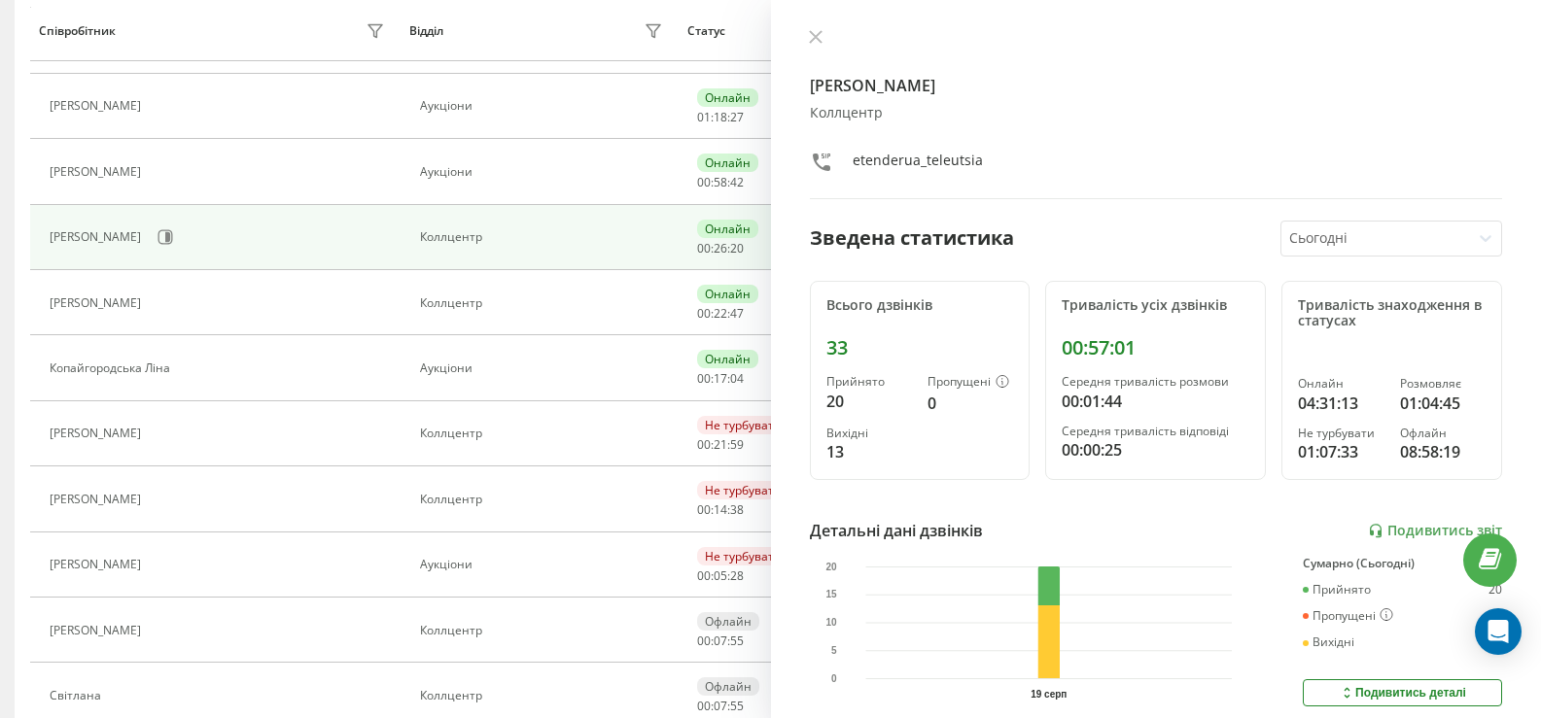
scroll to position [389, 0]
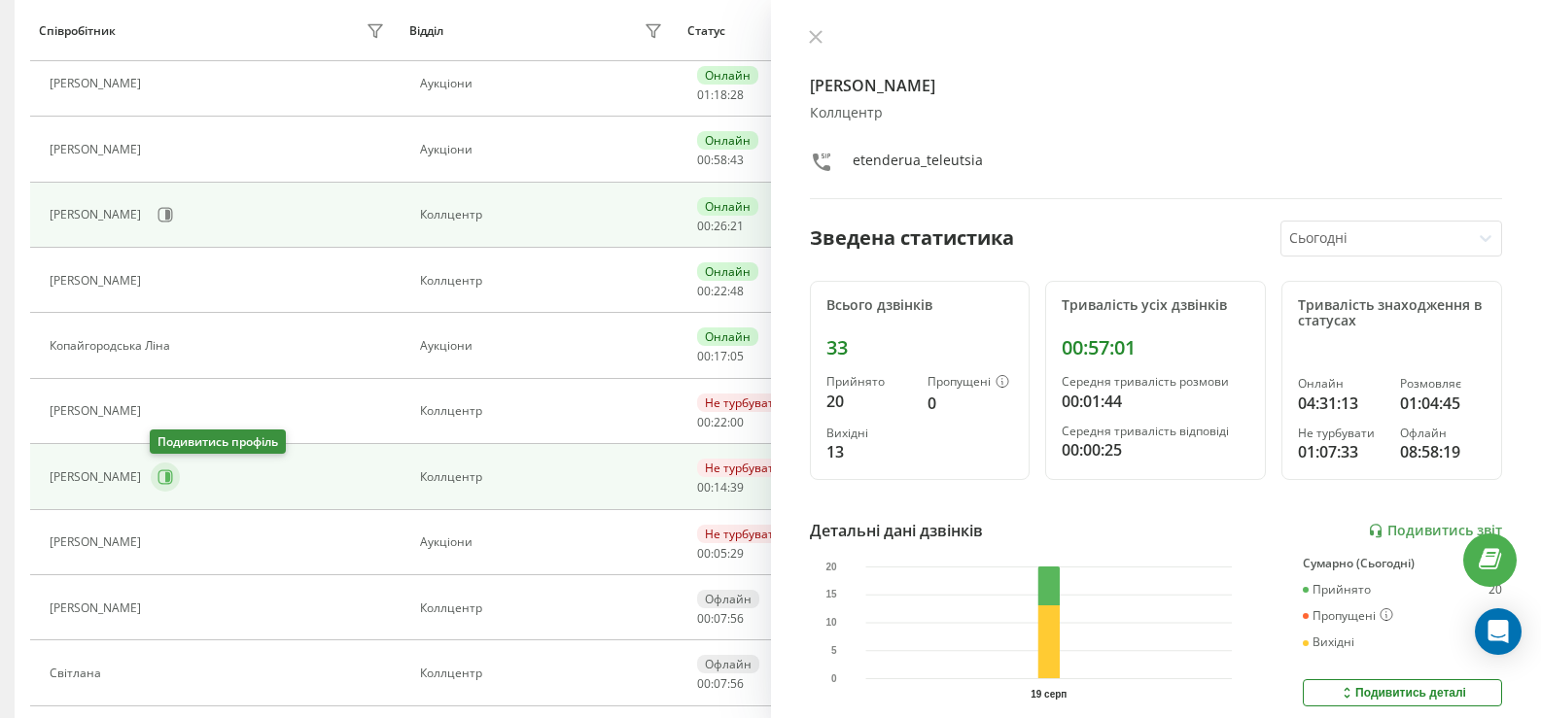
click at [170, 472] on icon at bounding box center [165, 477] width 15 height 15
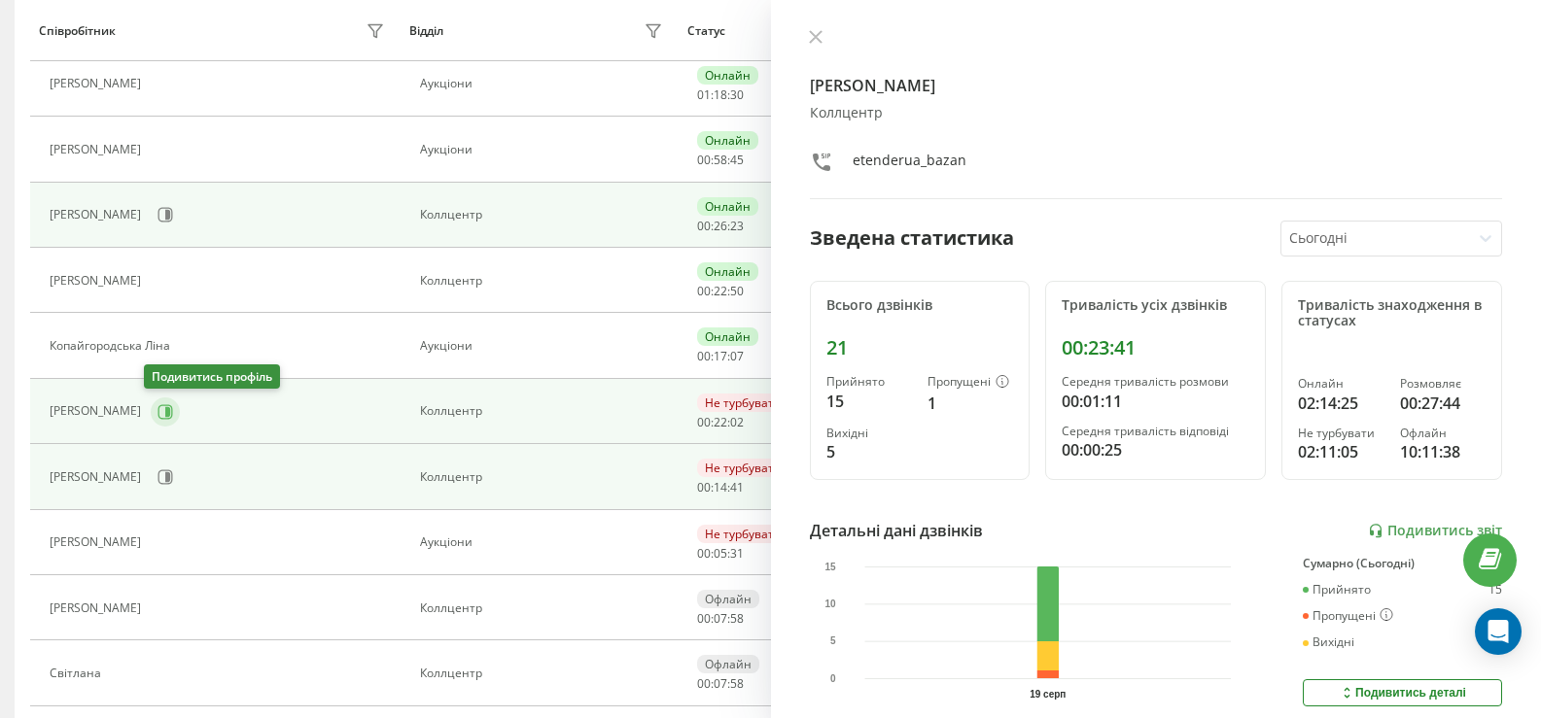
click at [165, 412] on icon at bounding box center [165, 411] width 15 height 15
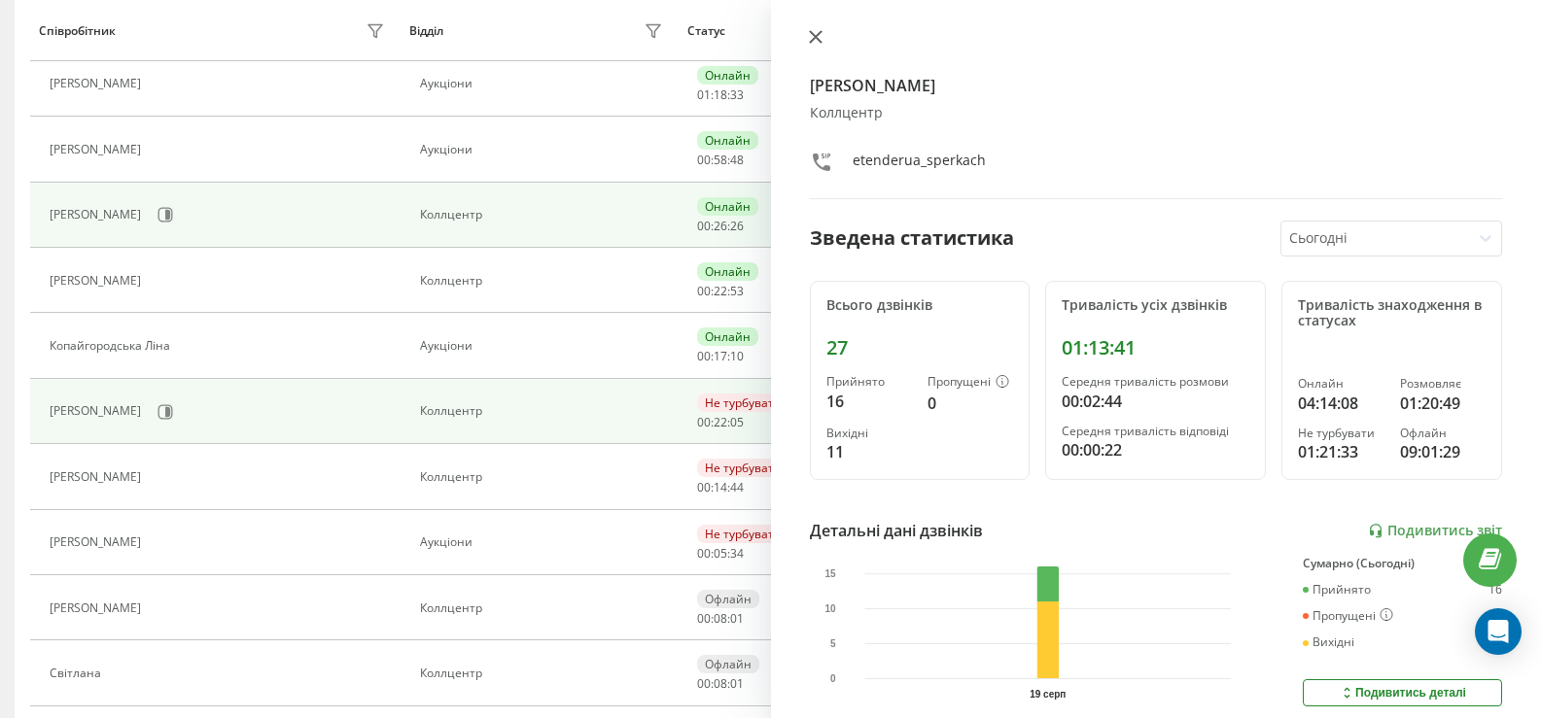
click at [816, 36] on icon at bounding box center [815, 37] width 12 height 12
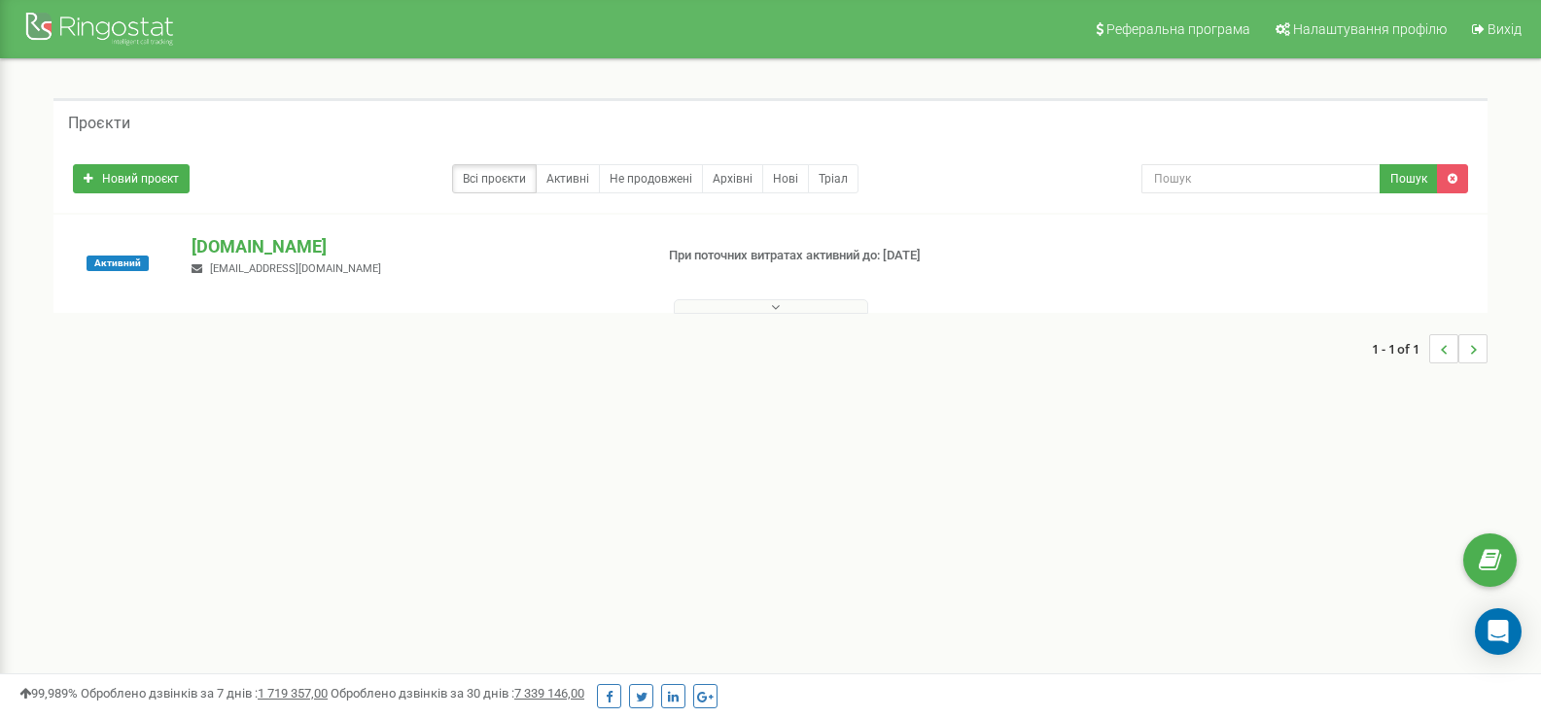
click at [732, 297] on div at bounding box center [770, 302] width 1424 height 19
click at [717, 309] on button at bounding box center [771, 306] width 194 height 15
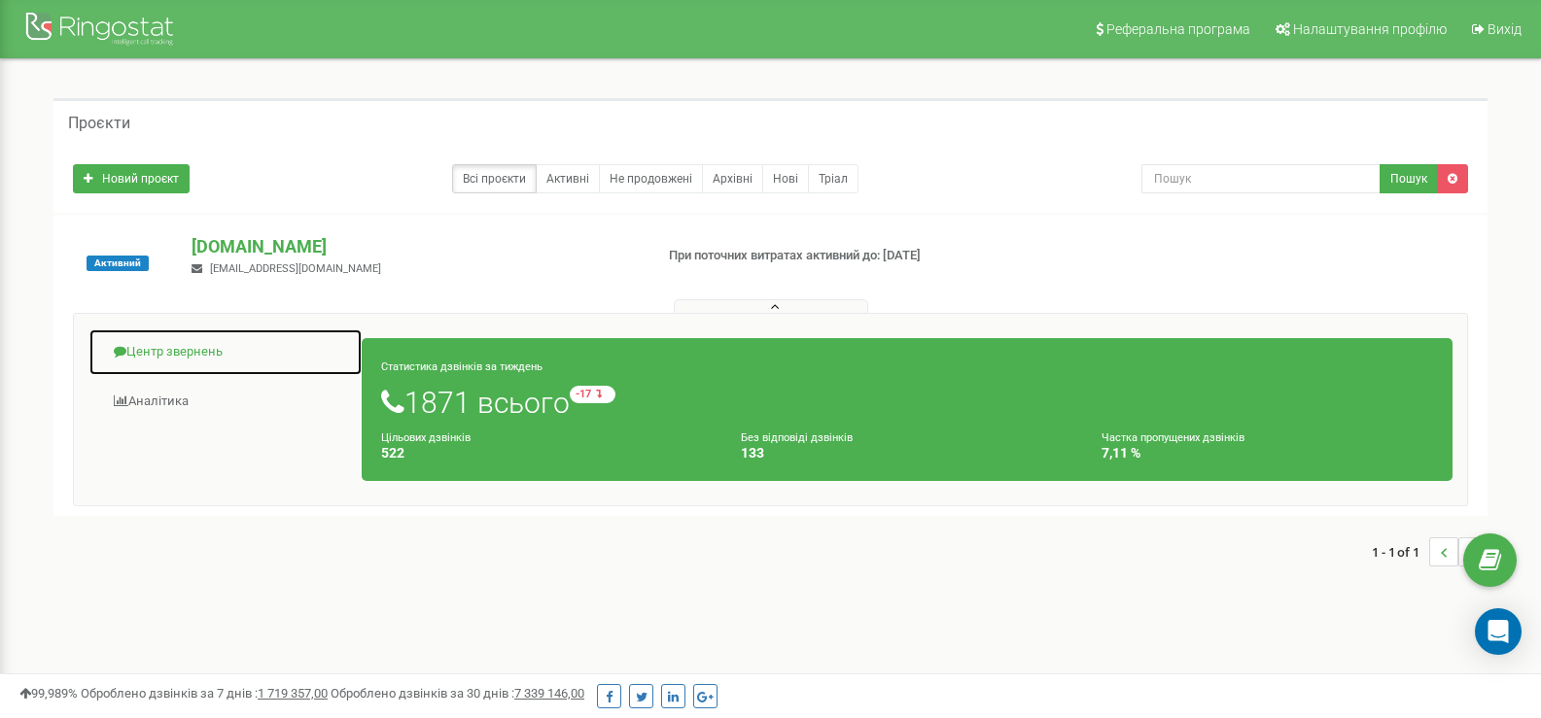
click at [174, 347] on link "Центр звернень" at bounding box center [225, 353] width 274 height 48
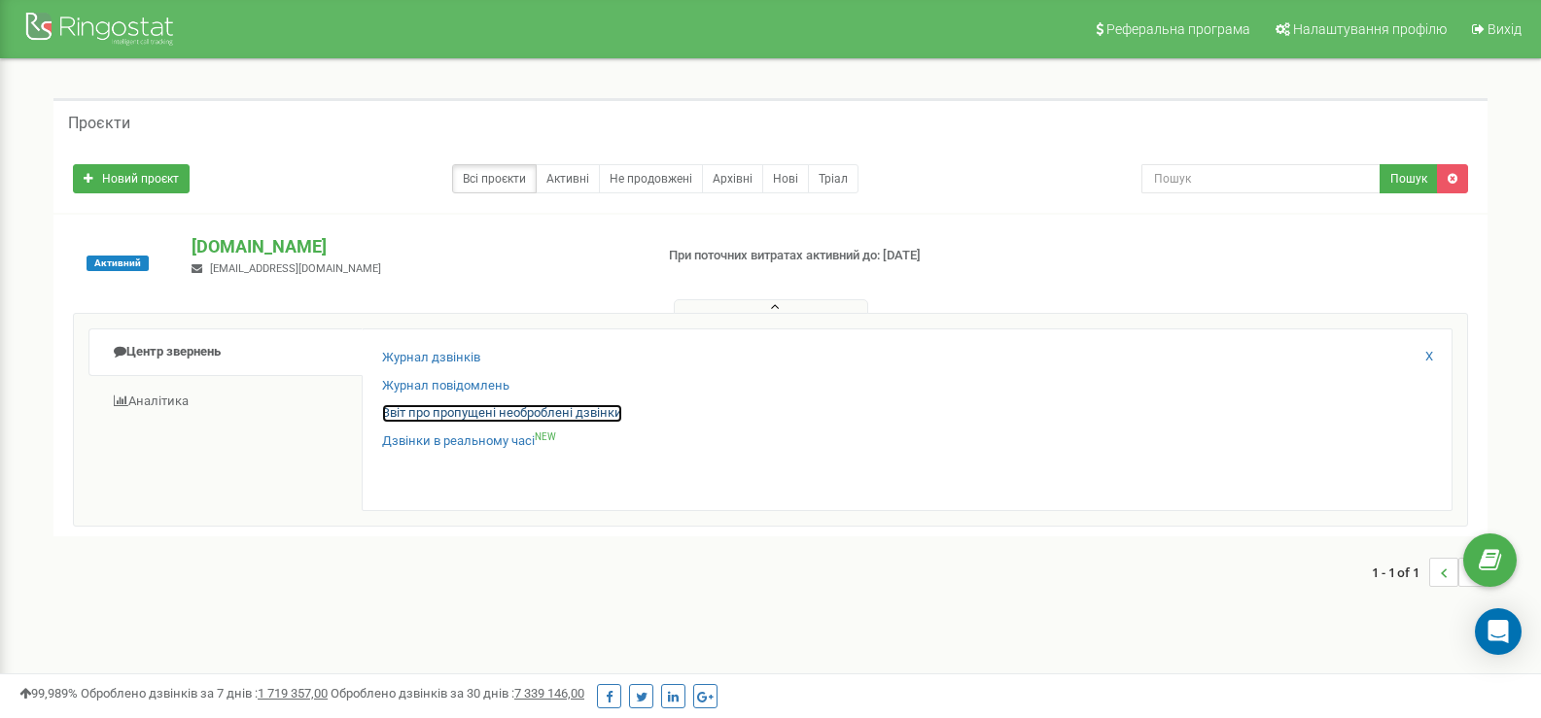
click at [430, 414] on link "Звіт про пропущені необроблені дзвінки" at bounding box center [502, 413] width 240 height 18
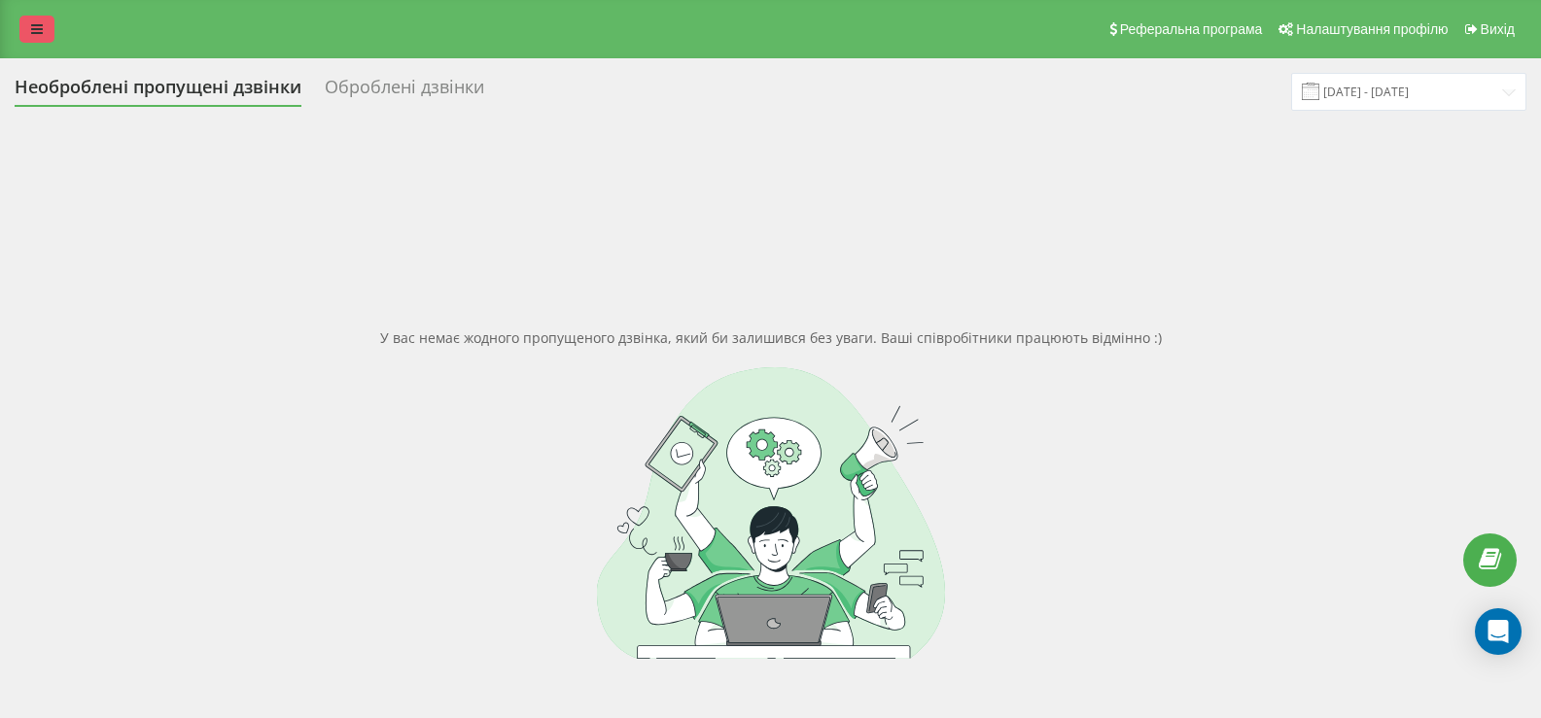
click at [39, 30] on icon at bounding box center [37, 29] width 12 height 14
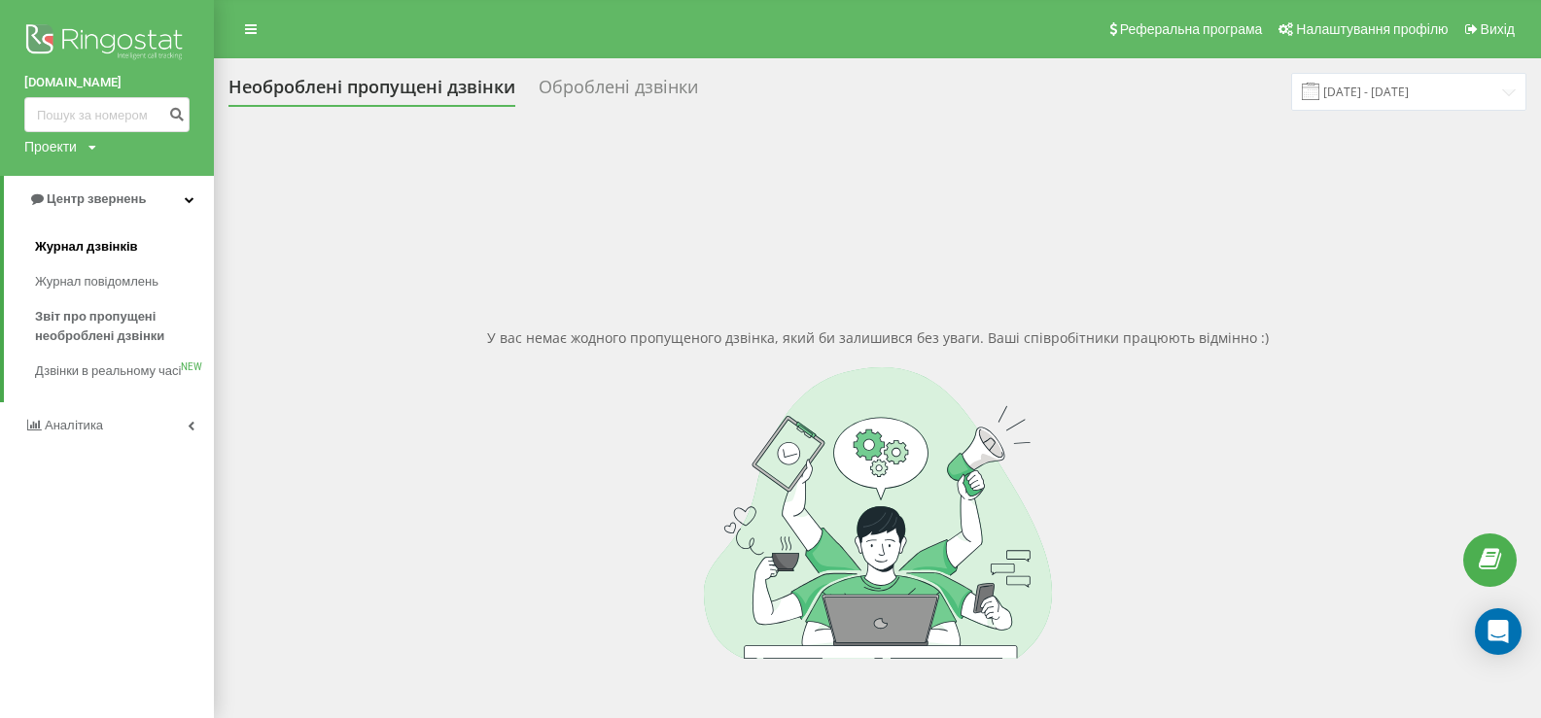
click at [85, 243] on span "Журнал дзвінків" at bounding box center [86, 246] width 103 height 19
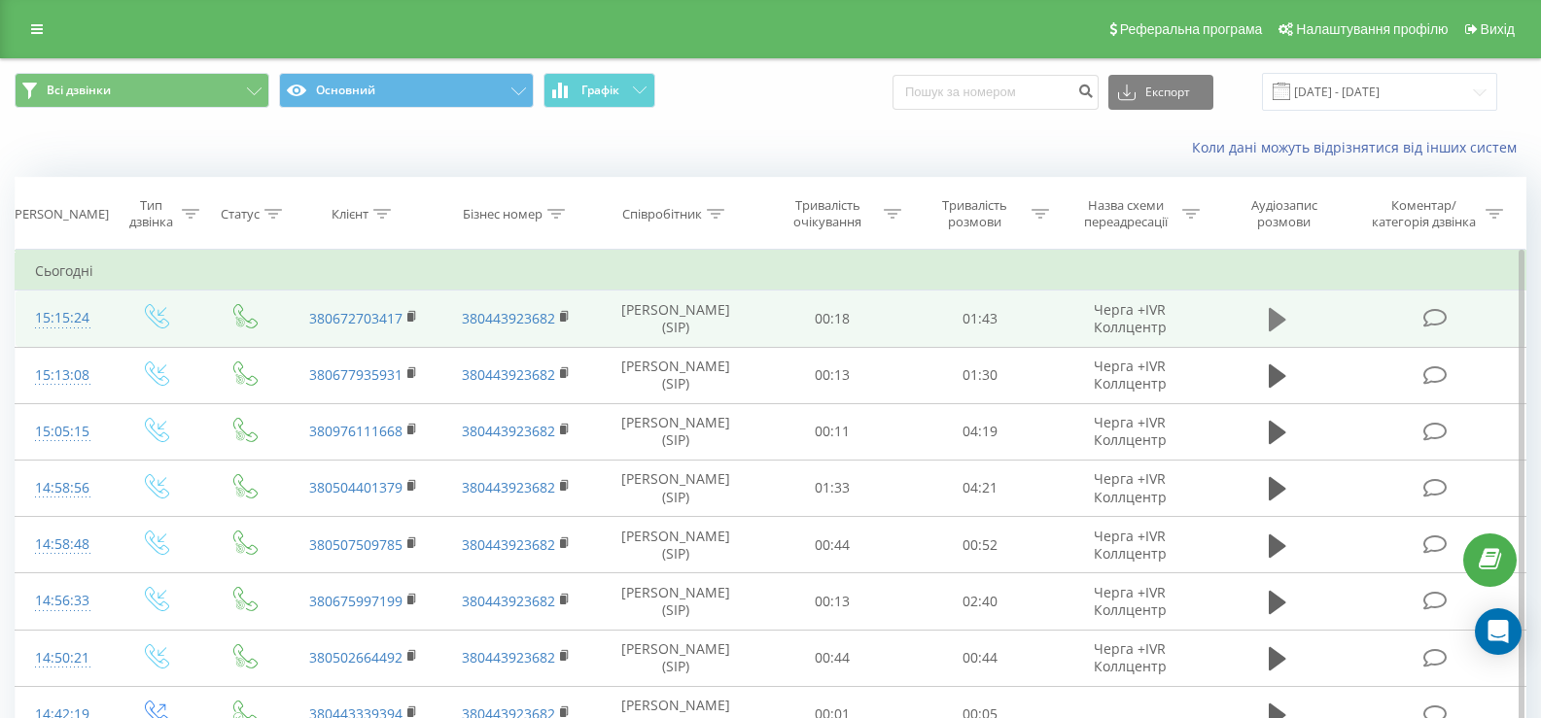
click at [1268, 318] on button at bounding box center [1277, 319] width 29 height 29
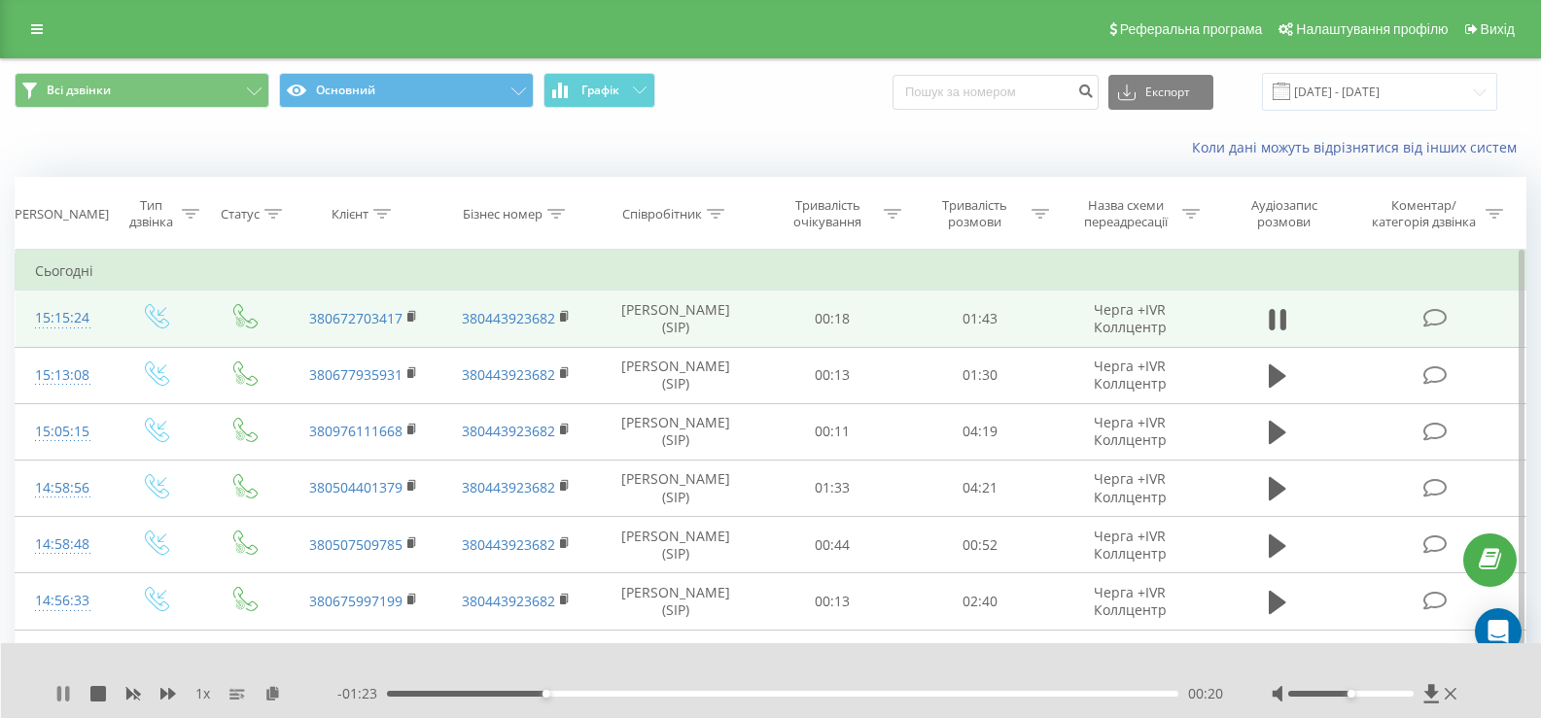
click at [64, 696] on icon at bounding box center [63, 694] width 16 height 16
click at [62, 693] on icon at bounding box center [63, 694] width 12 height 16
click at [62, 693] on icon at bounding box center [63, 694] width 16 height 16
click at [25, 22] on link at bounding box center [36, 29] width 35 height 27
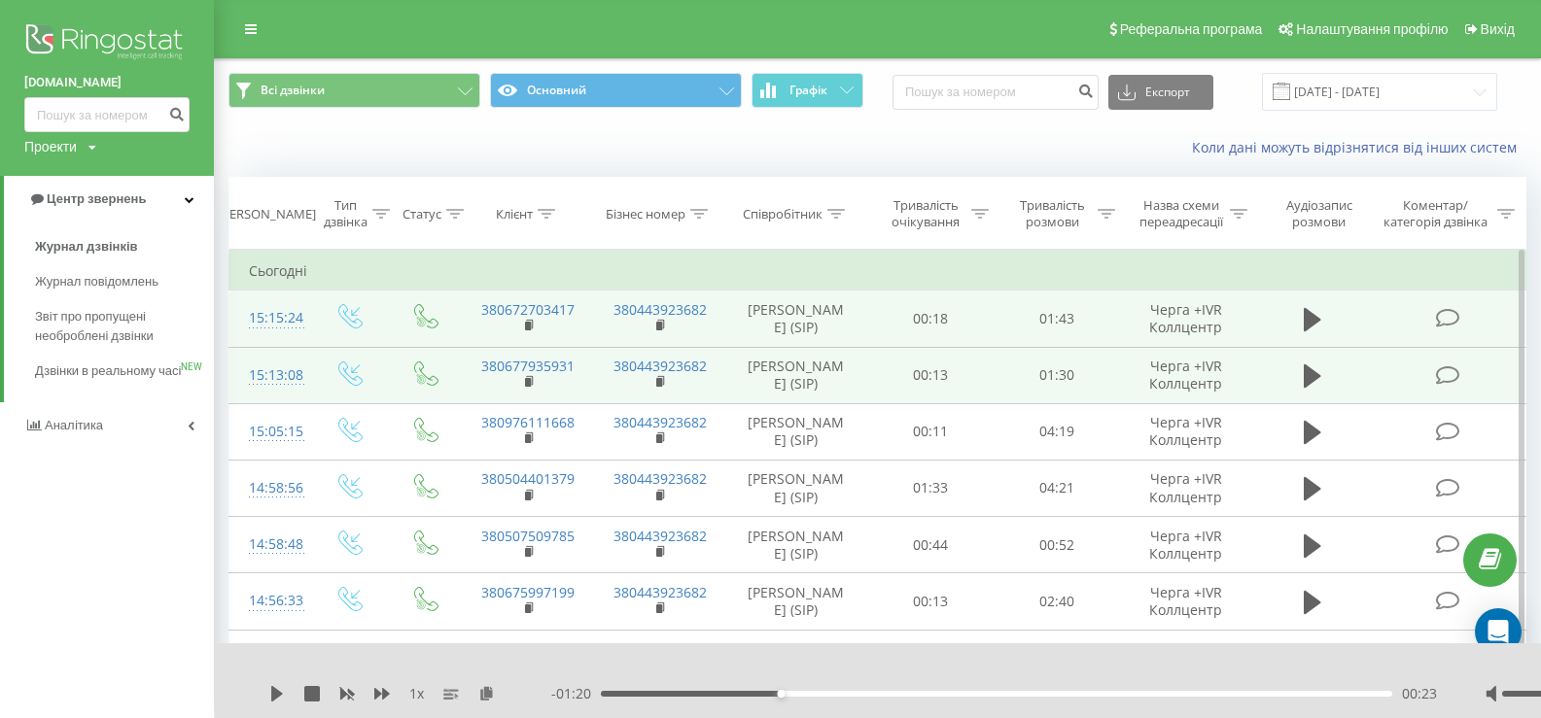
drag, startPoint x: 105, startPoint y: 319, endPoint x: 237, endPoint y: 388, distance: 149.2
click at [105, 318] on span "Звіт про пропущені необроблені дзвінки" at bounding box center [119, 326] width 169 height 39
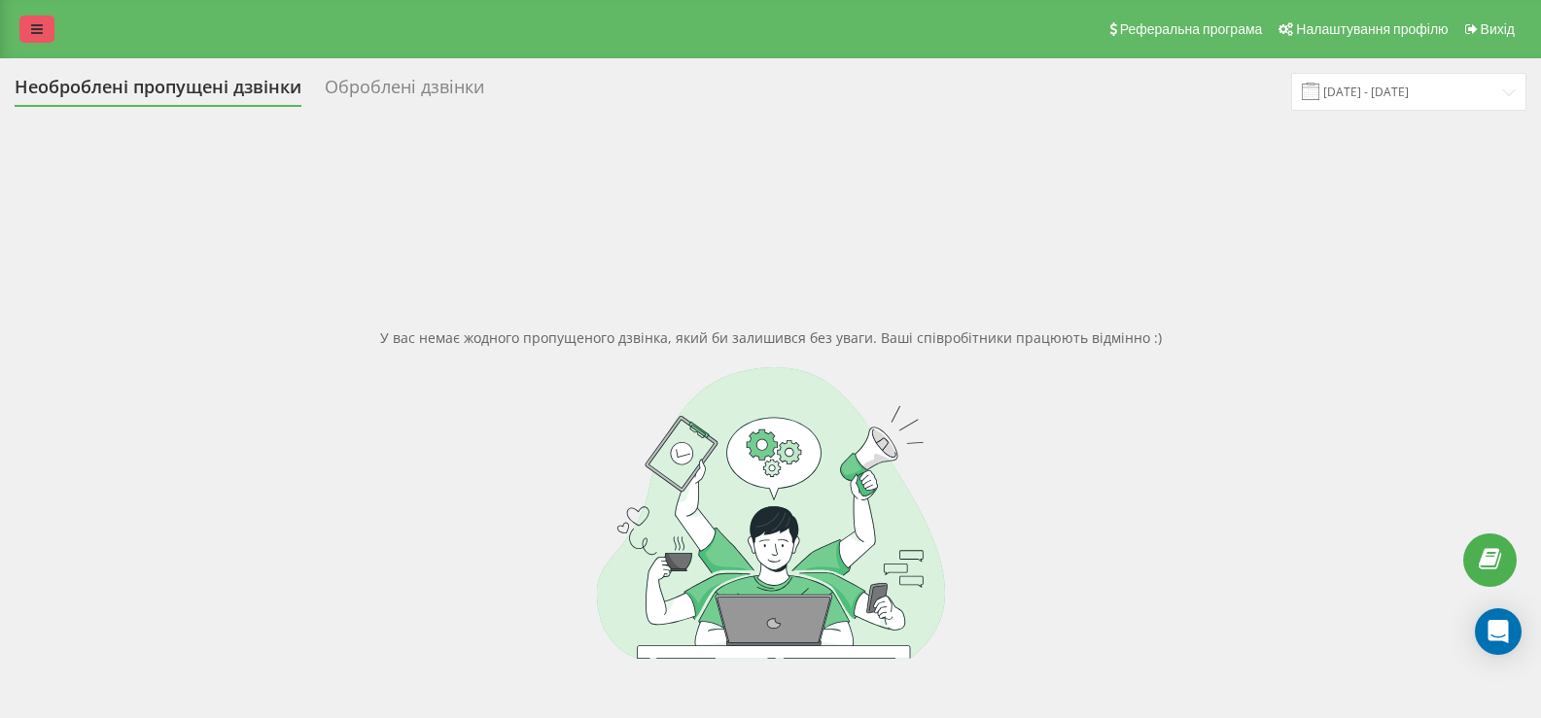
click at [37, 35] on icon at bounding box center [37, 29] width 12 height 14
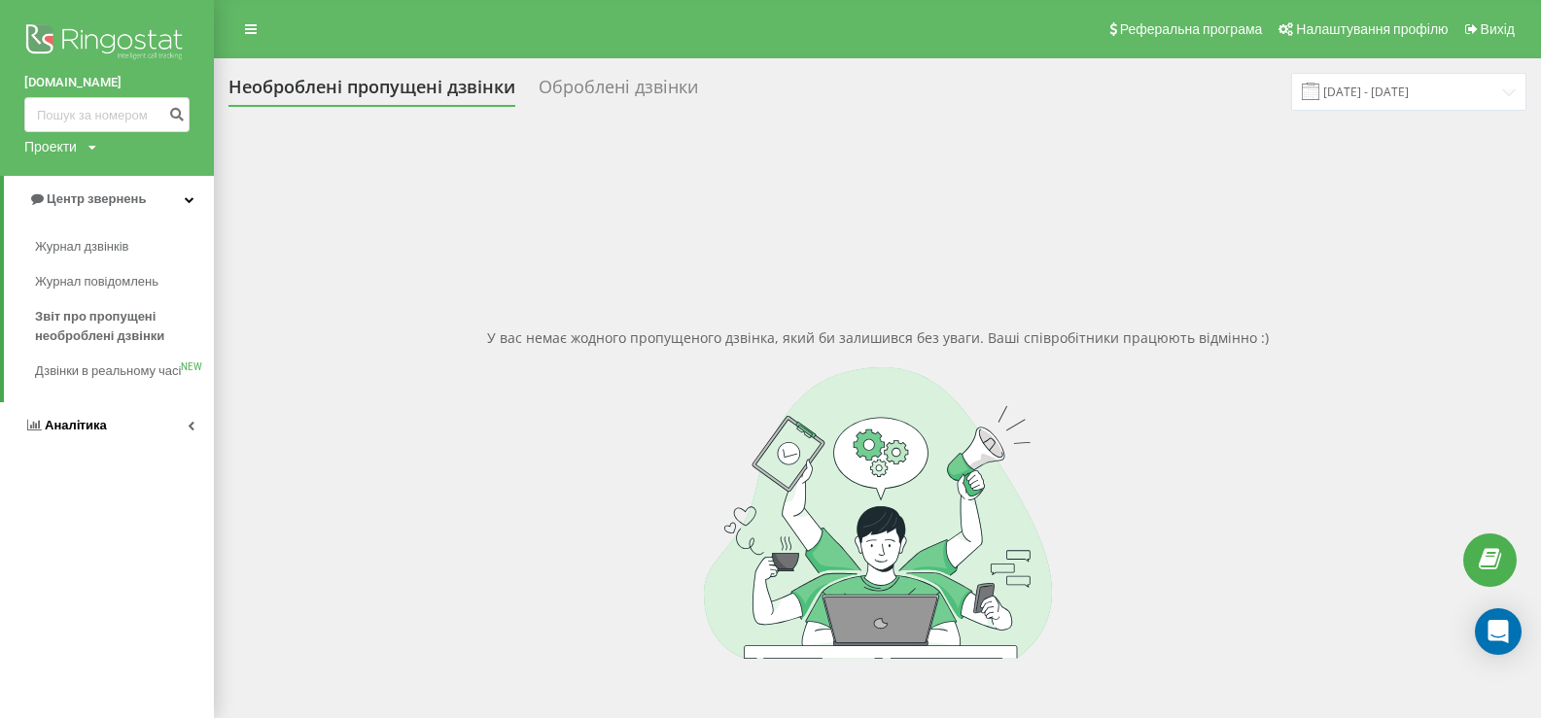
click at [74, 433] on span "Аналiтика" at bounding box center [76, 425] width 62 height 15
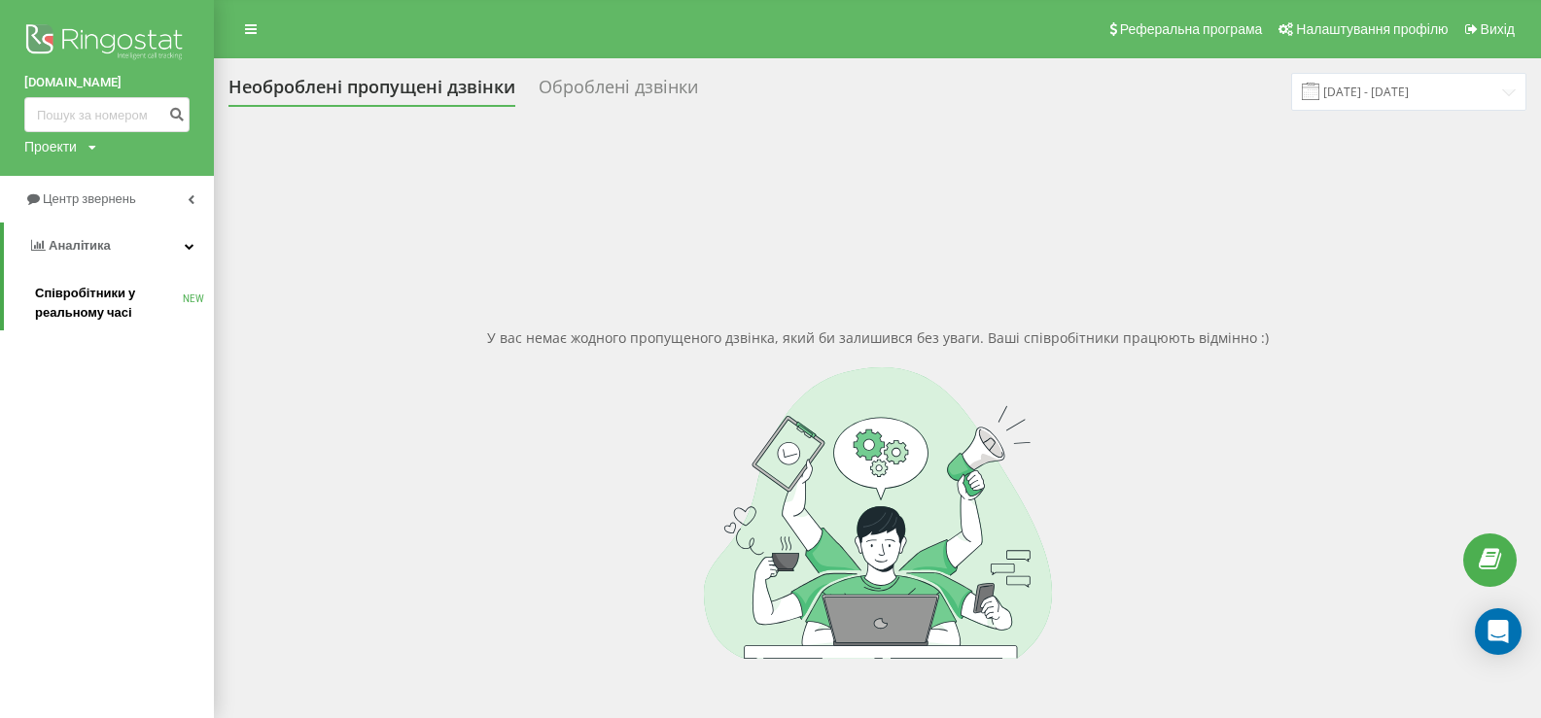
click at [58, 297] on span "Співробітники у реальному часі" at bounding box center [109, 303] width 148 height 39
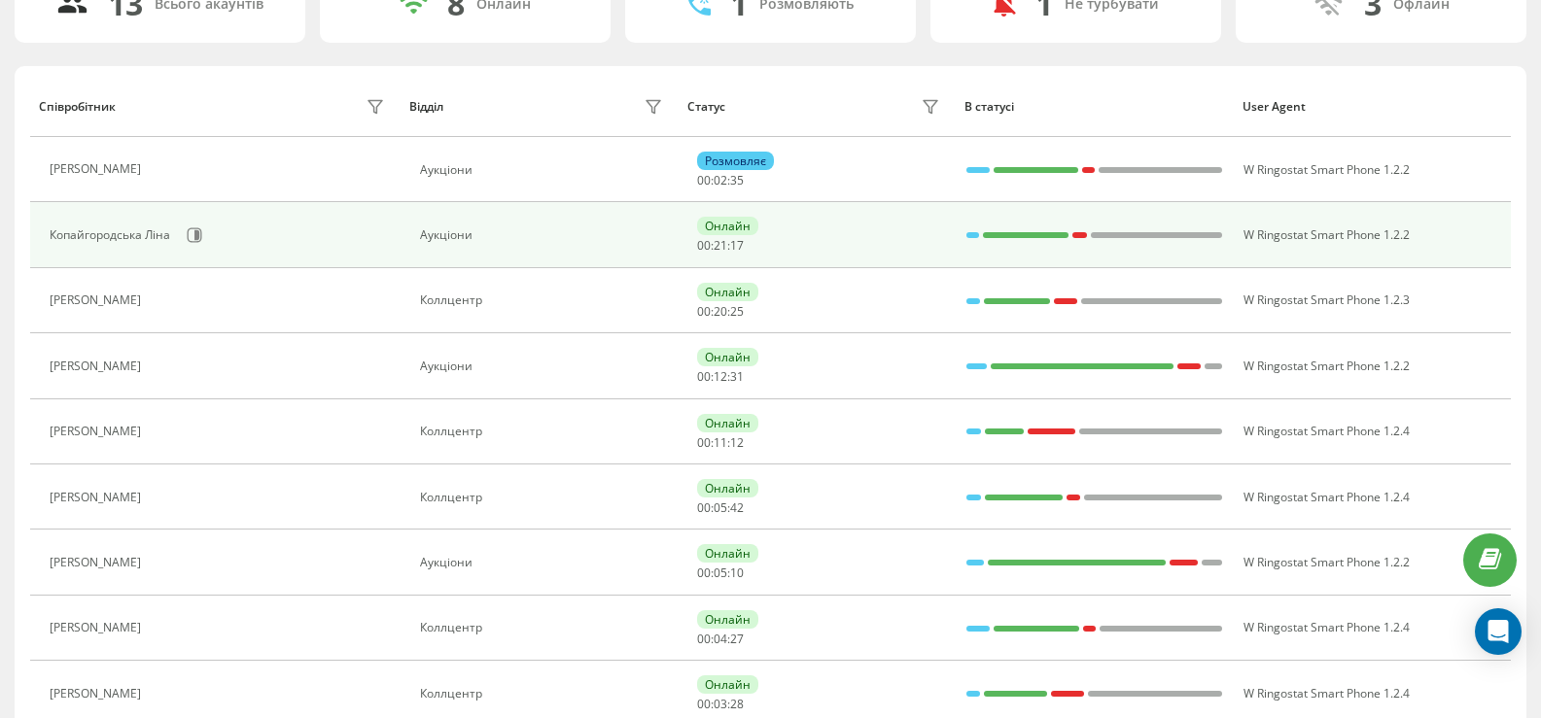
scroll to position [194, 0]
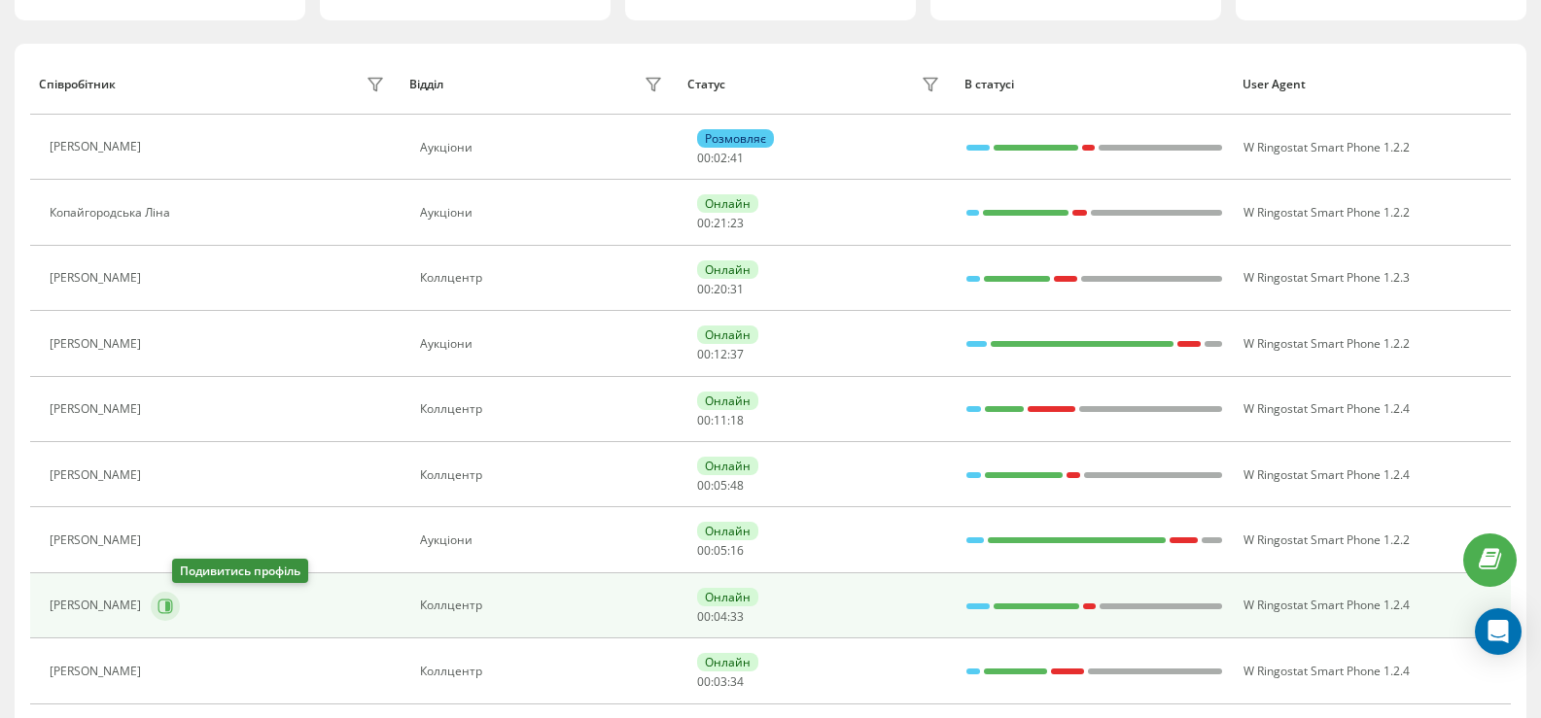
click at [173, 608] on icon at bounding box center [165, 607] width 16 height 16
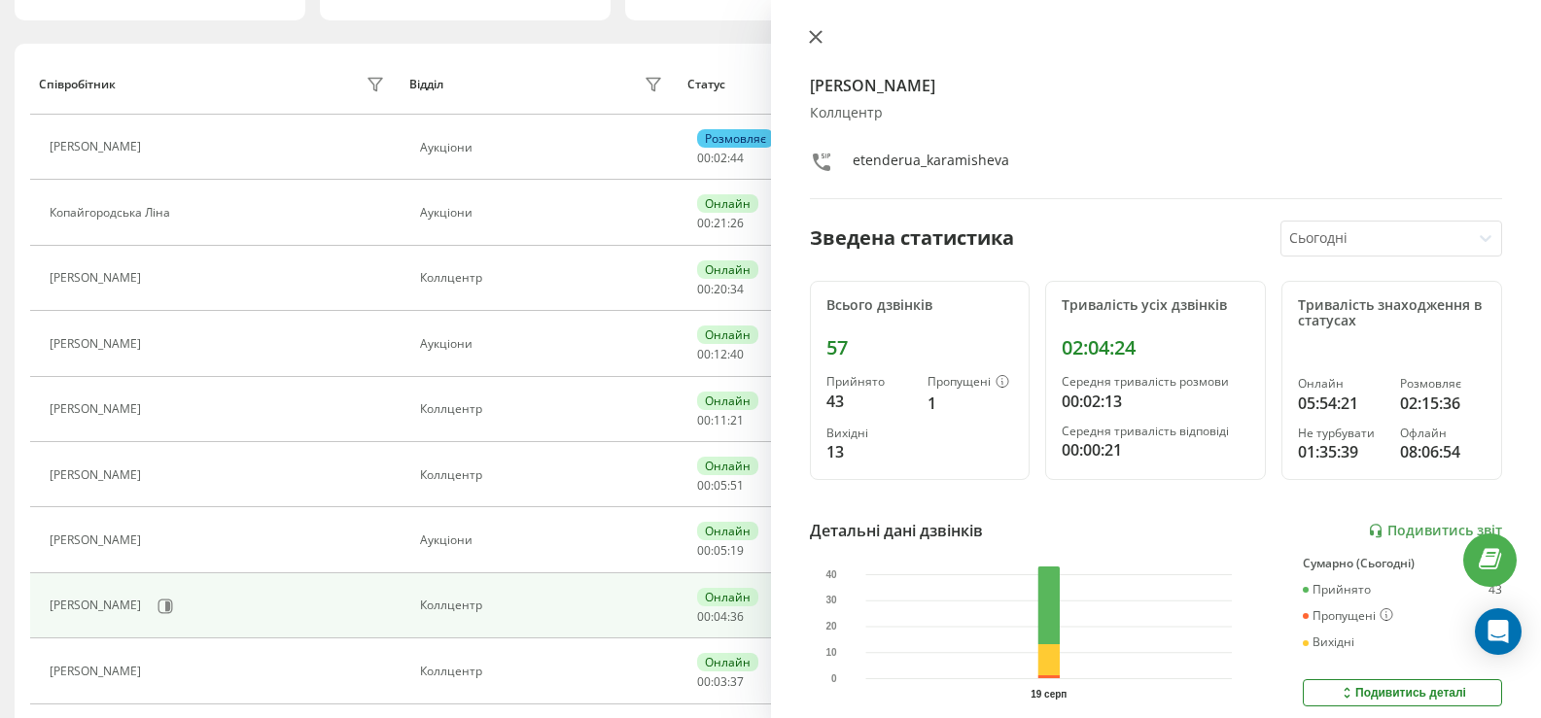
click at [815, 37] on icon at bounding box center [815, 37] width 12 height 12
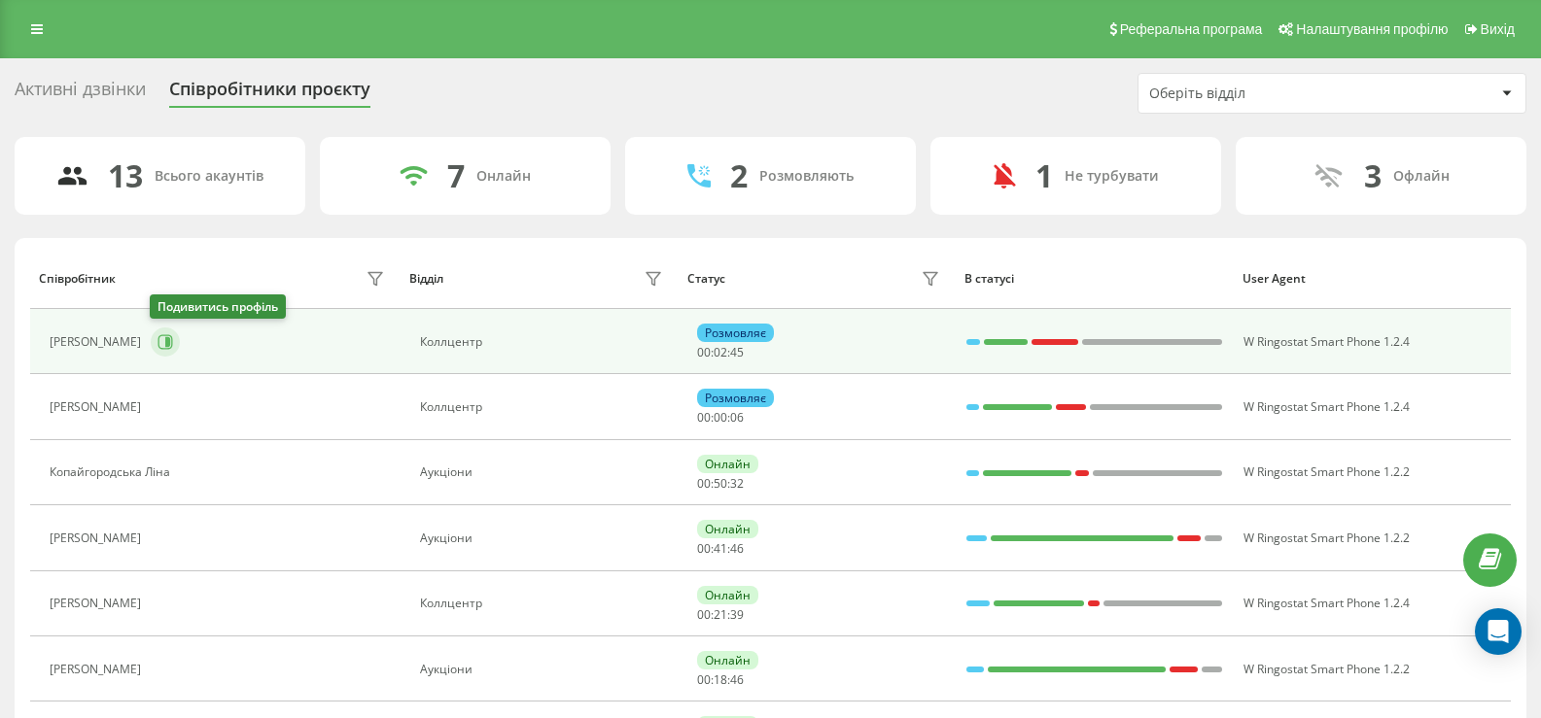
click at [161, 344] on icon at bounding box center [165, 342] width 16 height 16
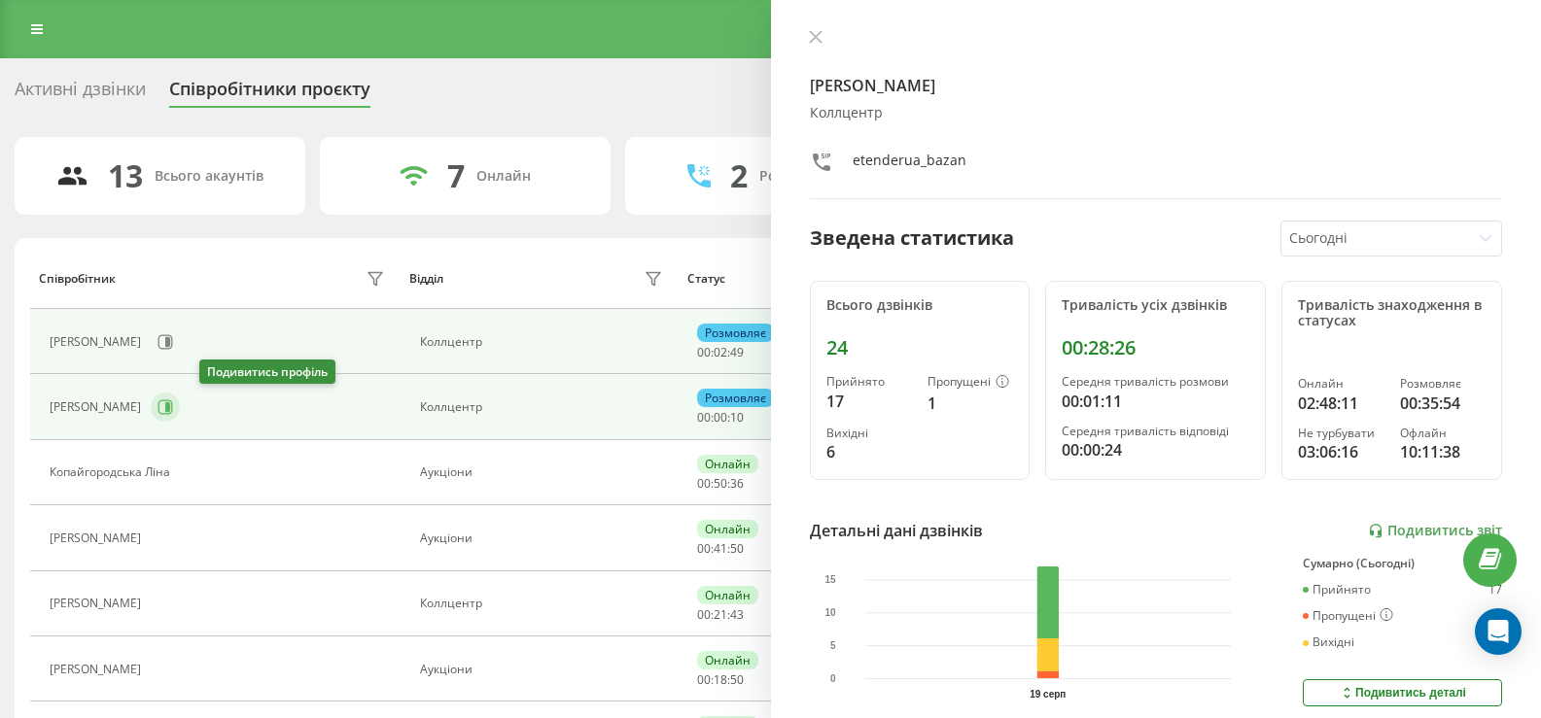
click at [173, 405] on icon at bounding box center [165, 408] width 16 height 16
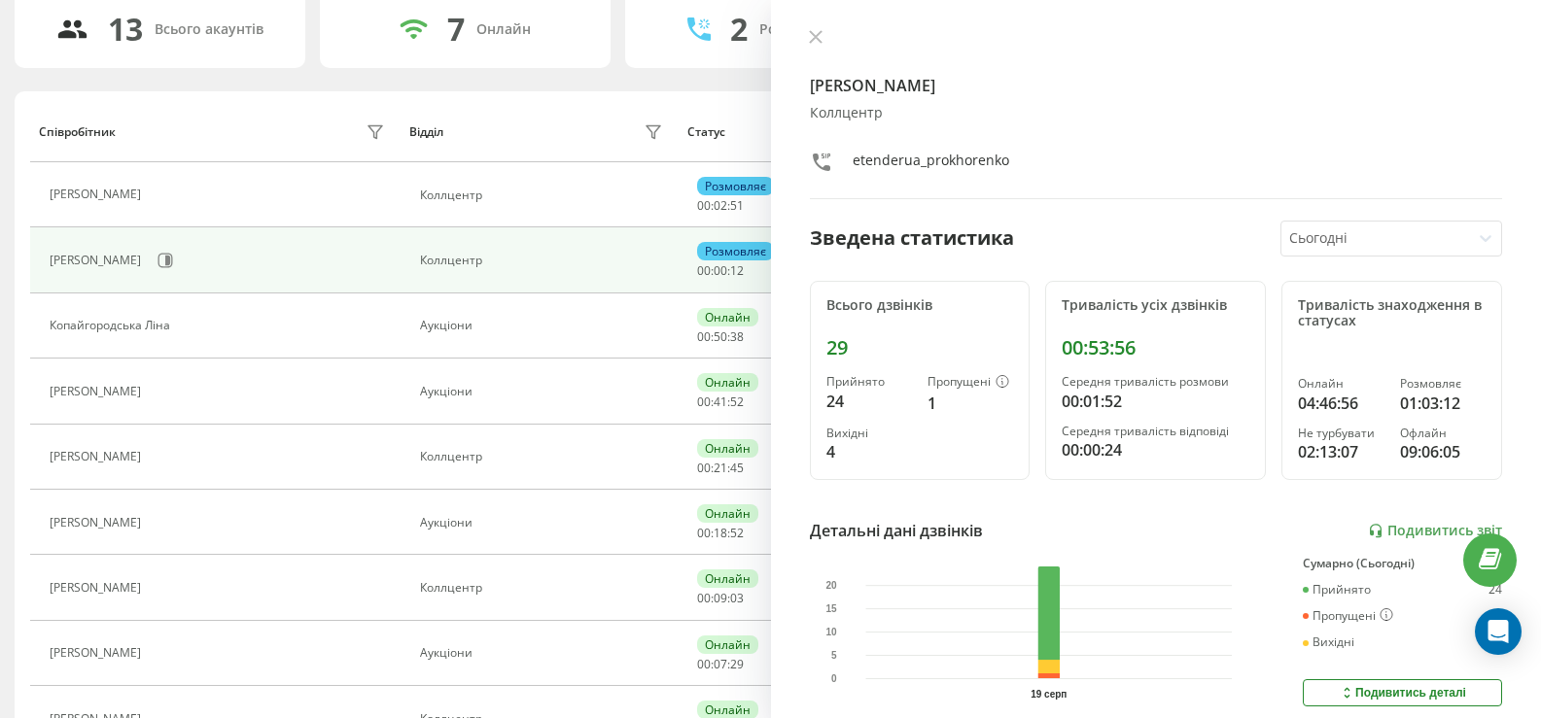
scroll to position [194, 0]
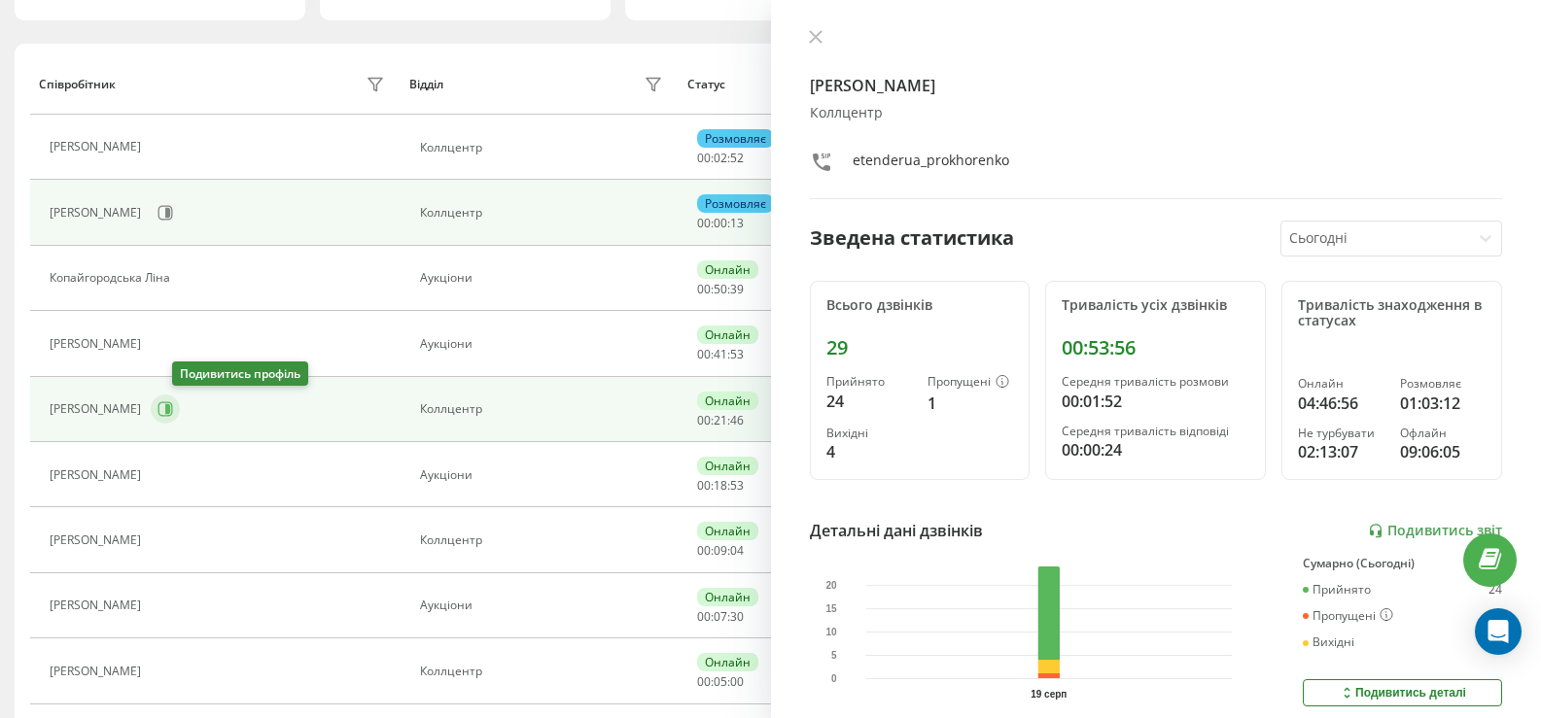
click at [170, 409] on icon at bounding box center [167, 409] width 5 height 10
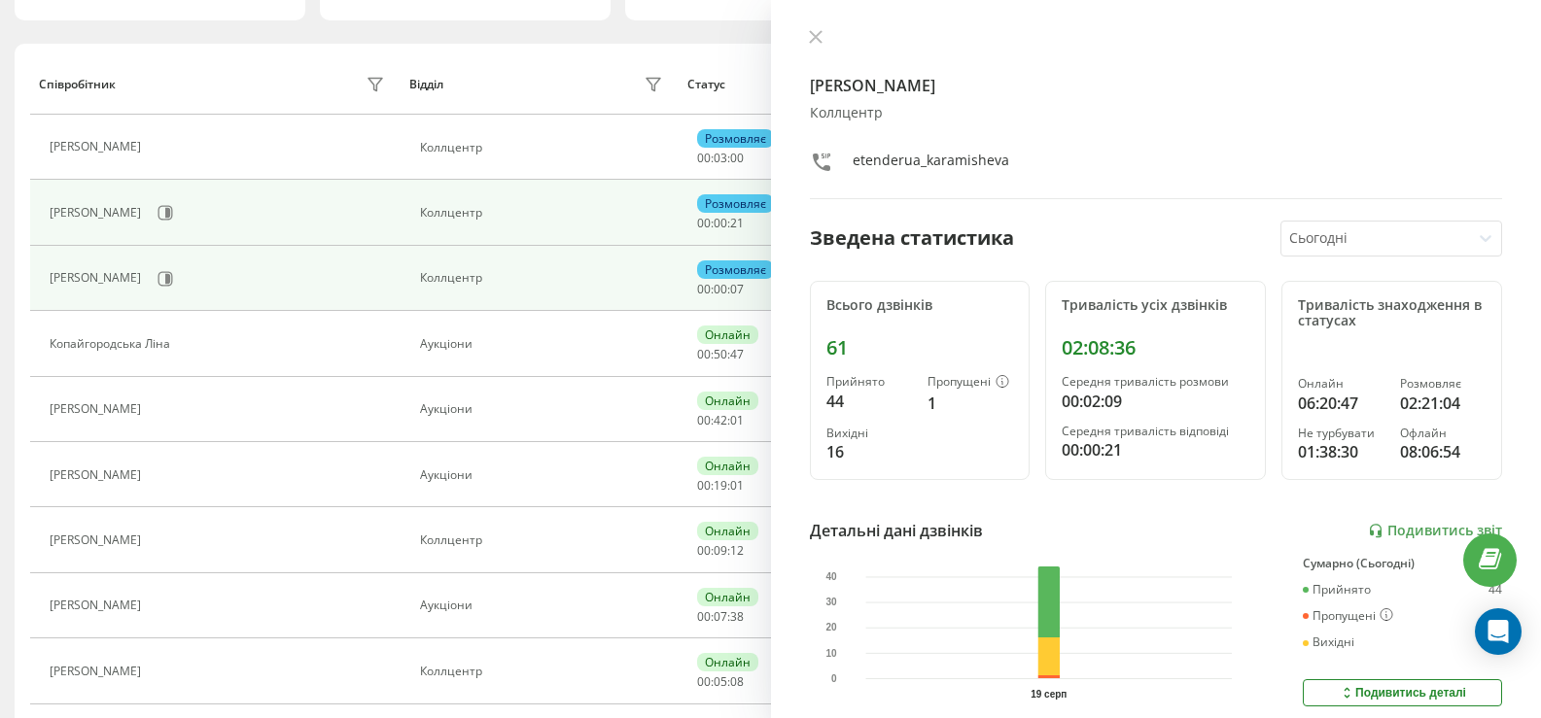
click at [594, 34] on div "13 Всього акаунтів 6 Онлайн 3 Розмовляють 1 Не турбувати 3 Офлайн Співробітник …" at bounding box center [771, 484] width 1512 height 1082
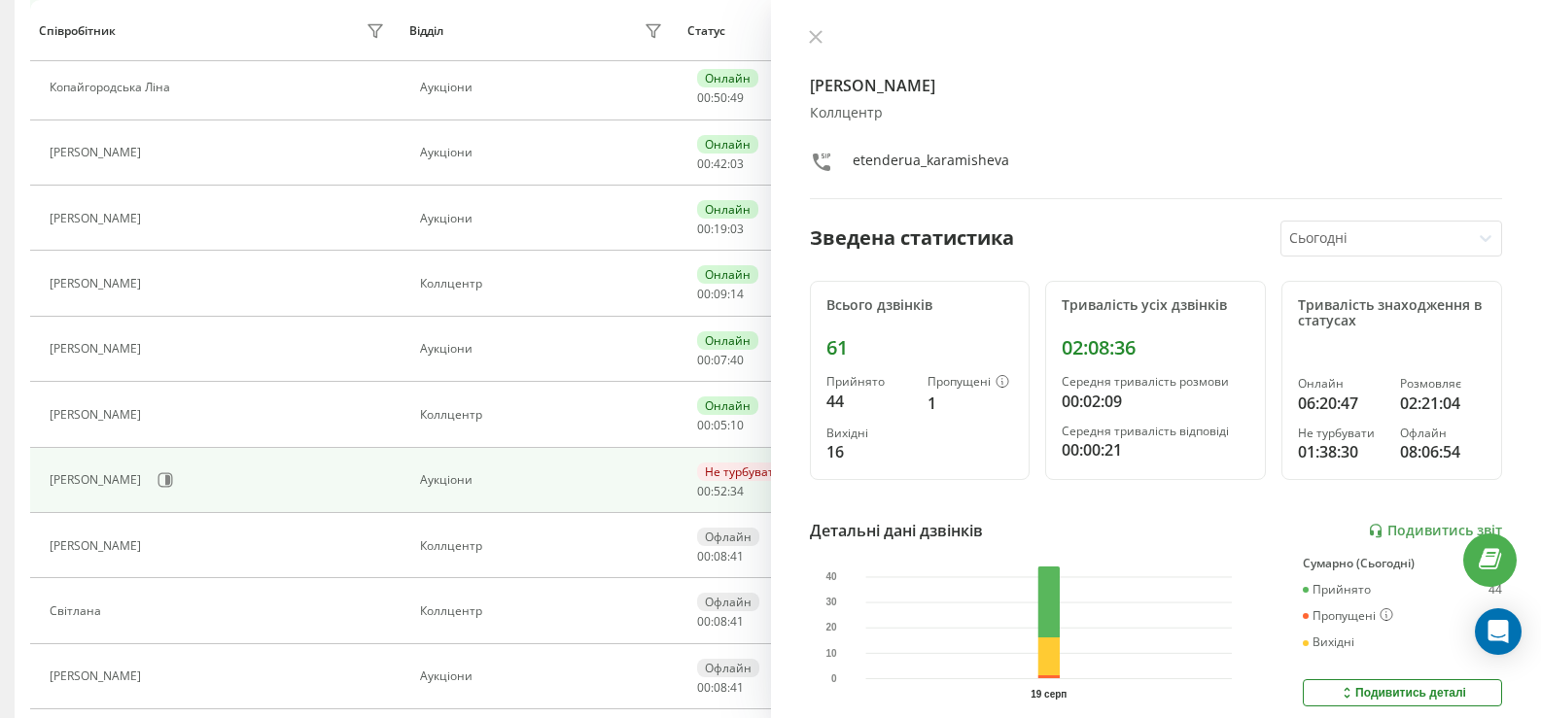
scroll to position [486, 0]
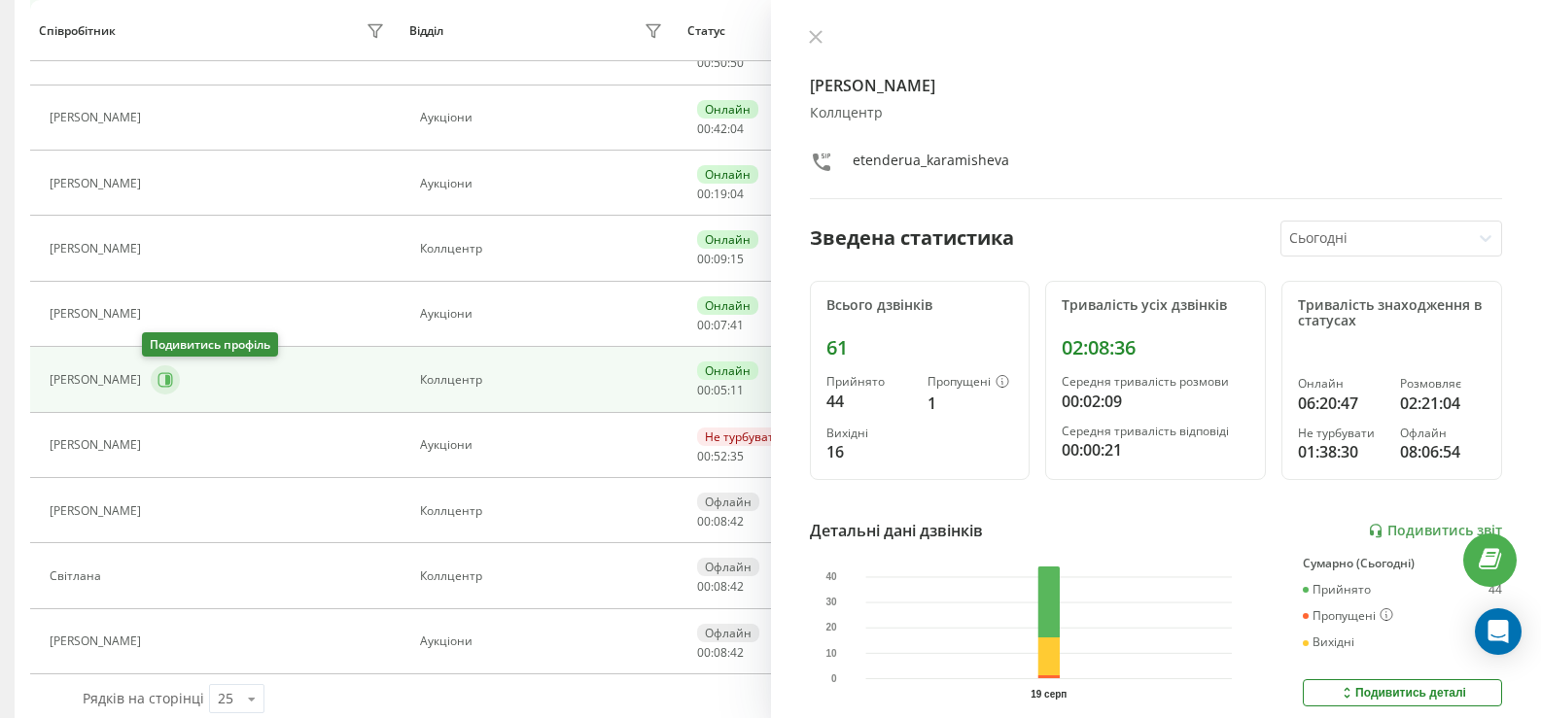
click at [157, 381] on icon at bounding box center [165, 380] width 16 height 16
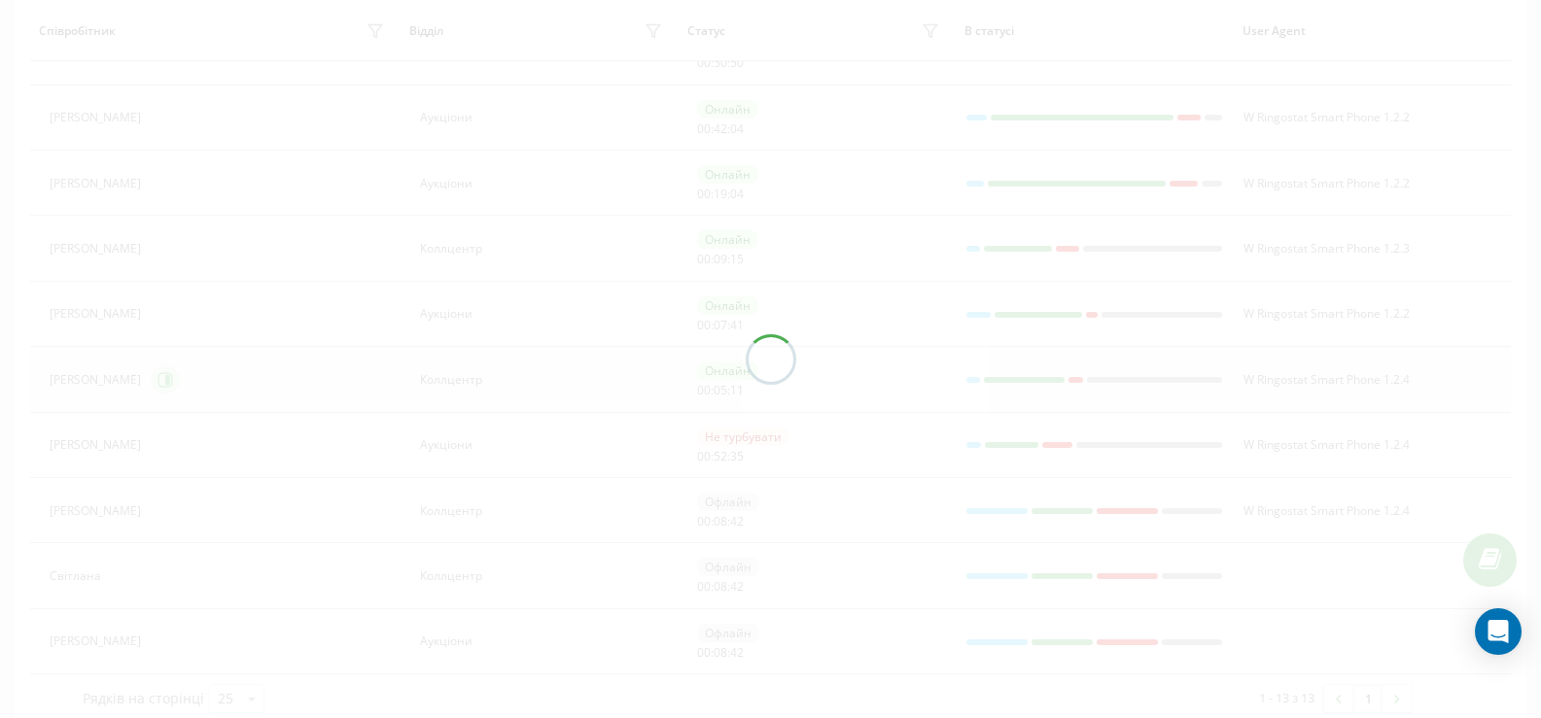
scroll to position [489, 0]
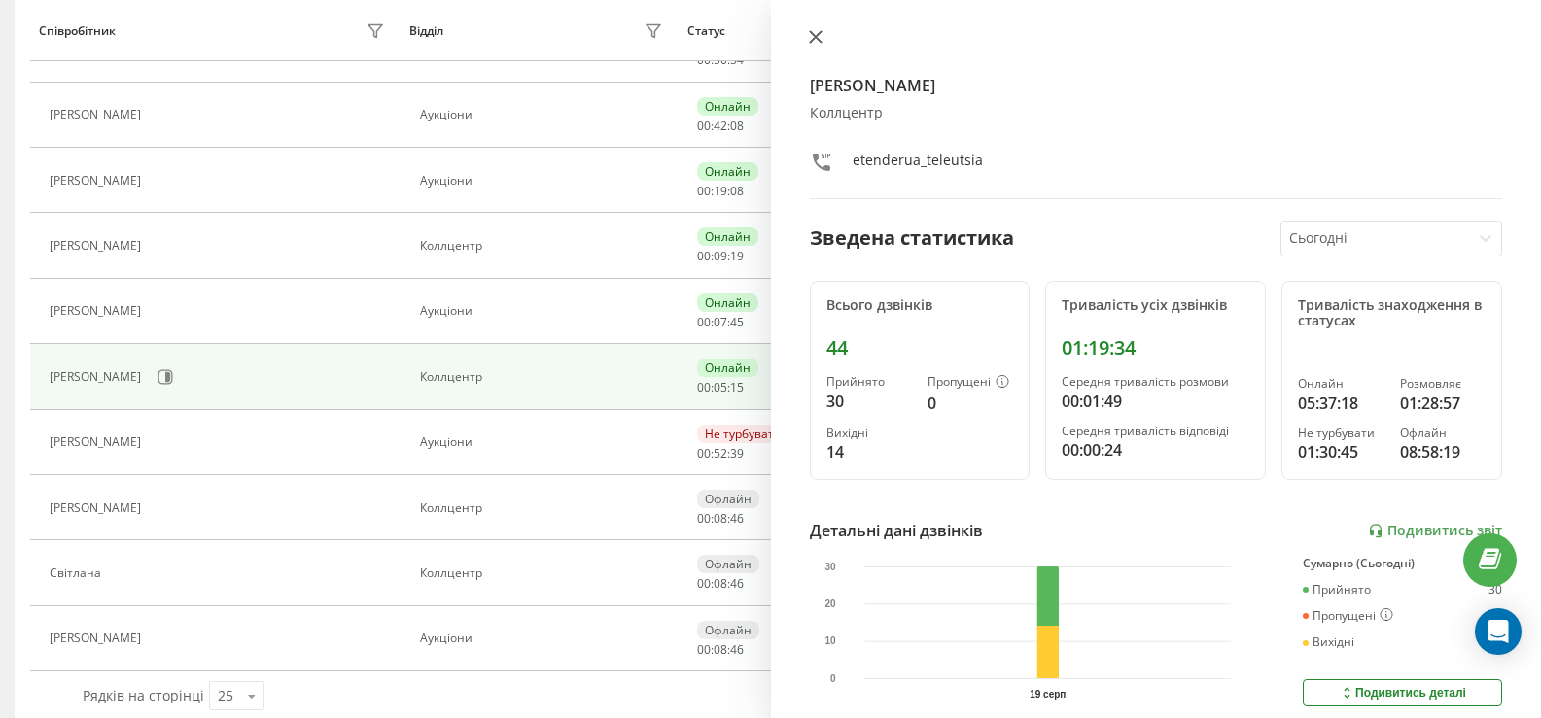
click at [818, 38] on icon at bounding box center [816, 37] width 14 height 14
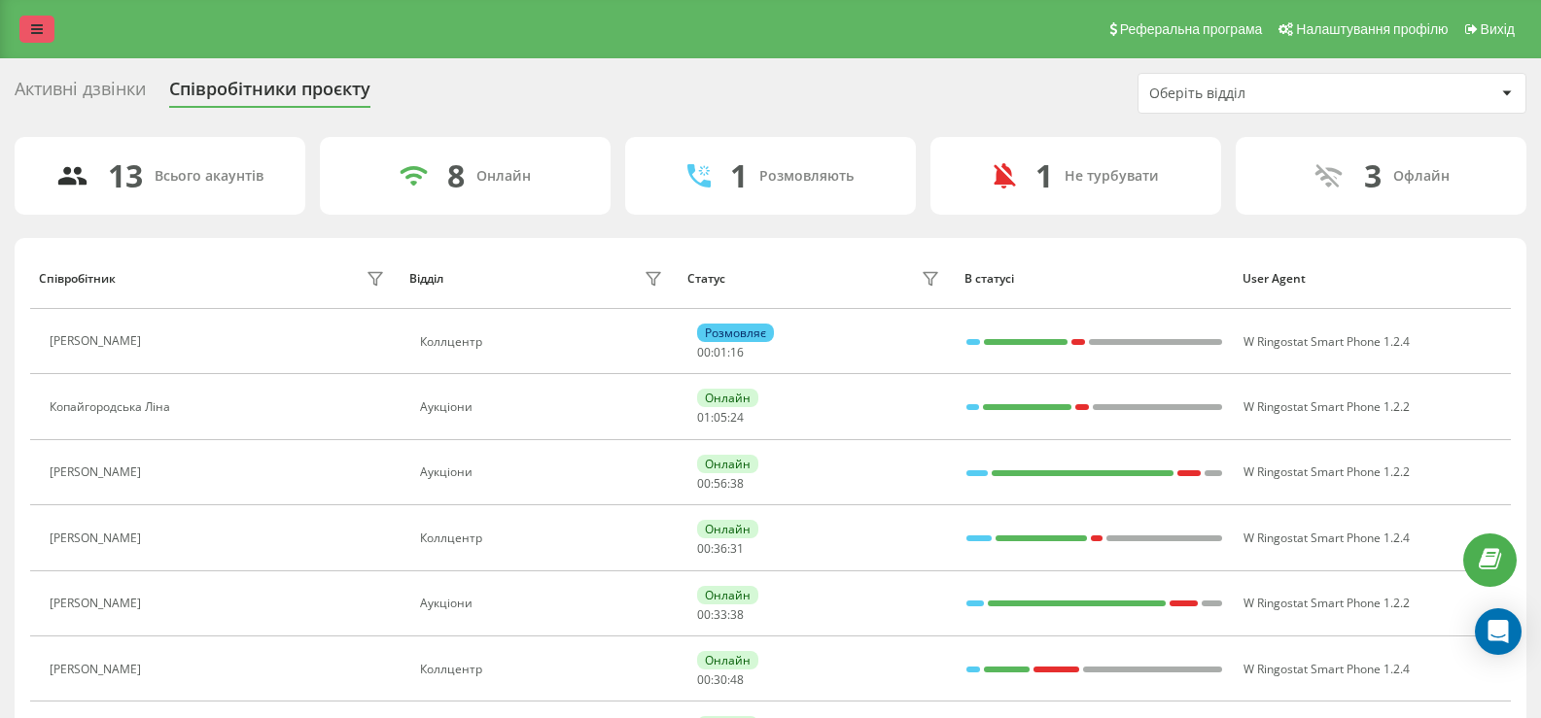
click at [38, 35] on icon at bounding box center [37, 29] width 12 height 14
click at [49, 31] on link at bounding box center [36, 29] width 35 height 27
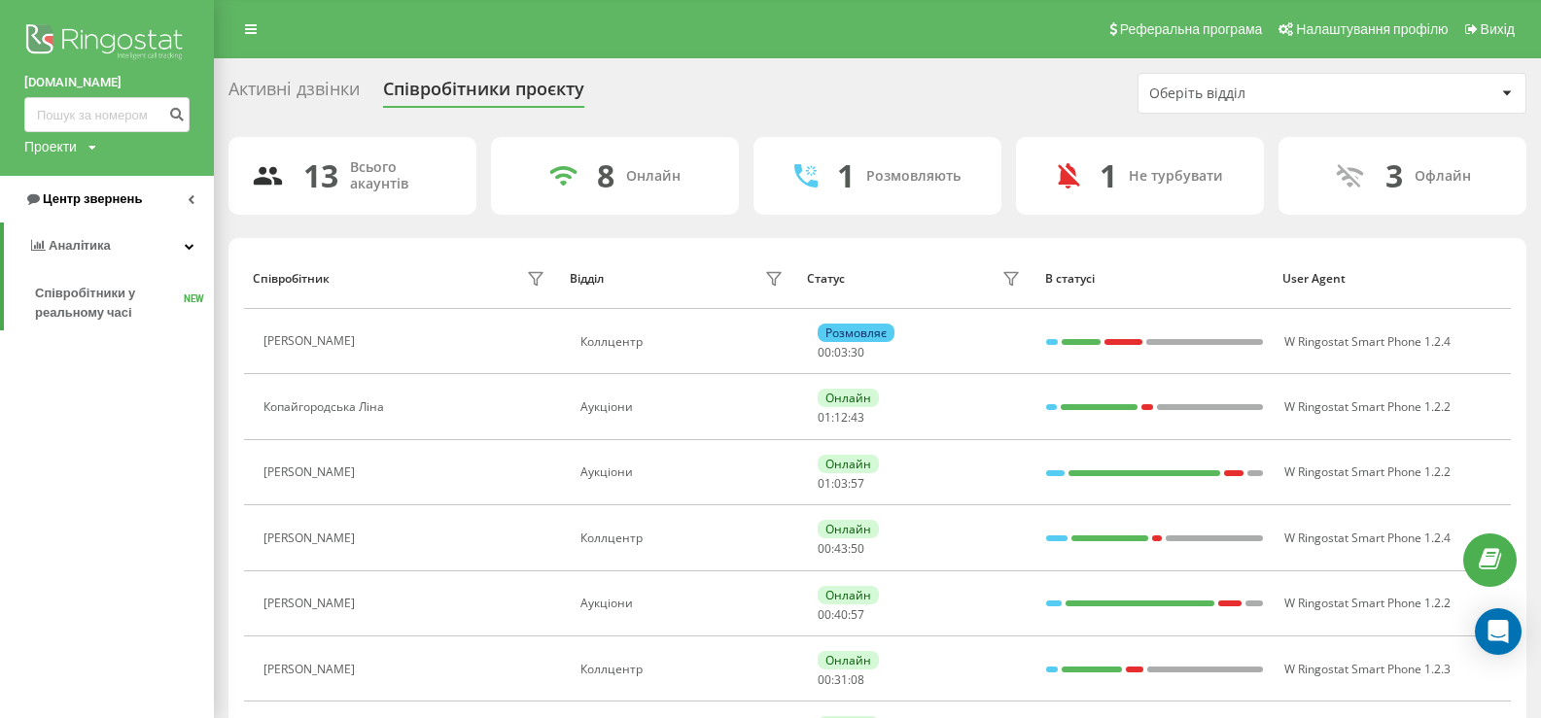
click at [81, 204] on span "Центр звернень" at bounding box center [92, 199] width 99 height 15
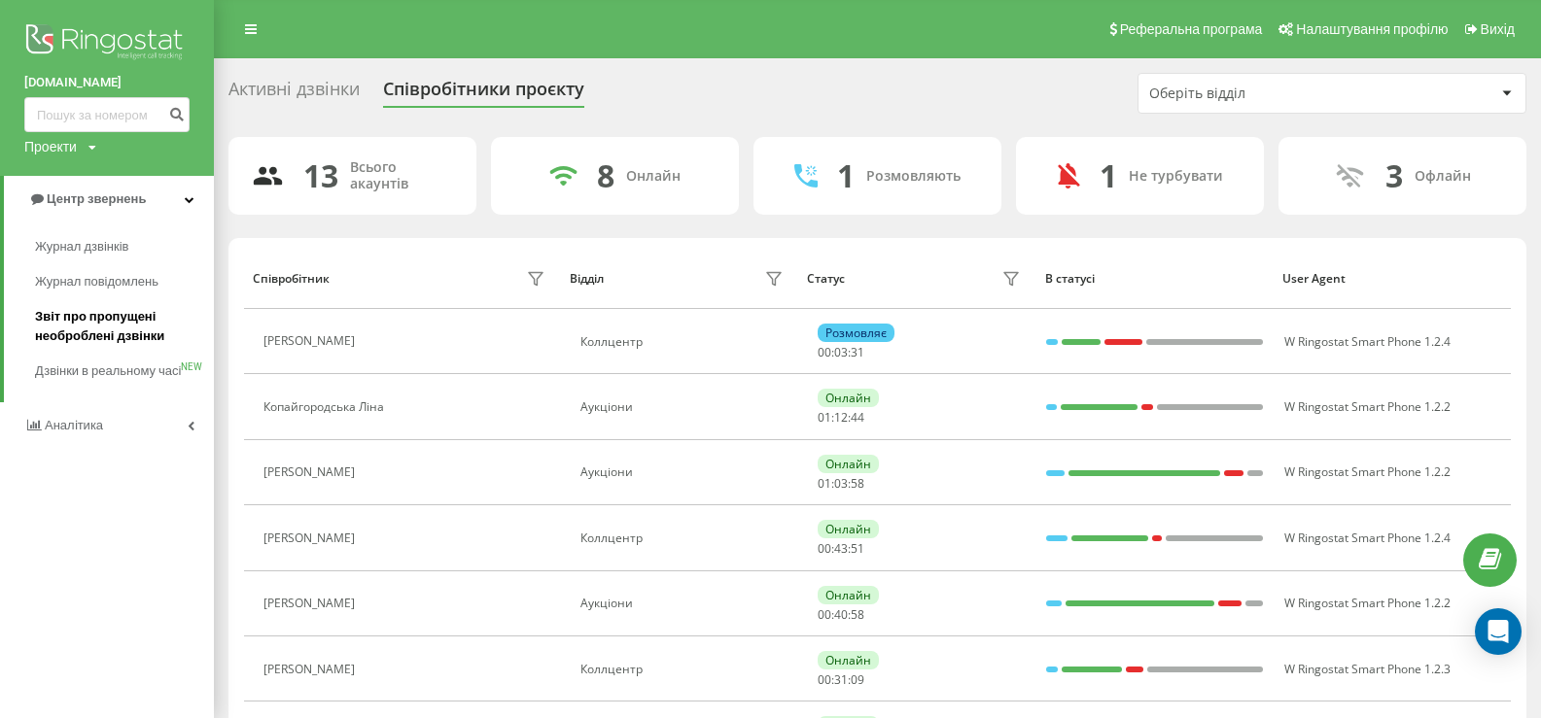
click at [90, 318] on span "Звіт про пропущені необроблені дзвінки" at bounding box center [119, 326] width 169 height 39
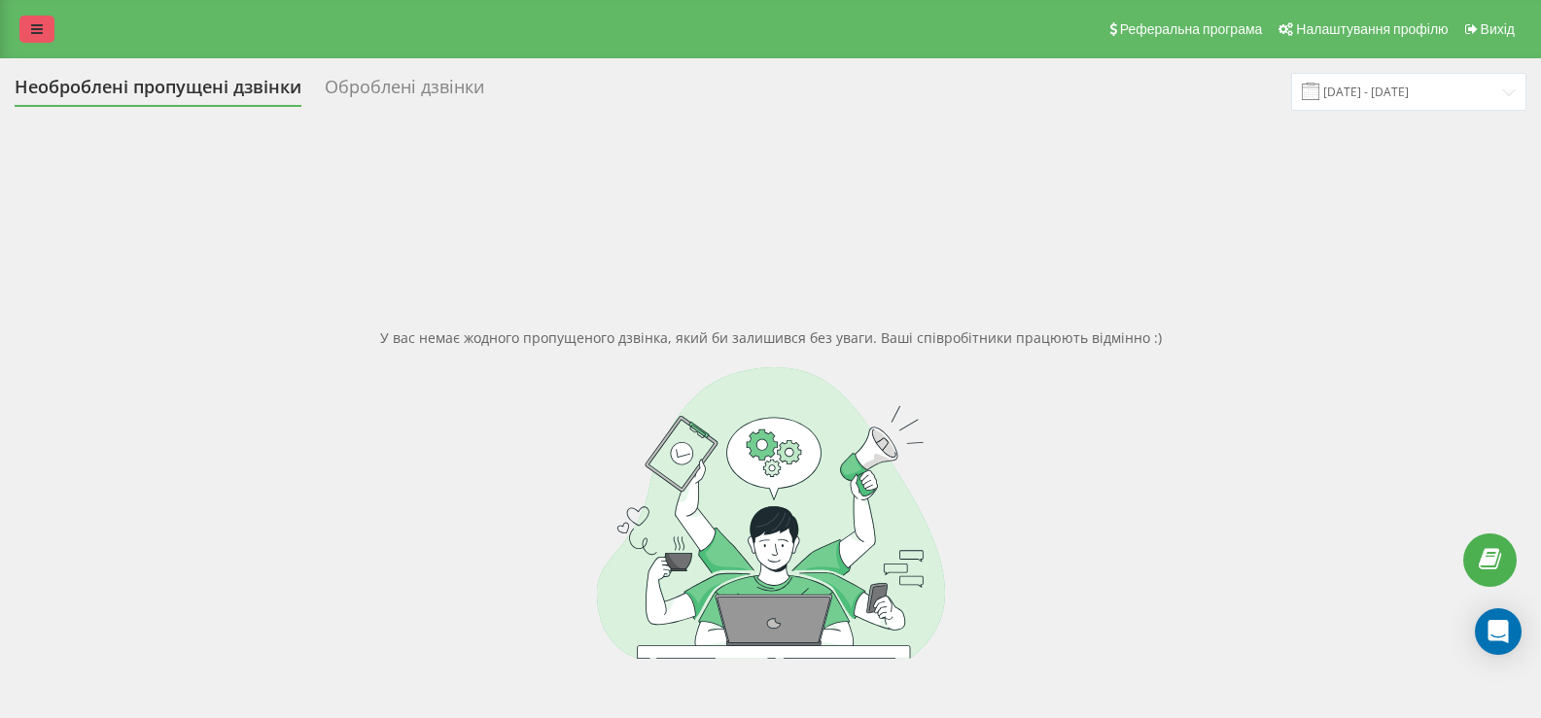
click at [35, 22] on icon at bounding box center [37, 29] width 12 height 14
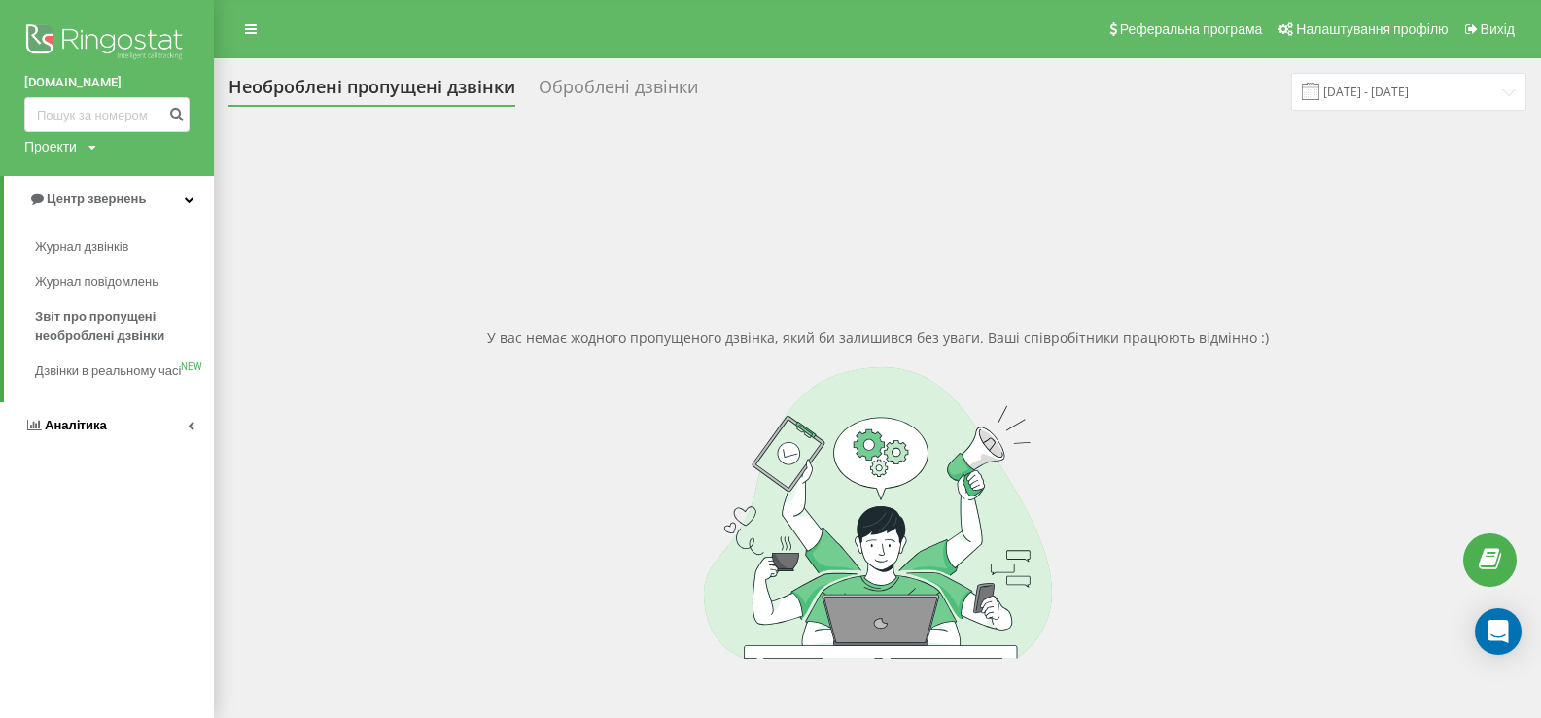
click at [74, 433] on span "Аналiтика" at bounding box center [76, 425] width 62 height 15
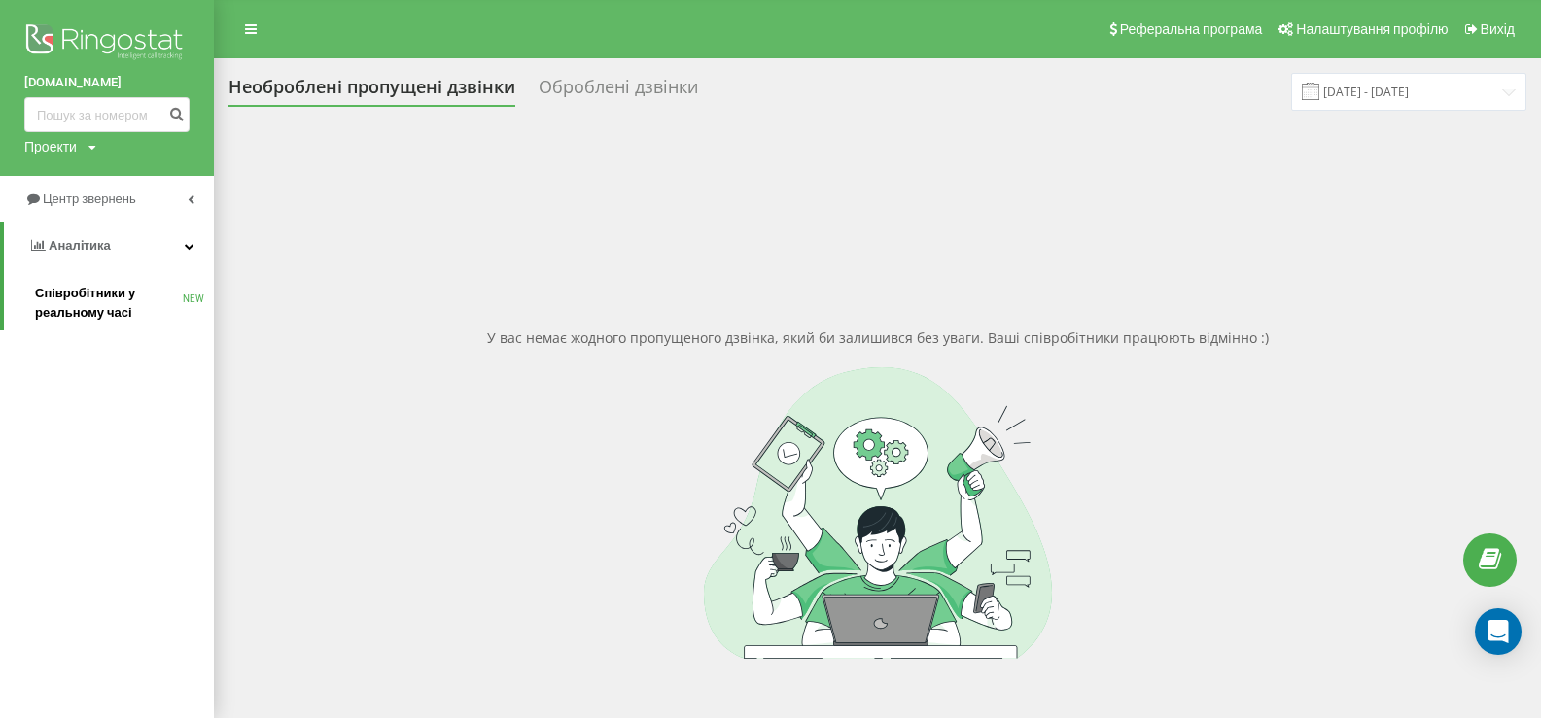
click at [65, 296] on span "Співробітники у реальному часі" at bounding box center [109, 303] width 148 height 39
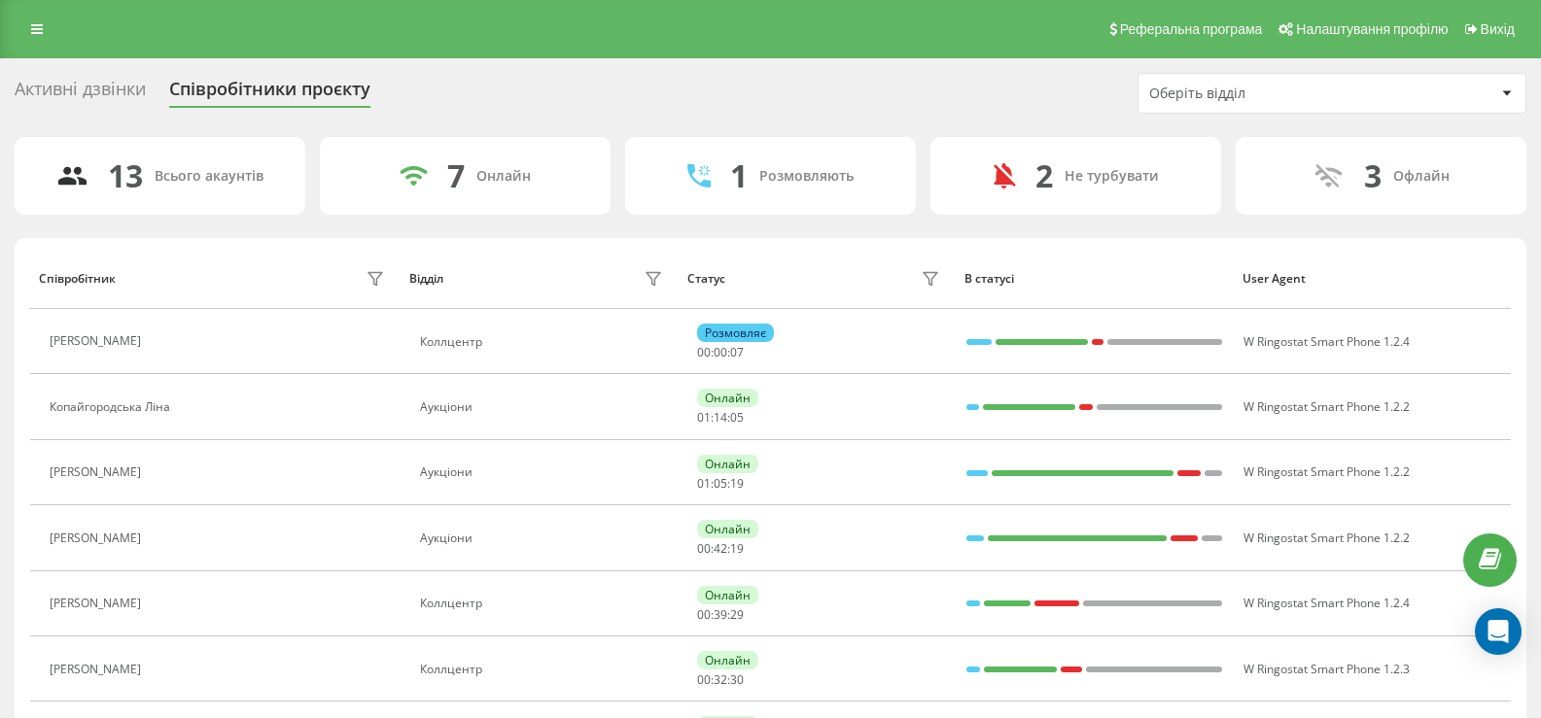
drag, startPoint x: 747, startPoint y: 70, endPoint x: 578, endPoint y: 74, distance: 168.2
click at [745, 70] on div "Активні дзвінки Співробітники проєкту Оберіть відділ 13 Всього акаунтів 7 Онлай…" at bounding box center [770, 645] width 1541 height 1175
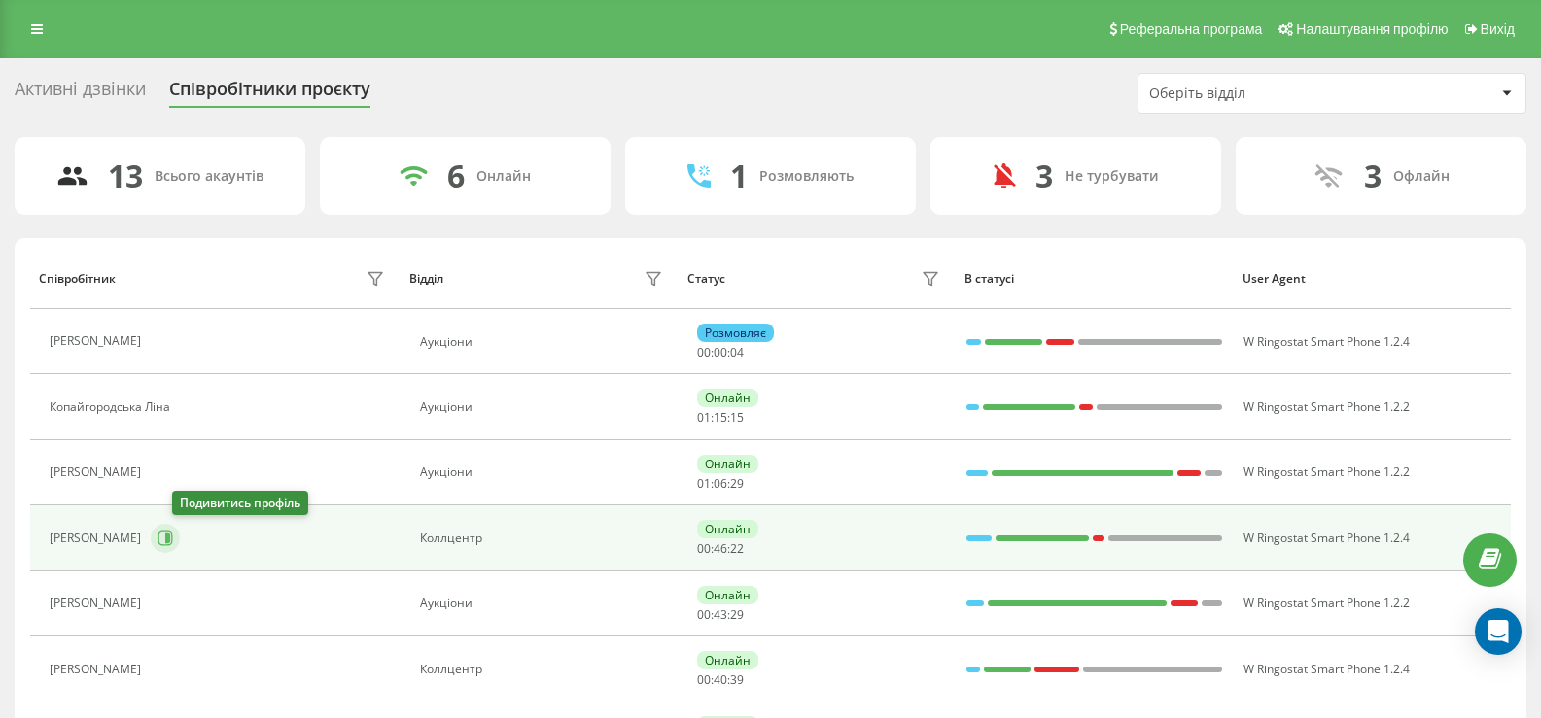
click at [170, 542] on icon at bounding box center [167, 539] width 5 height 10
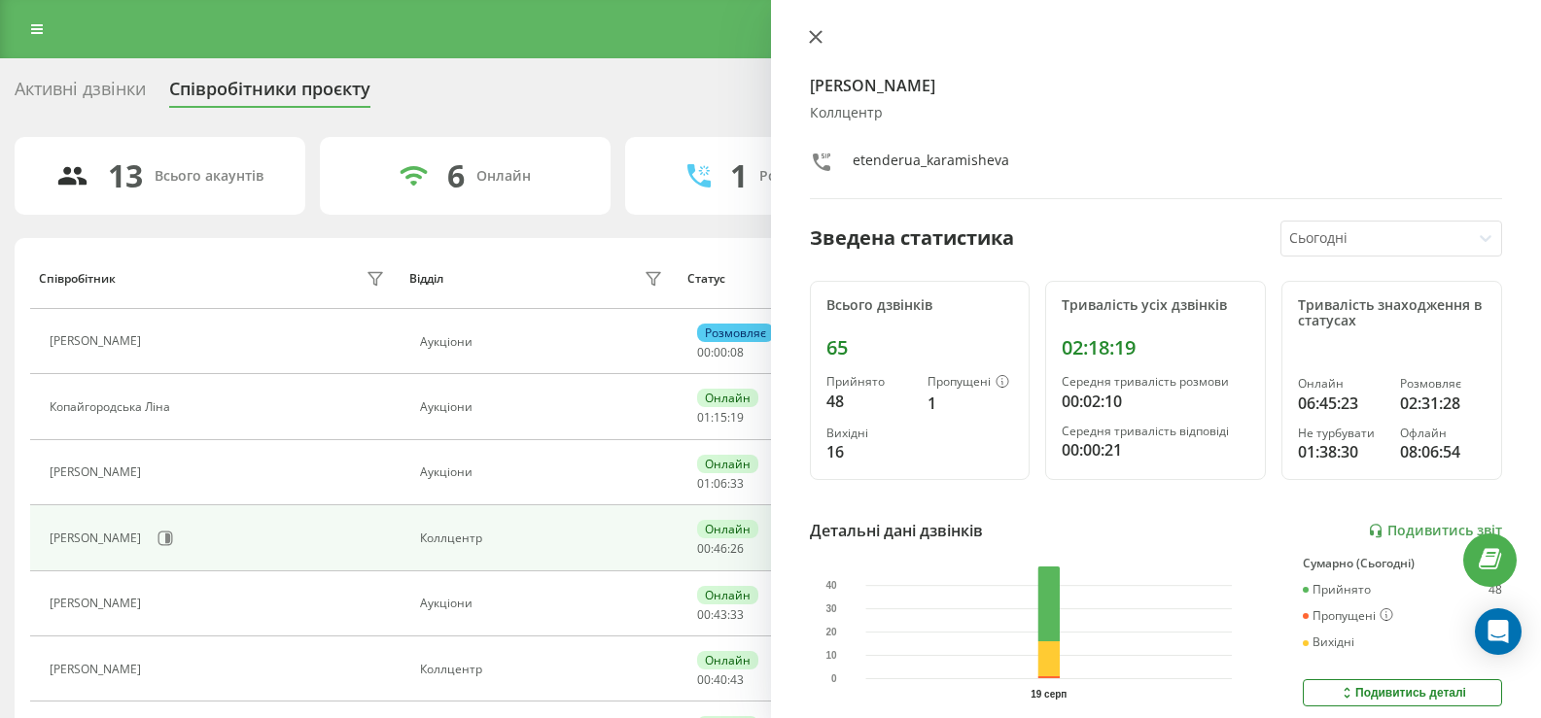
click at [816, 35] on icon at bounding box center [816, 37] width 14 height 14
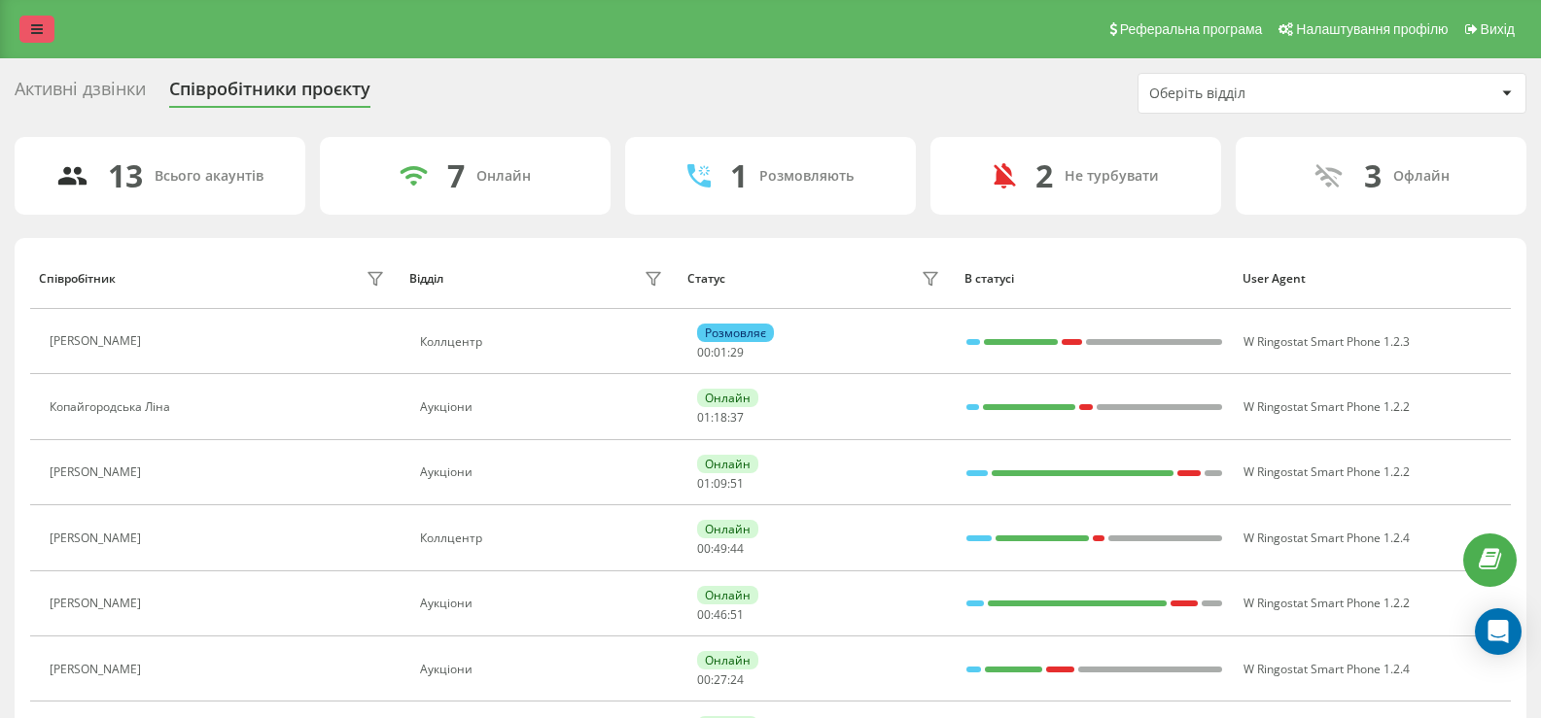
click at [42, 29] on icon at bounding box center [37, 29] width 12 height 14
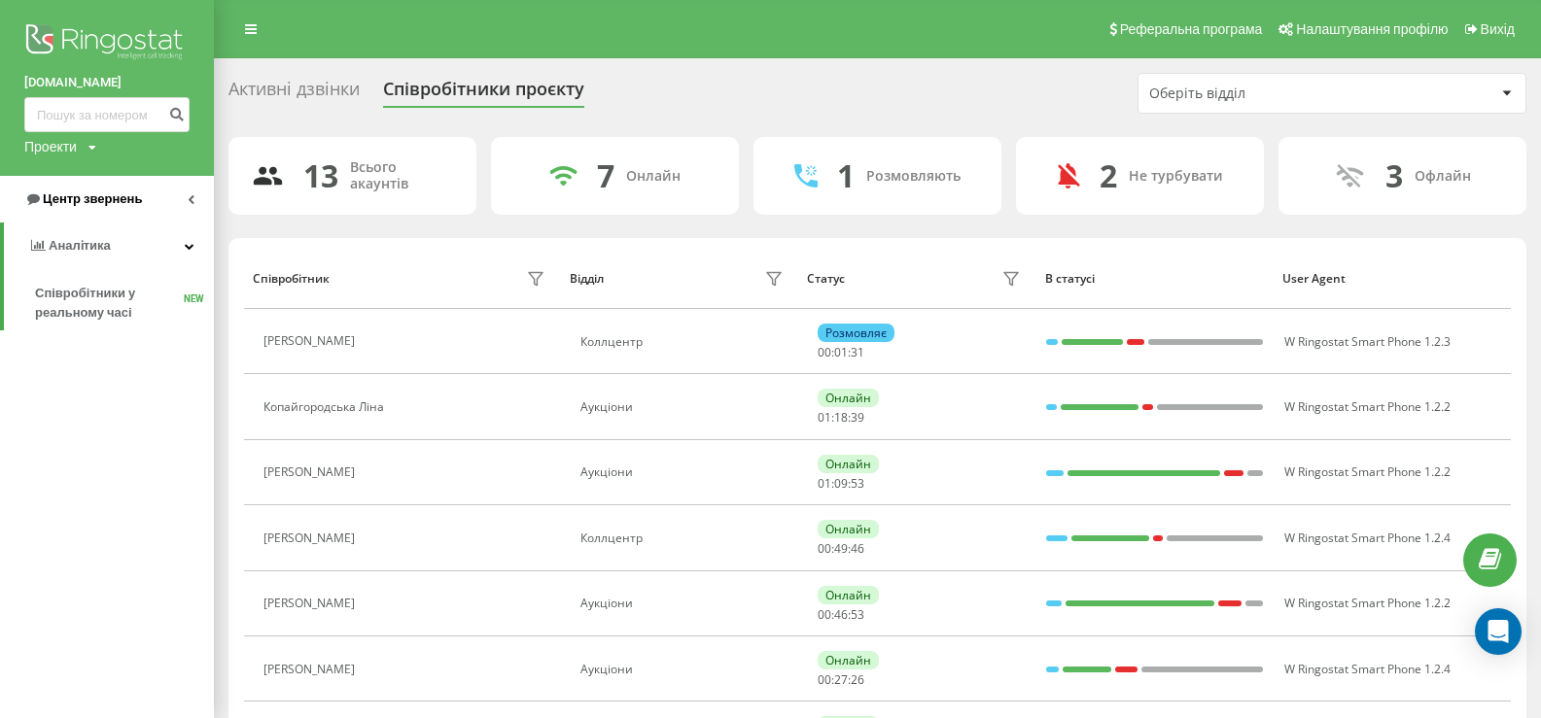
click at [93, 201] on span "Центр звернень" at bounding box center [92, 199] width 99 height 15
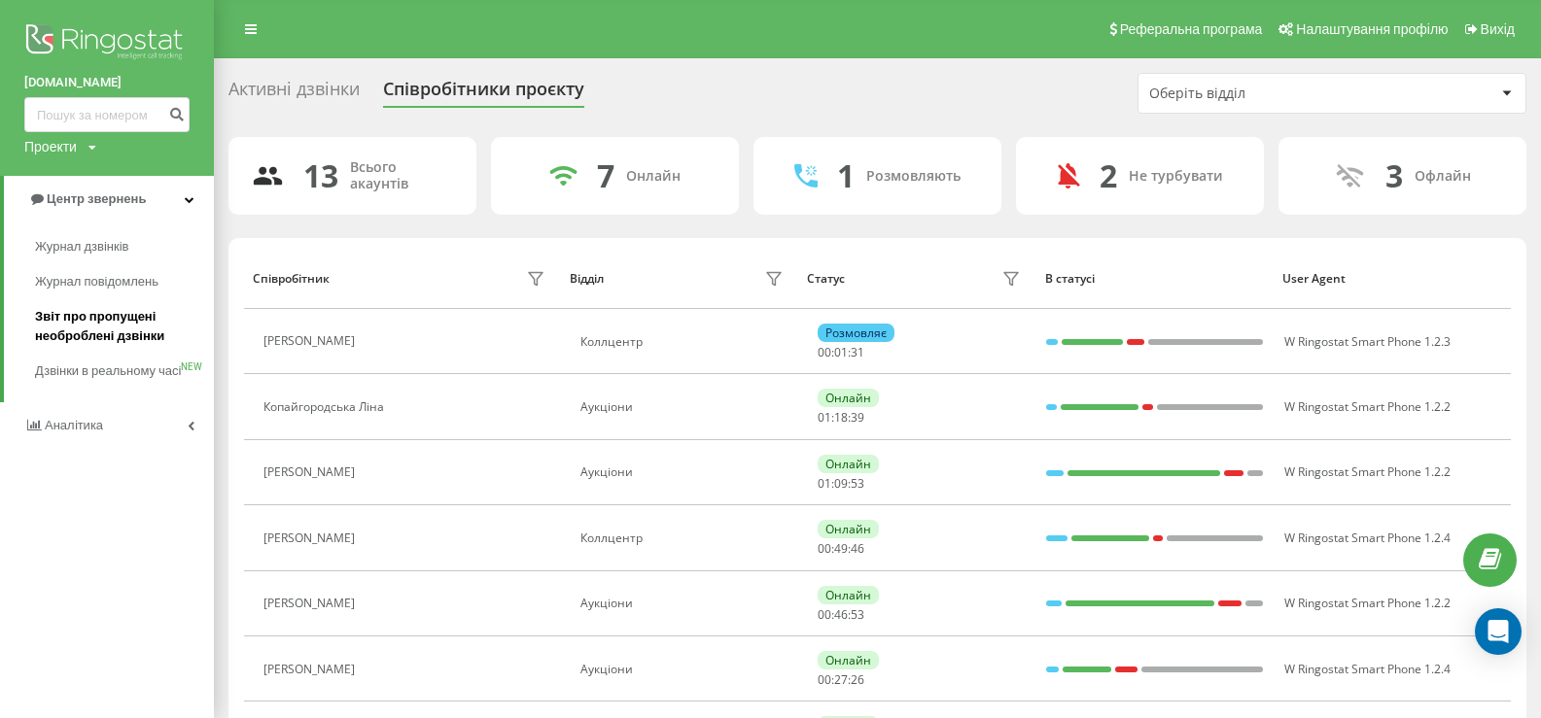
click at [83, 315] on span "Звіт про пропущені необроблені дзвінки" at bounding box center [119, 326] width 169 height 39
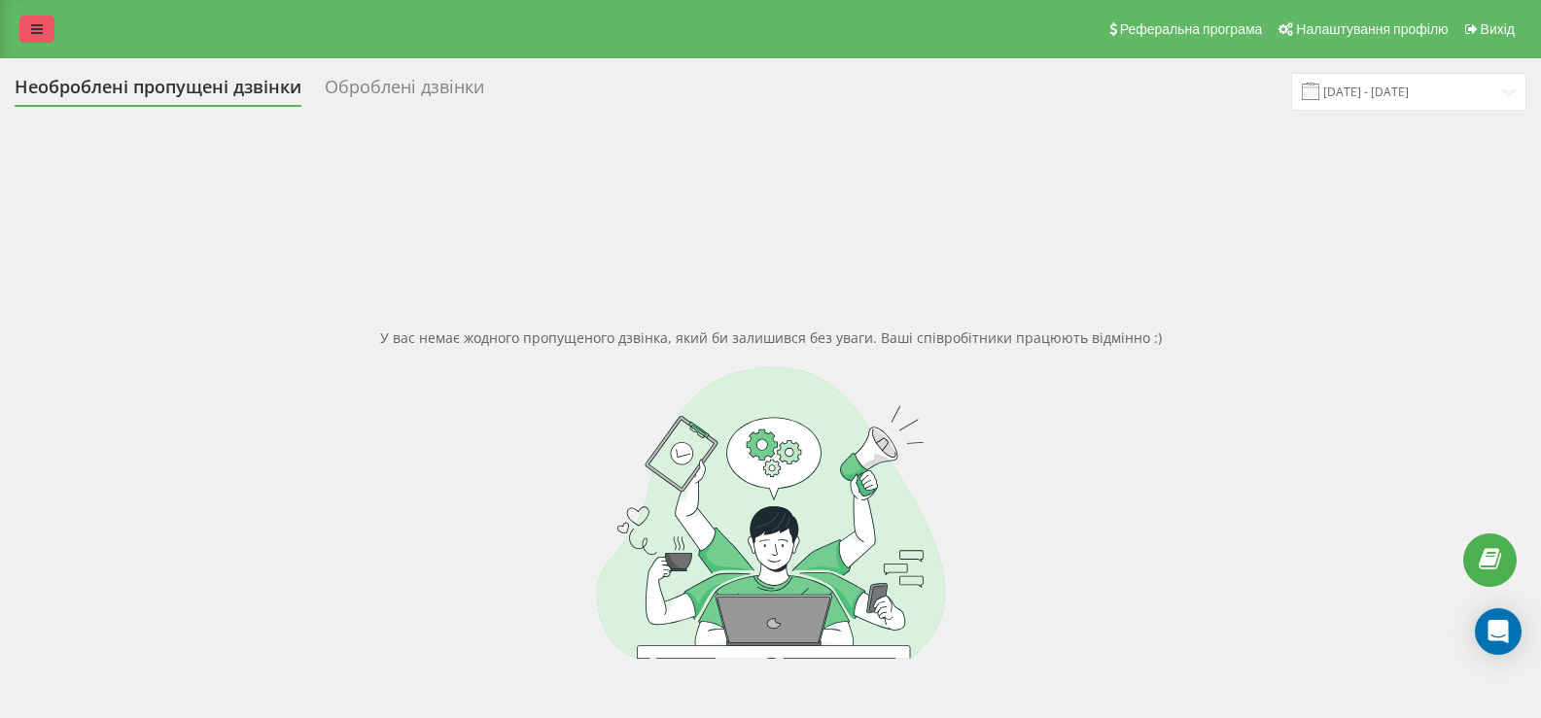
click at [42, 38] on link at bounding box center [36, 29] width 35 height 27
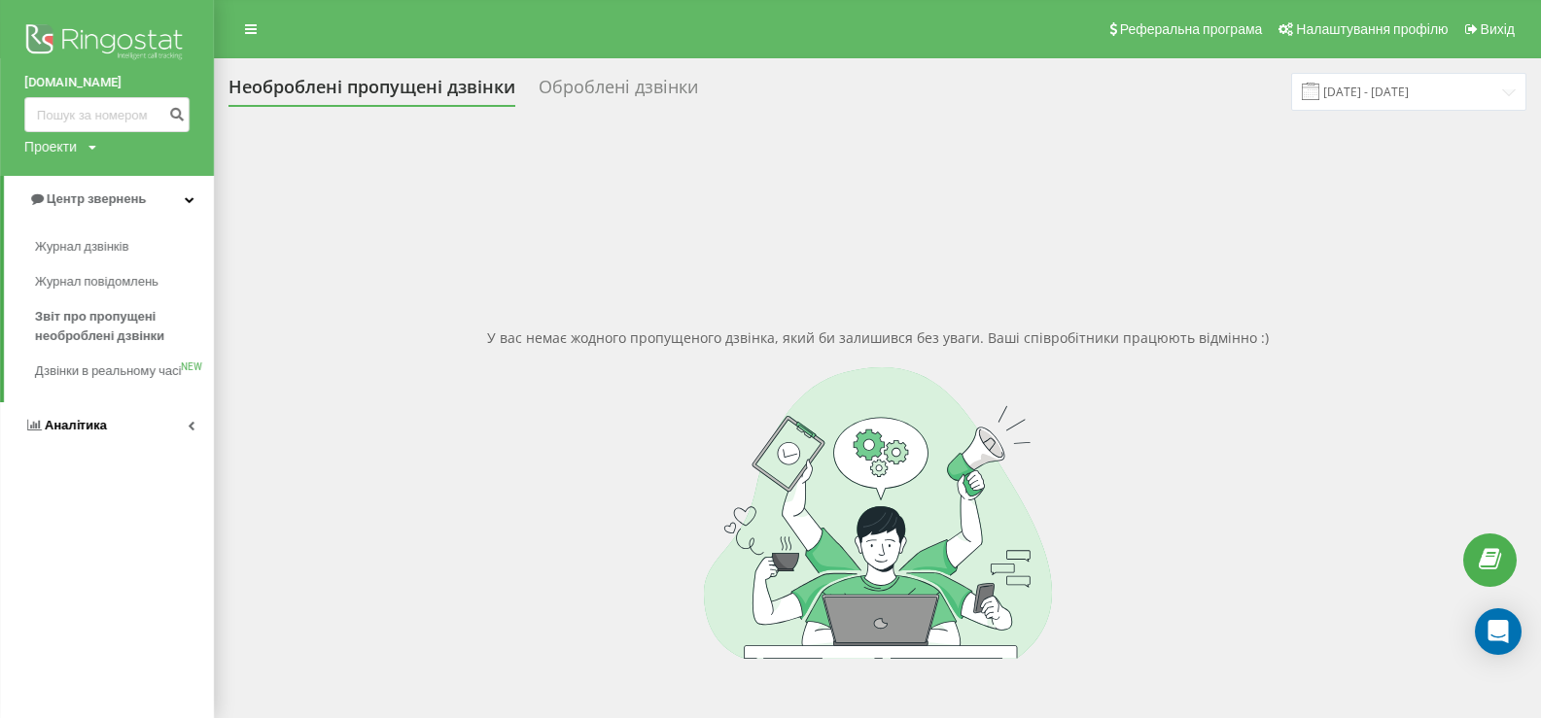
click at [79, 433] on span "Аналiтика" at bounding box center [76, 425] width 62 height 15
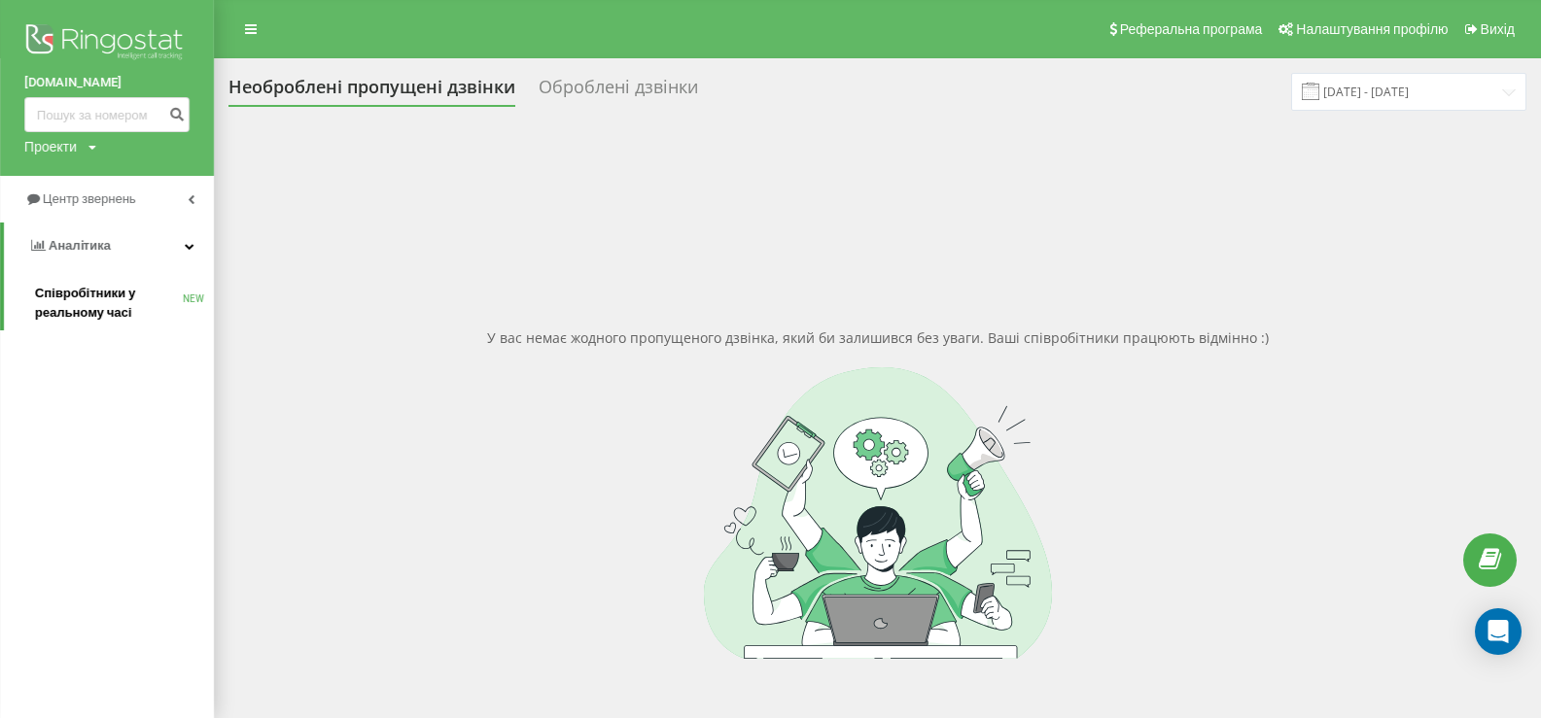
click at [85, 295] on span "Співробітники у реальному часі" at bounding box center [109, 303] width 148 height 39
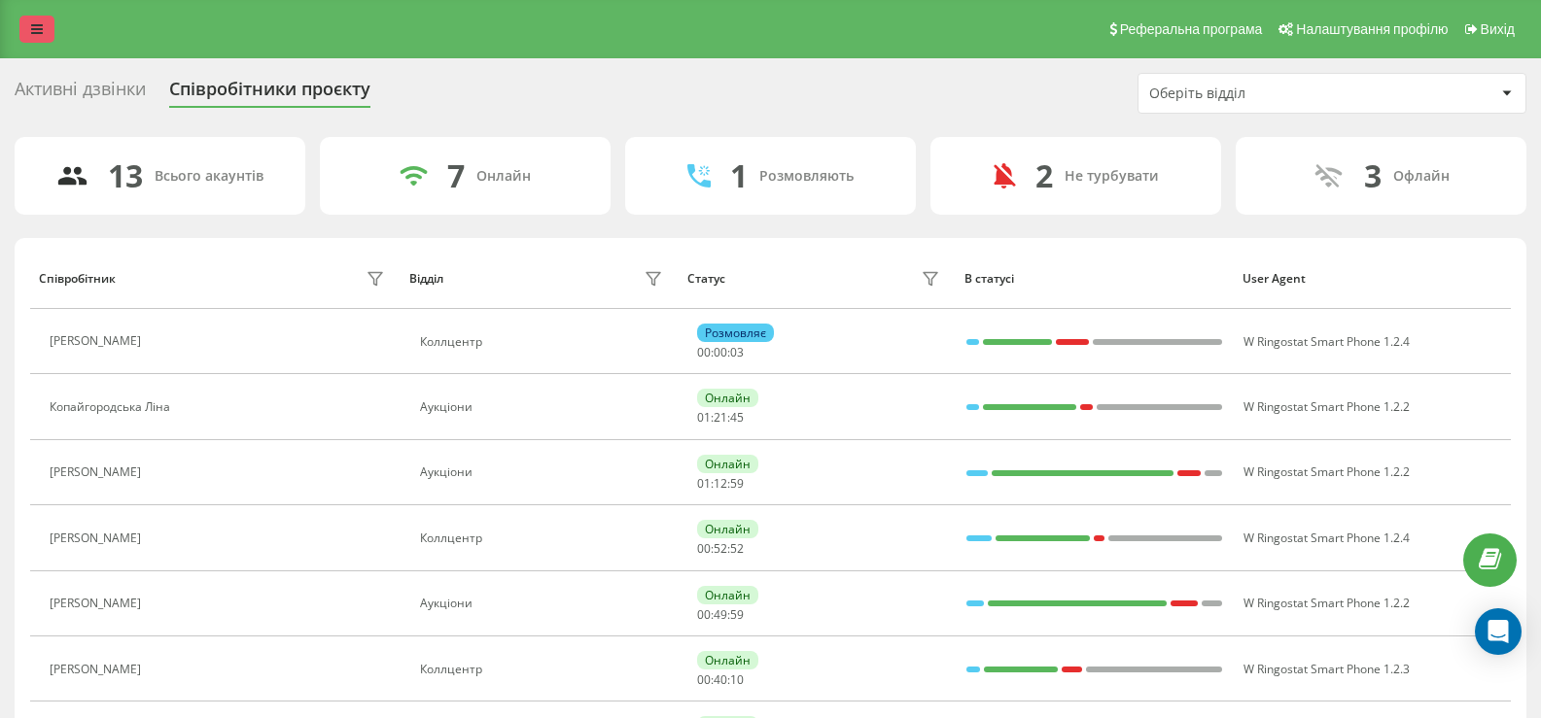
click at [36, 32] on icon at bounding box center [37, 29] width 12 height 14
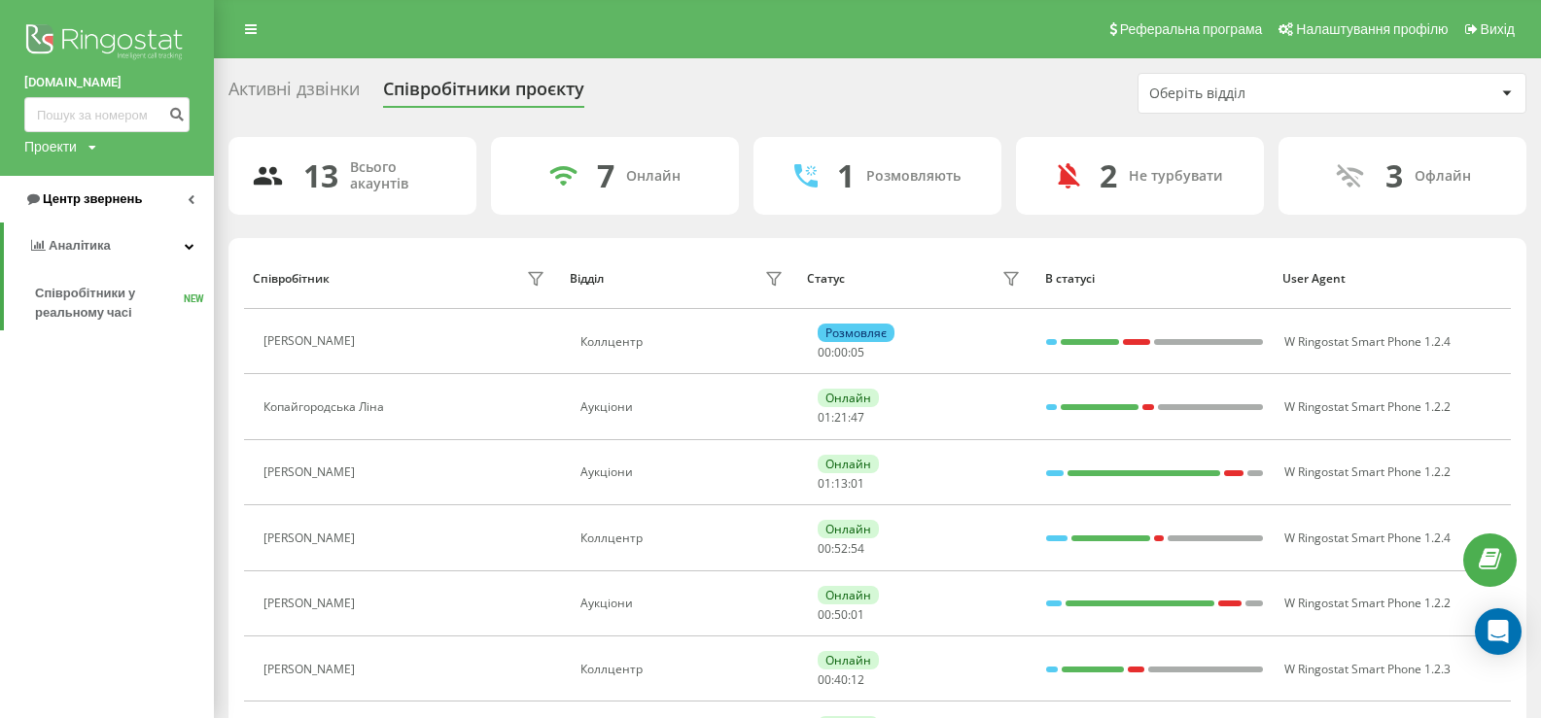
click at [88, 196] on span "Центр звернень" at bounding box center [92, 199] width 99 height 15
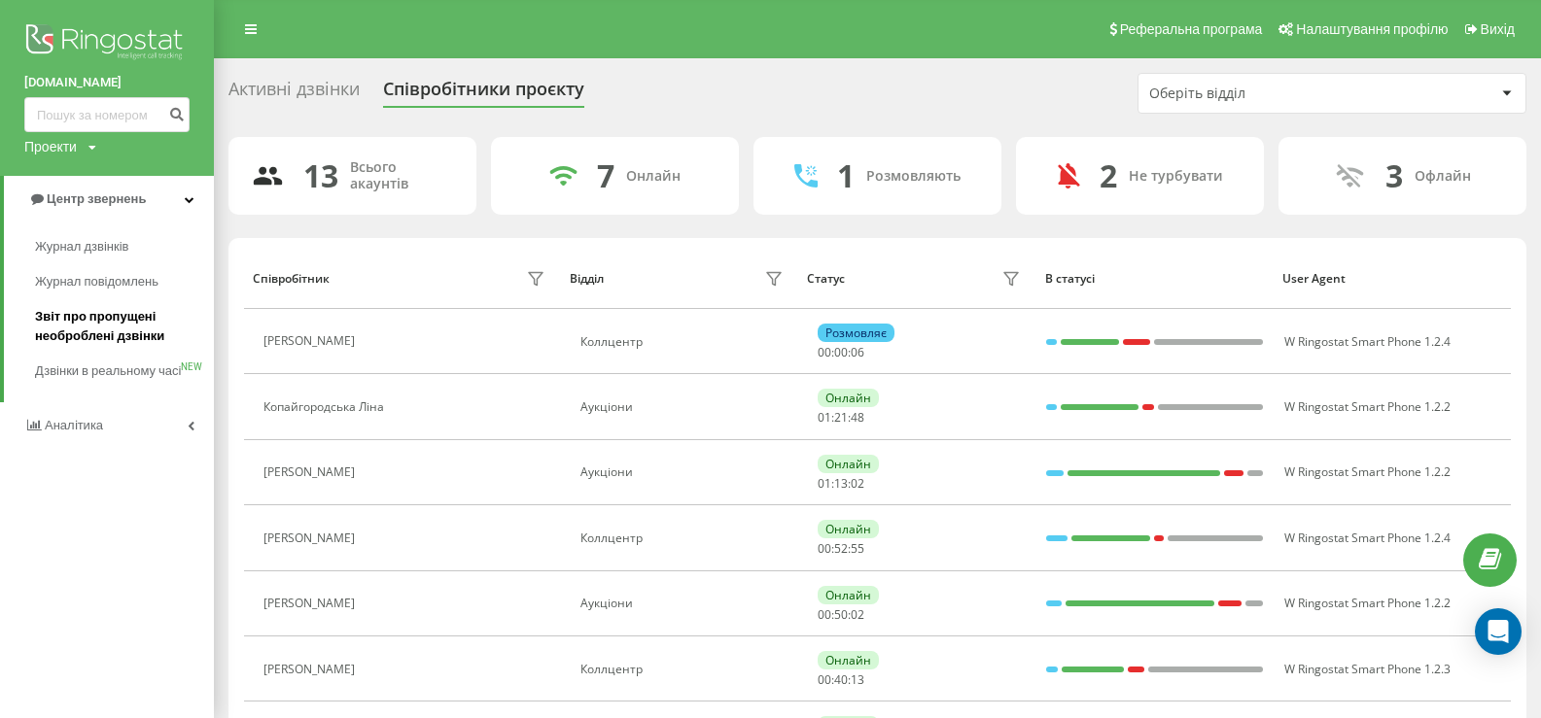
click at [91, 313] on span "Звіт про пропущені необроблені дзвінки" at bounding box center [119, 326] width 169 height 39
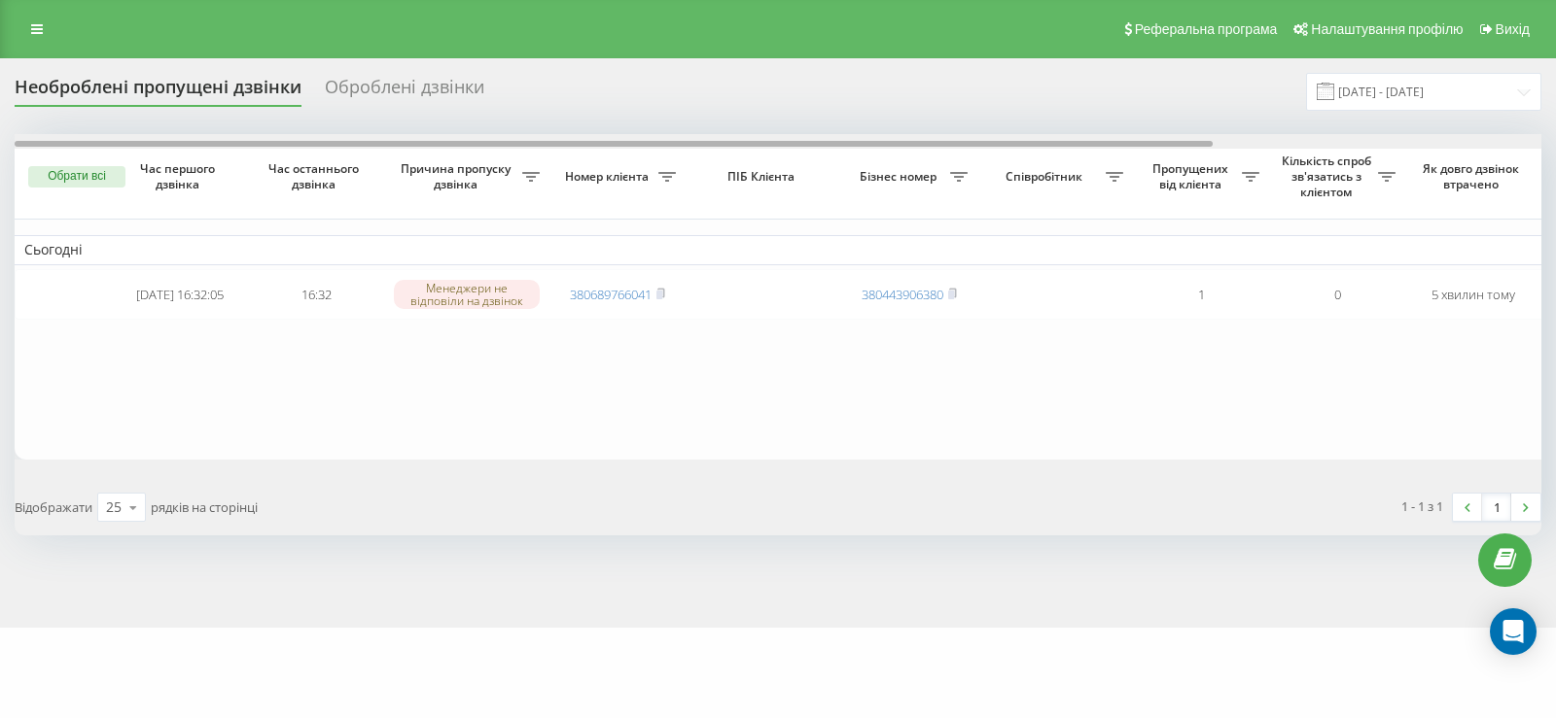
drag, startPoint x: 878, startPoint y: 143, endPoint x: 737, endPoint y: 199, distance: 151.8
click at [737, 199] on div "Обрати всі Час першого дзвінка Час останнього дзвінка Причина пропуску дзвінка …" at bounding box center [778, 297] width 1526 height 326
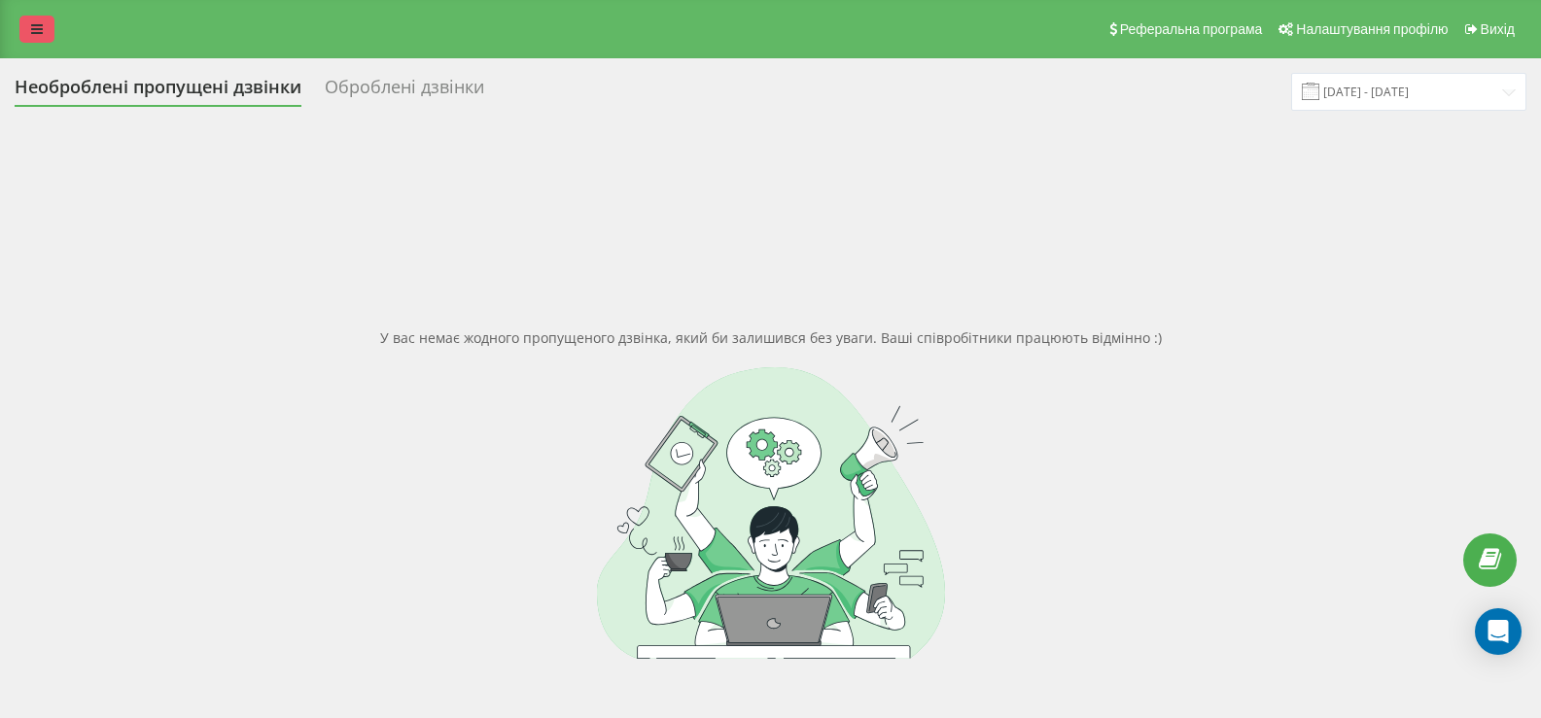
click at [36, 29] on icon at bounding box center [37, 29] width 12 height 14
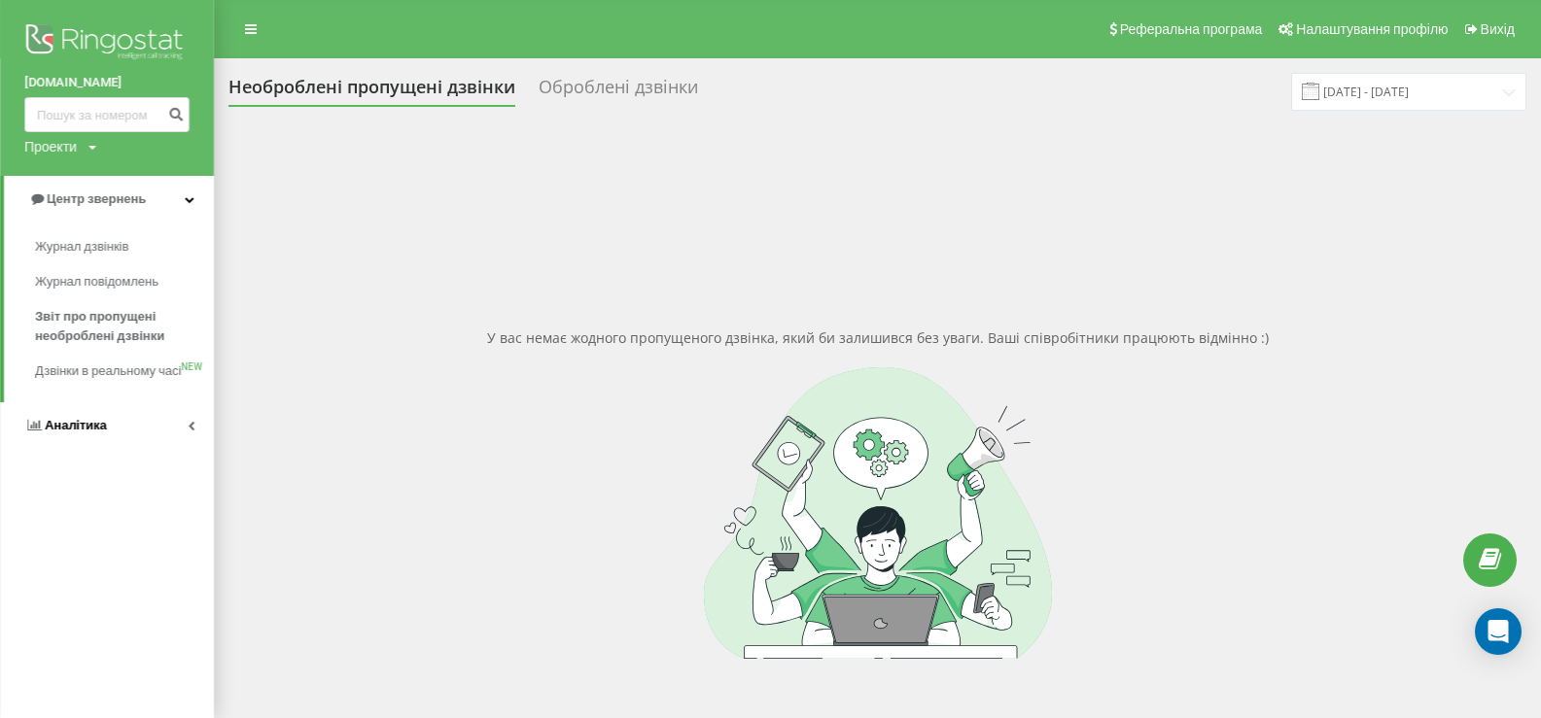
click at [71, 433] on span "Аналiтика" at bounding box center [76, 425] width 62 height 15
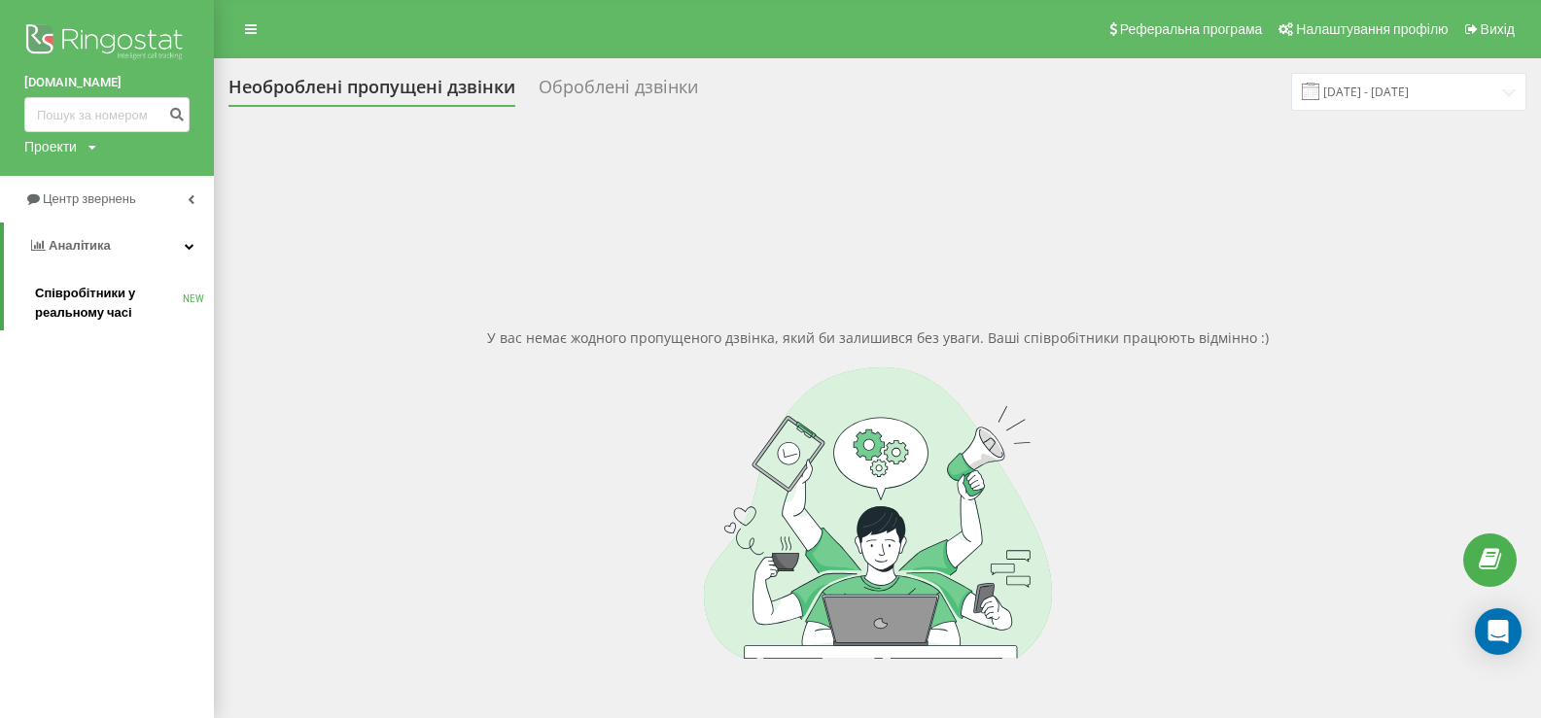
click at [71, 296] on span "Співробітники у реальному часі" at bounding box center [109, 303] width 148 height 39
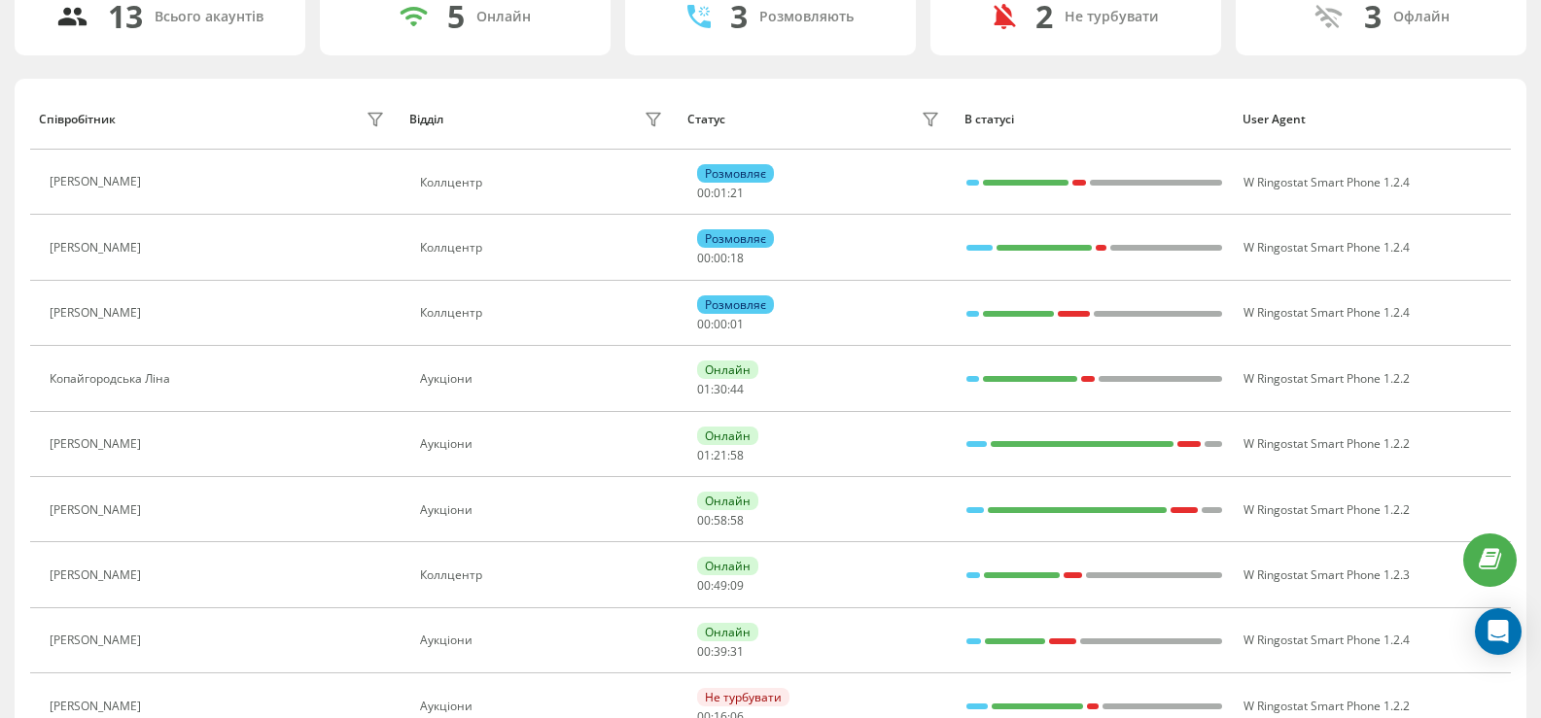
scroll to position [194, 0]
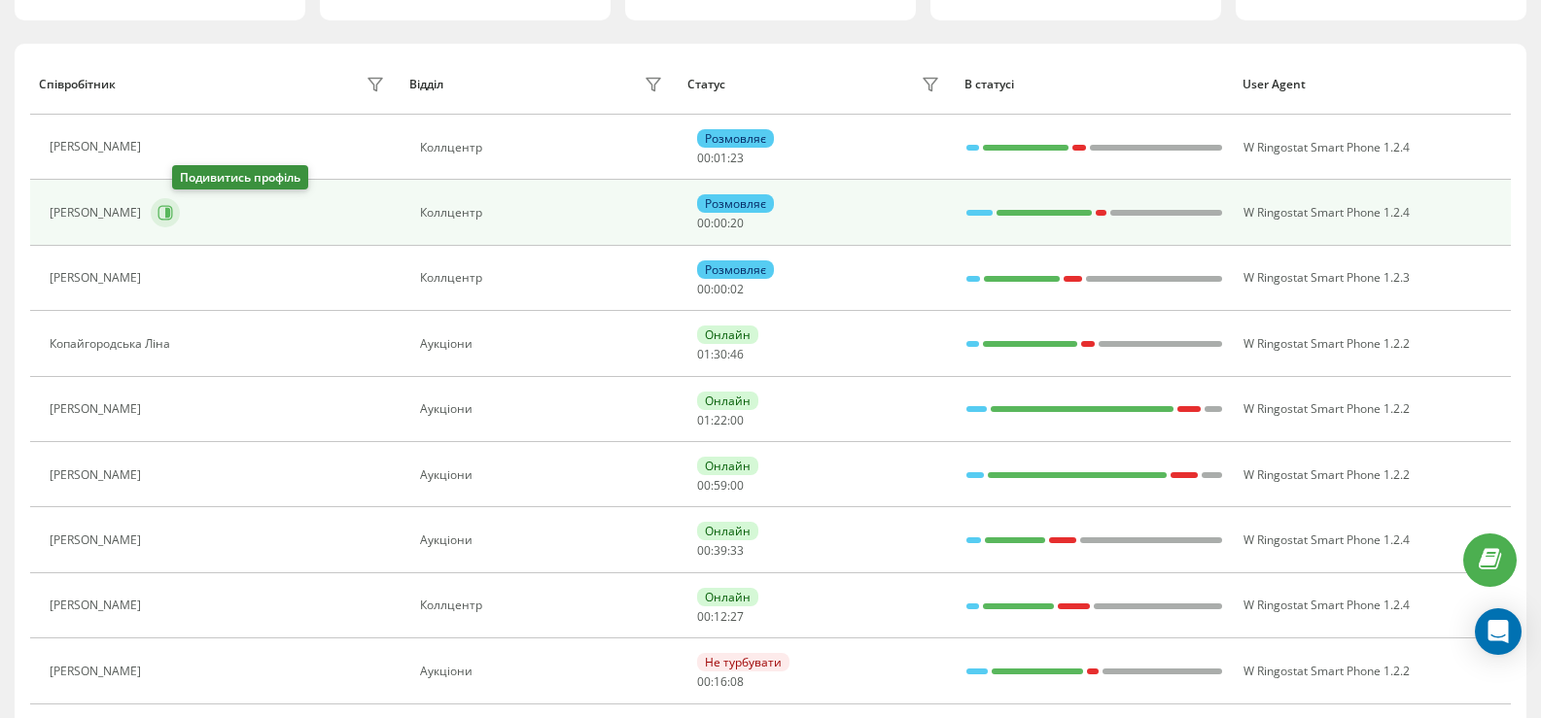
click at [173, 212] on icon at bounding box center [165, 213] width 16 height 16
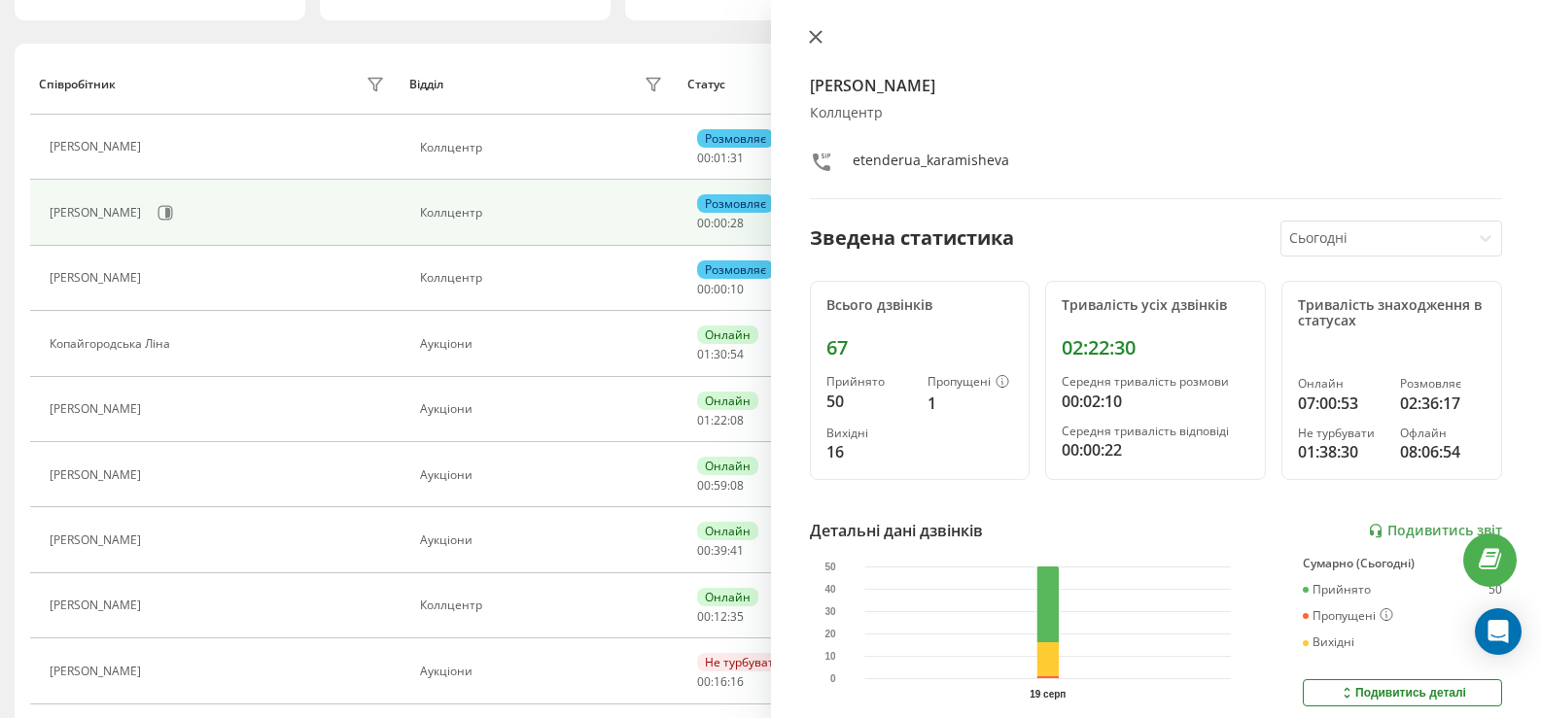
click at [816, 37] on icon at bounding box center [815, 37] width 12 height 12
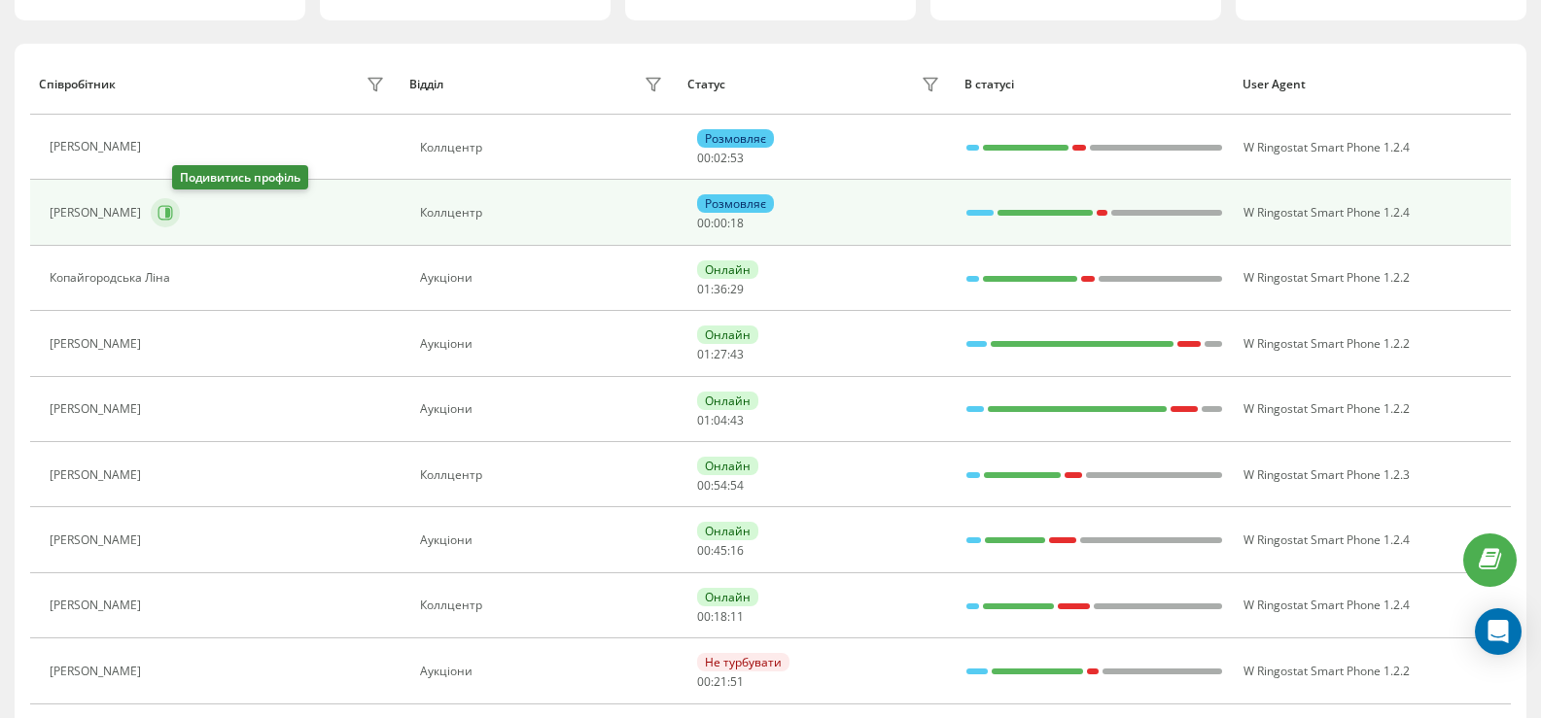
click at [173, 211] on icon at bounding box center [165, 213] width 16 height 16
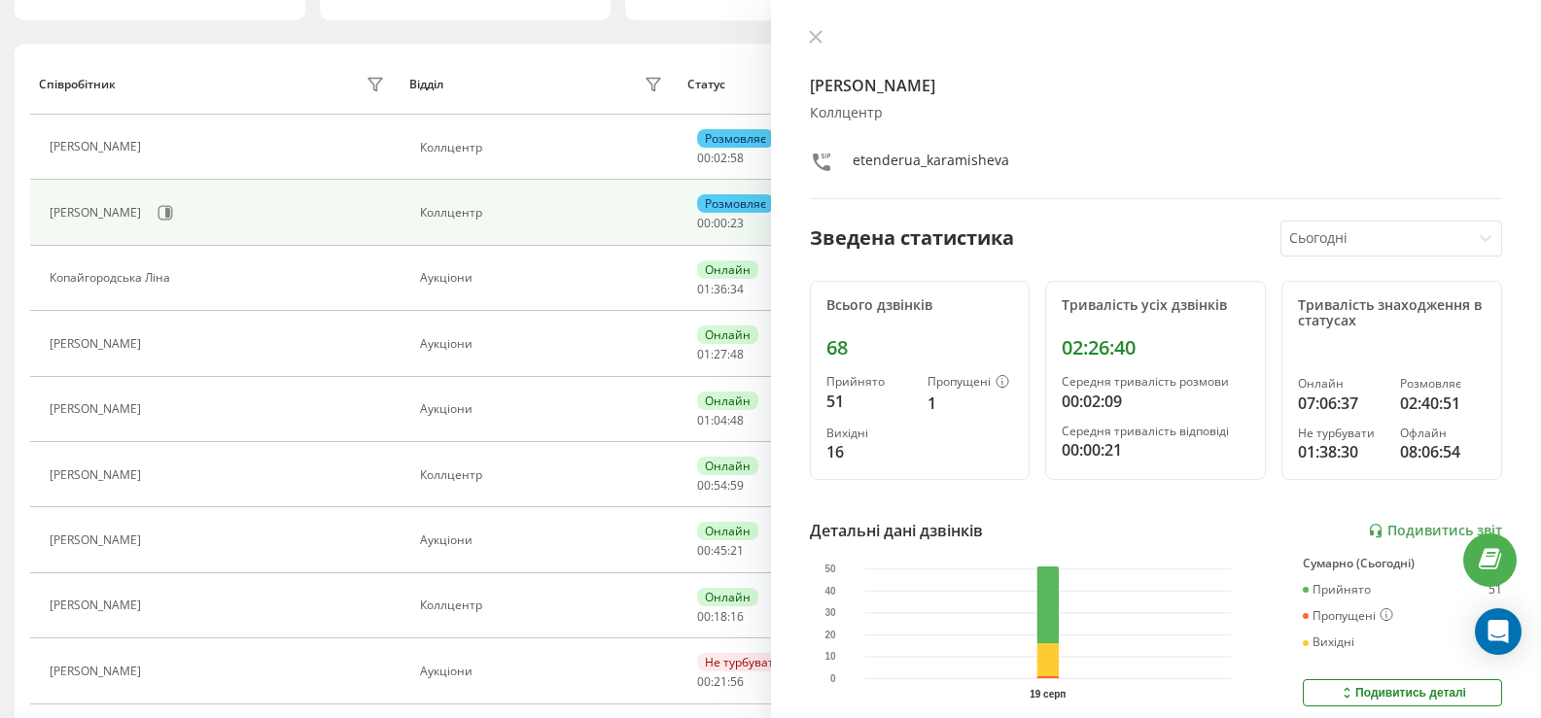
click at [820, 37] on icon at bounding box center [816, 37] width 14 height 14
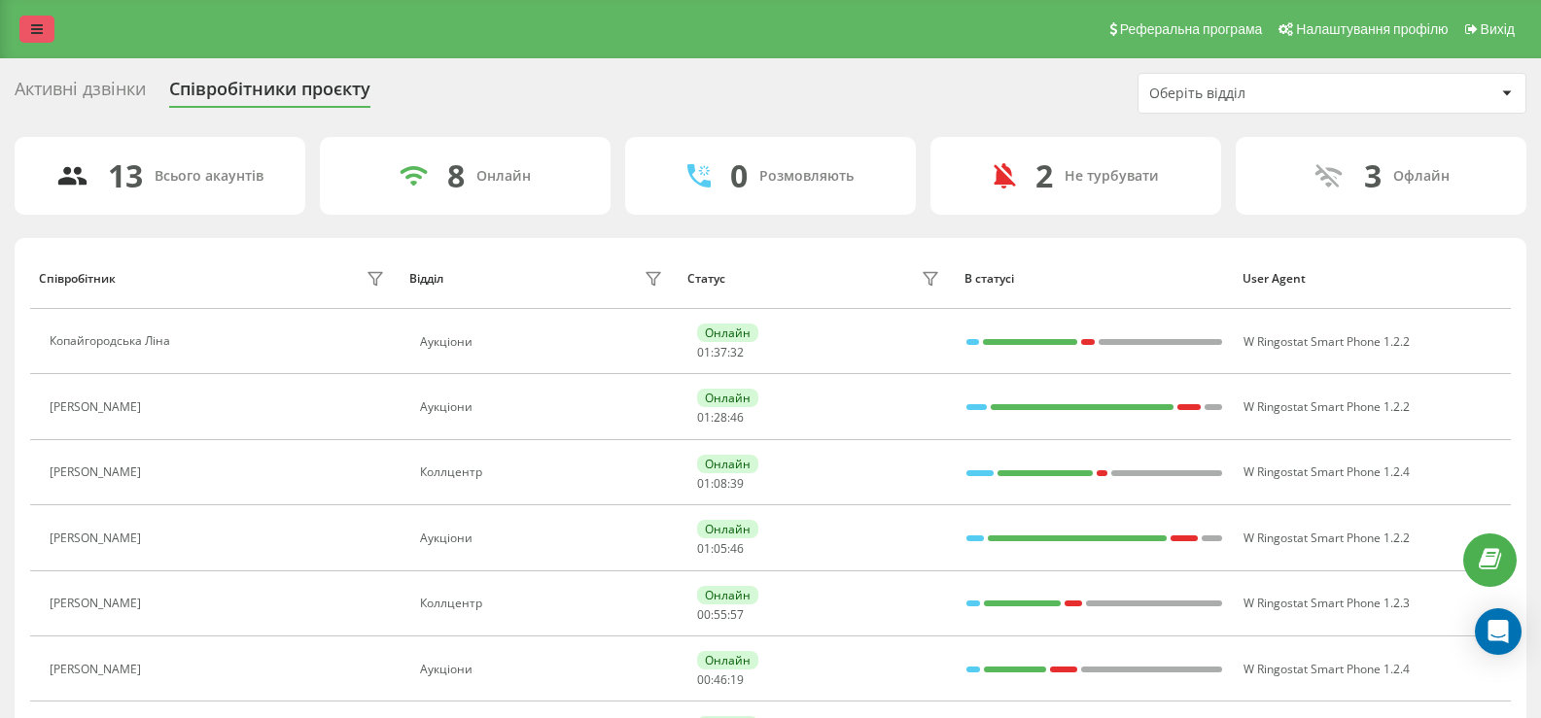
click at [45, 32] on link at bounding box center [36, 29] width 35 height 27
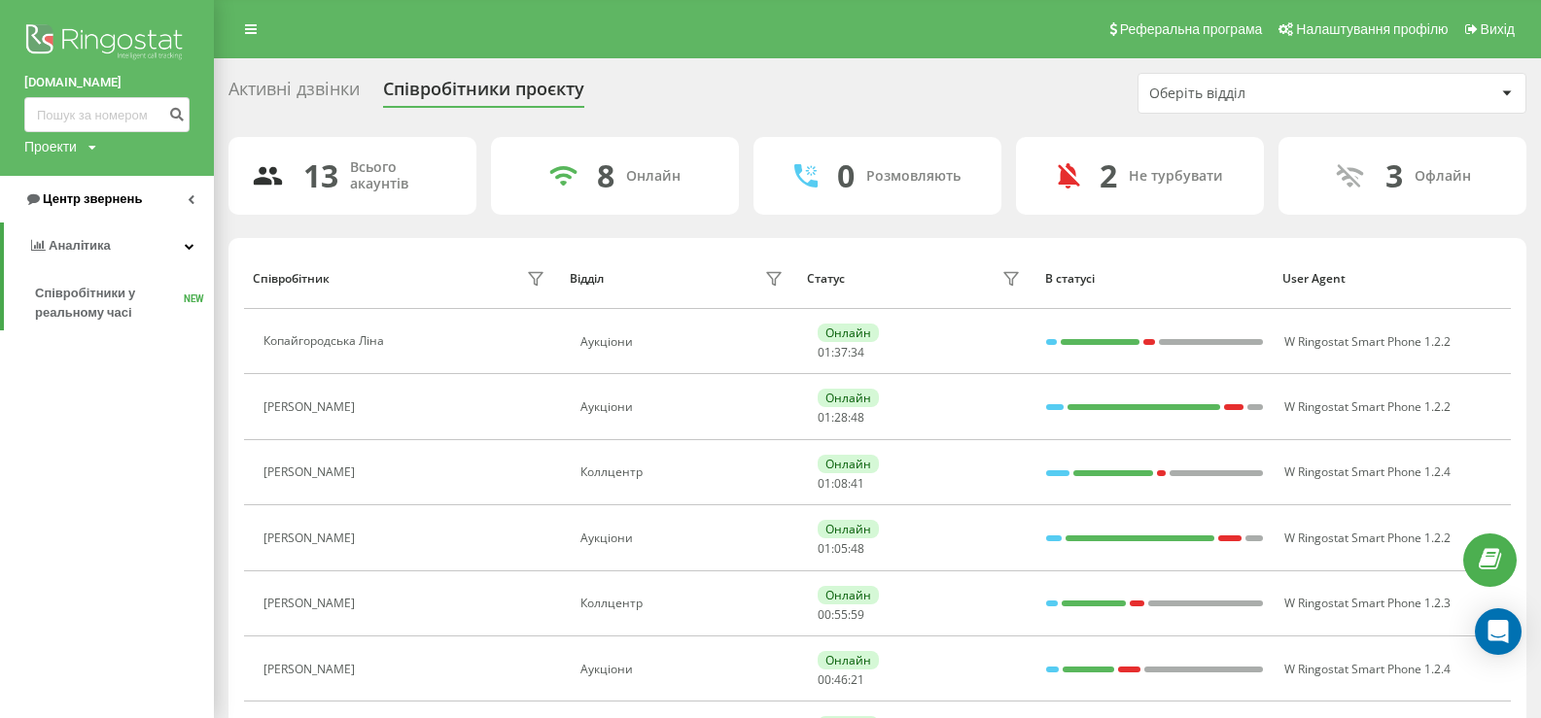
click at [102, 192] on span "Центр звернень" at bounding box center [83, 199] width 118 height 19
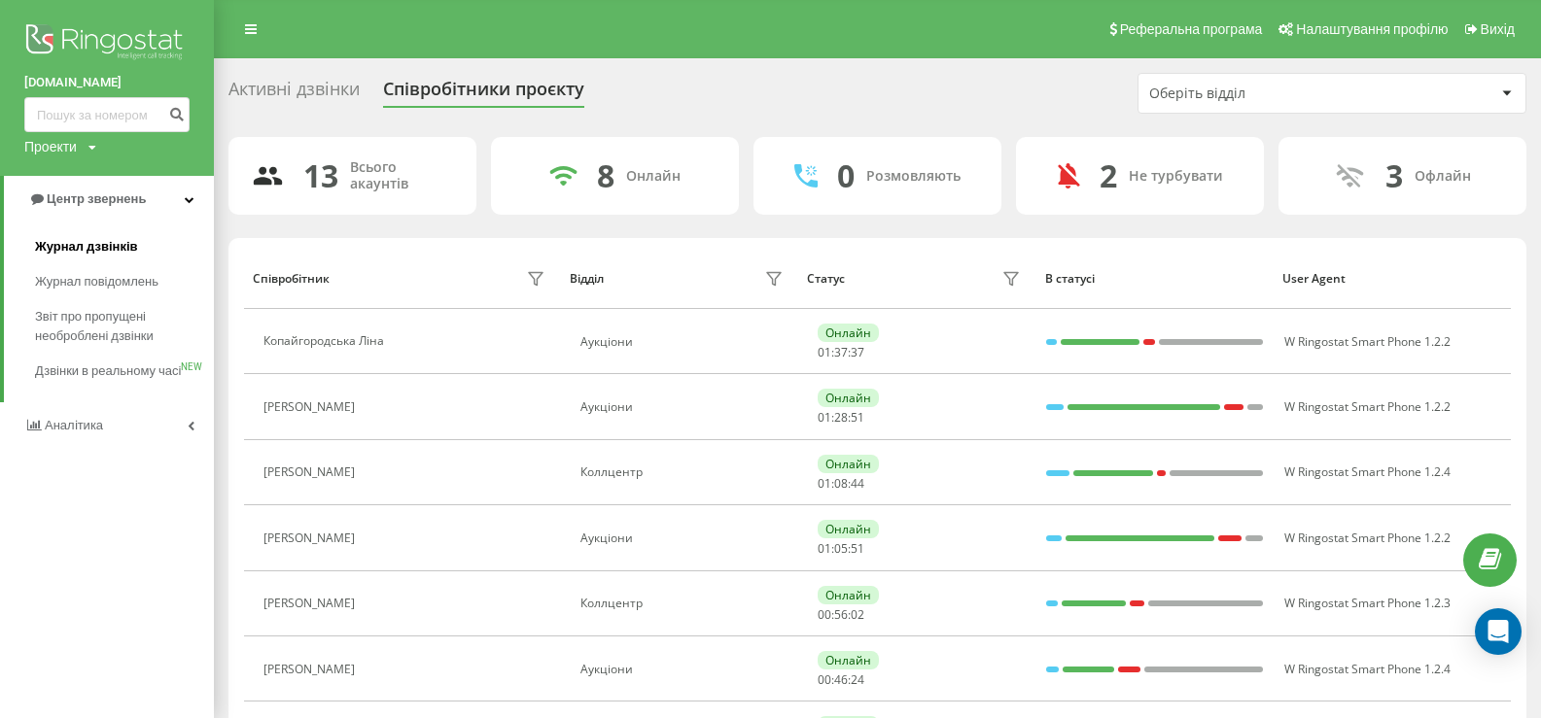
click at [81, 252] on span "Журнал дзвінків" at bounding box center [86, 246] width 103 height 19
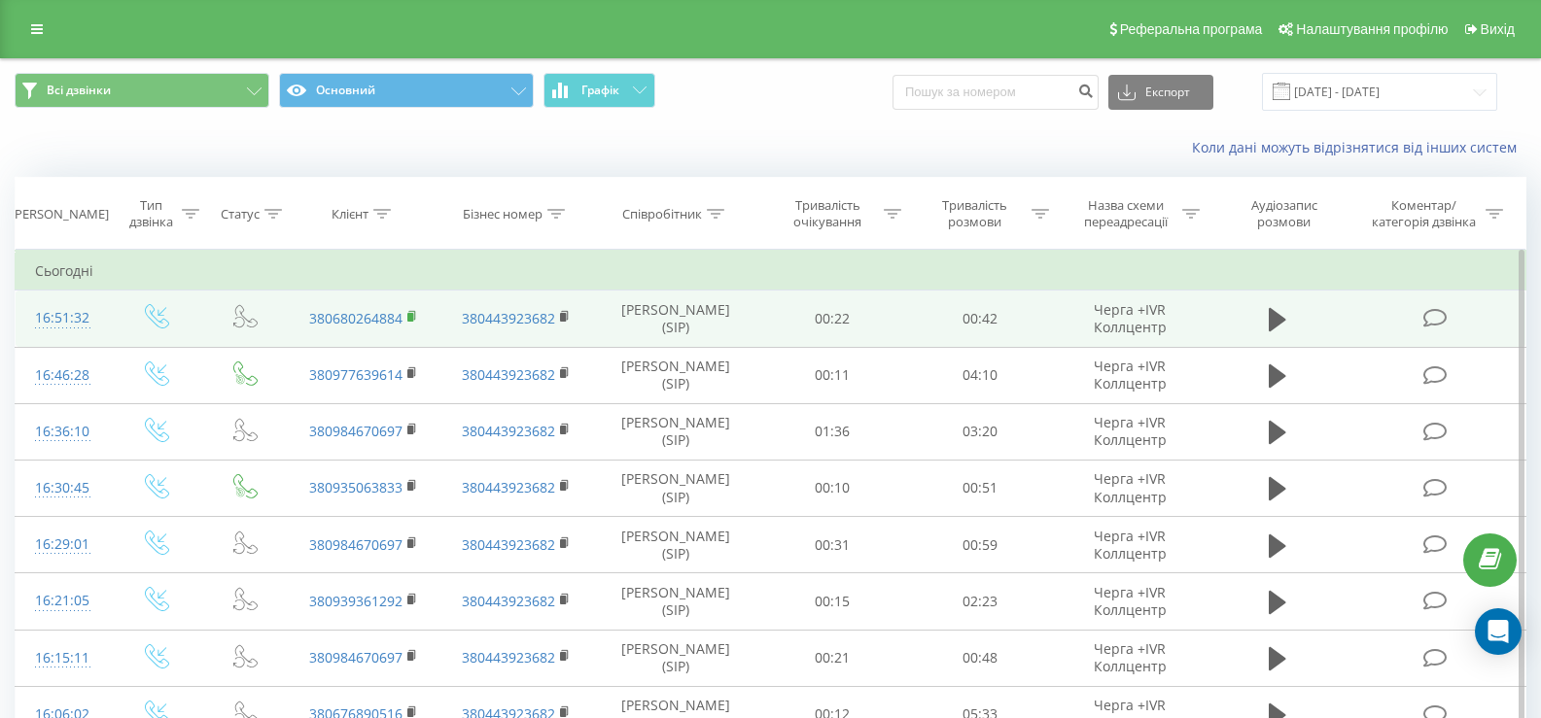
click at [410, 315] on rect at bounding box center [410, 317] width 6 height 9
